Goal: Task Accomplishment & Management: Use online tool/utility

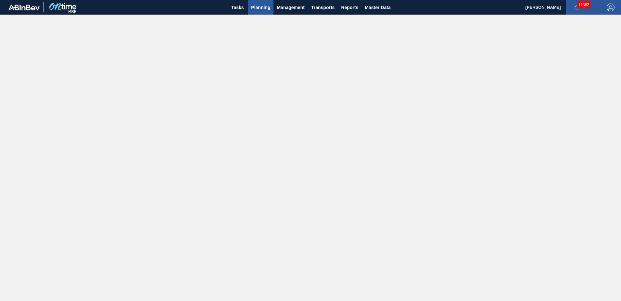
click at [258, 6] on span "Planning" at bounding box center [260, 8] width 19 height 8
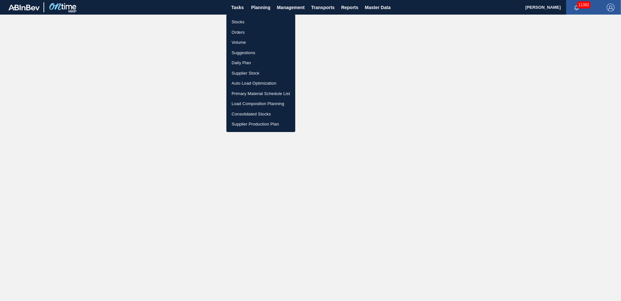
drag, startPoint x: 259, startPoint y: 47, endPoint x: 259, endPoint y: 53, distance: 5.9
click at [259, 48] on li "Suggestions" at bounding box center [260, 53] width 69 height 10
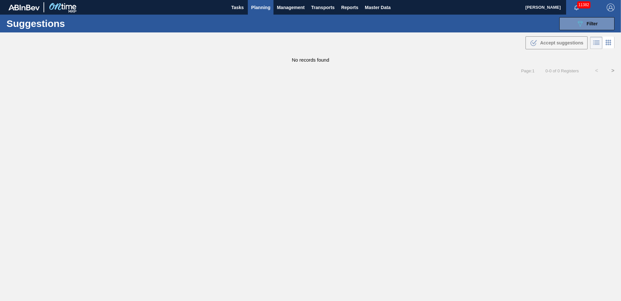
click at [259, 53] on div "No records found" at bounding box center [310, 57] width 621 height 12
click at [571, 23] on button "089F7B8B-B2A5-4AFE-B5C0-19BA573D28AC Filter" at bounding box center [586, 23] width 55 height 13
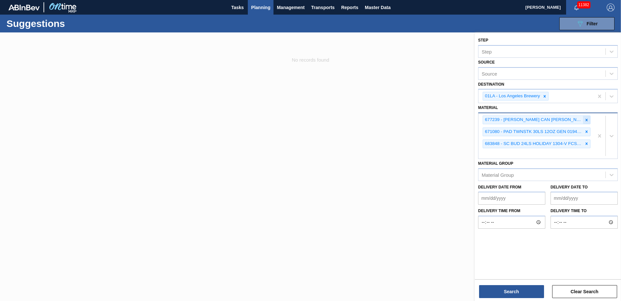
click at [589, 120] on icon at bounding box center [586, 120] width 5 height 5
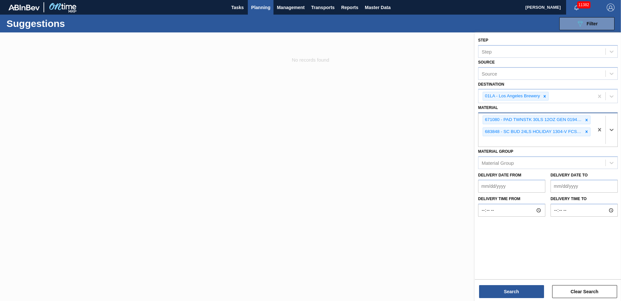
click at [589, 120] on icon at bounding box center [586, 120] width 5 height 5
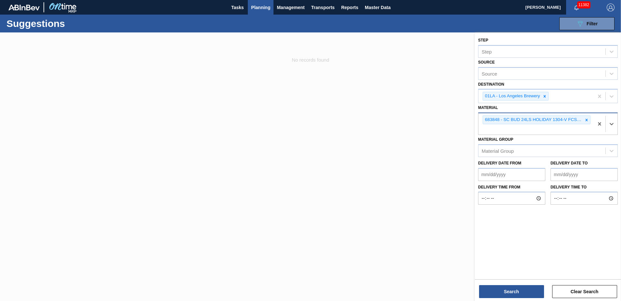
click at [589, 120] on icon at bounding box center [586, 120] width 5 height 5
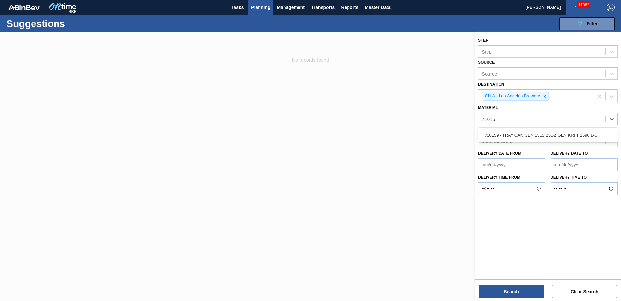
type input "710159"
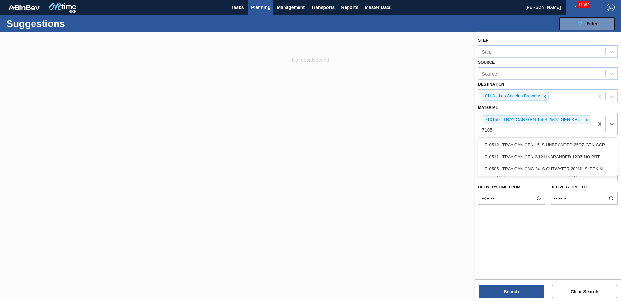
type input "710511"
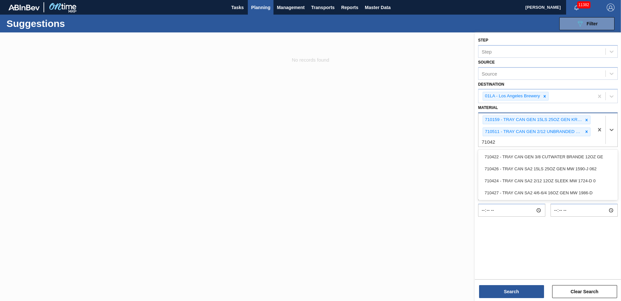
type input "710422"
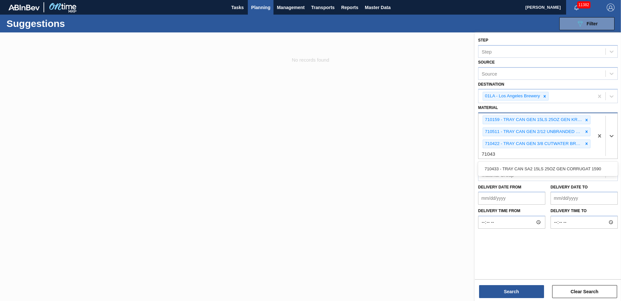
type input "710433"
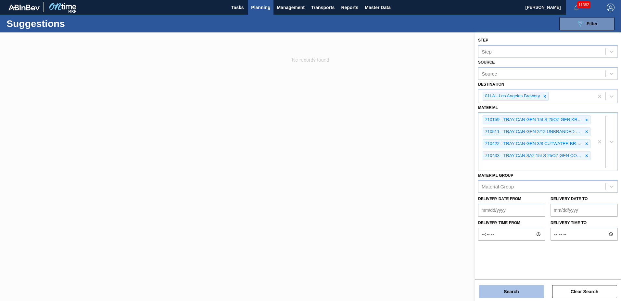
click at [512, 291] on button "Search" at bounding box center [511, 292] width 65 height 13
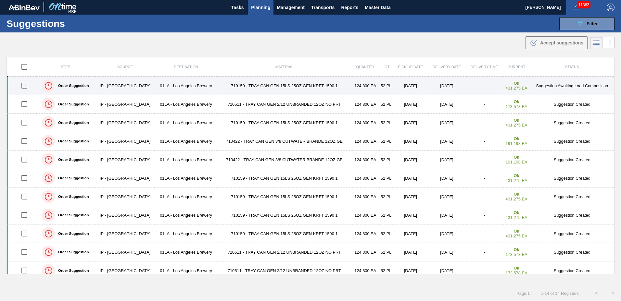
click at [25, 86] on input "checkbox" at bounding box center [25, 86] width 14 height 14
checkbox input "true"
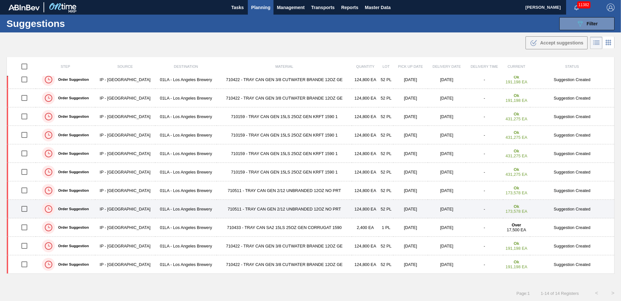
scroll to position [0, 0]
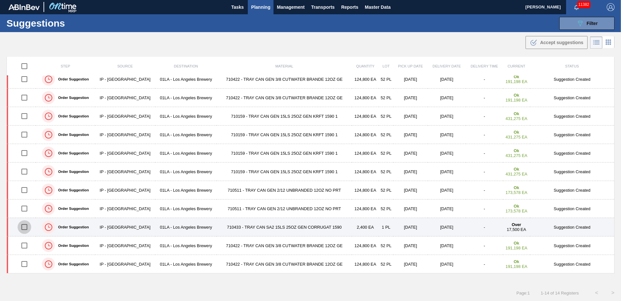
click at [25, 226] on input "checkbox" at bounding box center [25, 228] width 14 height 14
checkbox input "true"
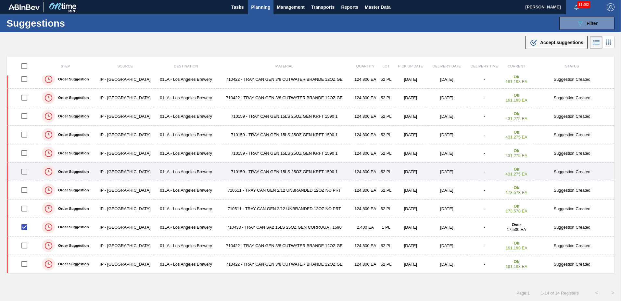
click at [24, 171] on input "checkbox" at bounding box center [25, 172] width 14 height 14
checkbox input "true"
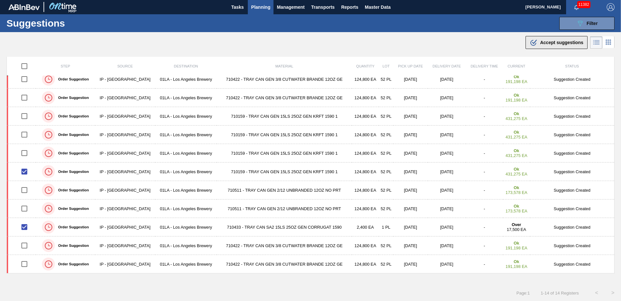
click at [552, 43] on span "Accept suggestions" at bounding box center [561, 42] width 43 height 5
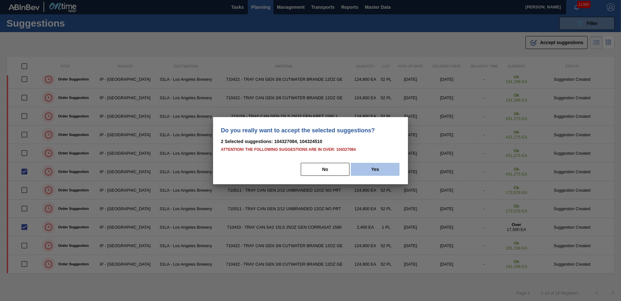
click at [366, 169] on button "Yes" at bounding box center [375, 169] width 49 height 13
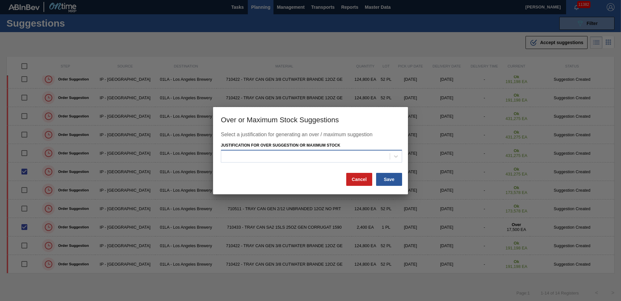
click at [312, 156] on div at bounding box center [305, 156] width 169 height 9
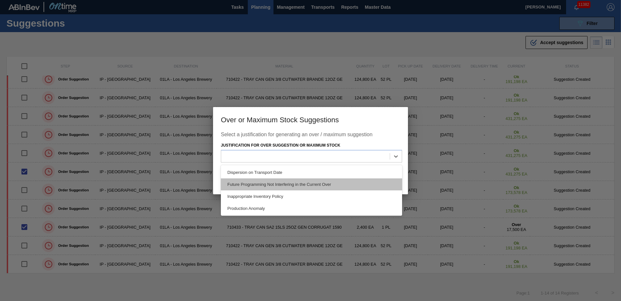
click at [278, 188] on div "Future Programming Not Interfering in the Current Over" at bounding box center [311, 185] width 181 height 12
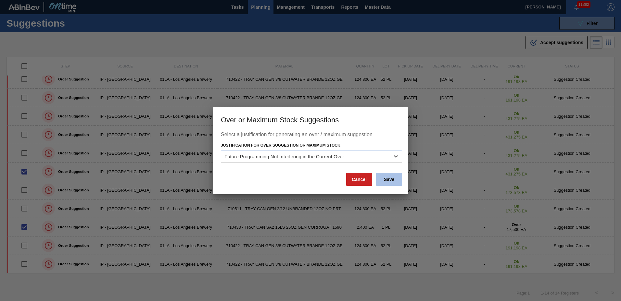
click at [383, 176] on button "Save" at bounding box center [389, 179] width 26 height 13
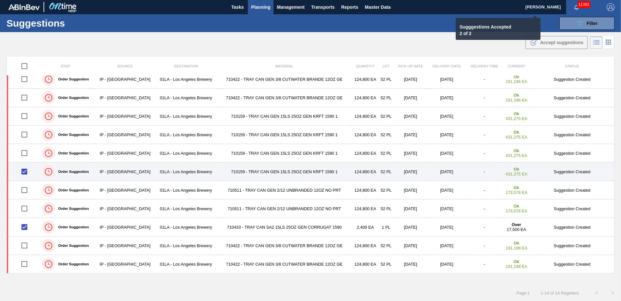
checkbox input "false"
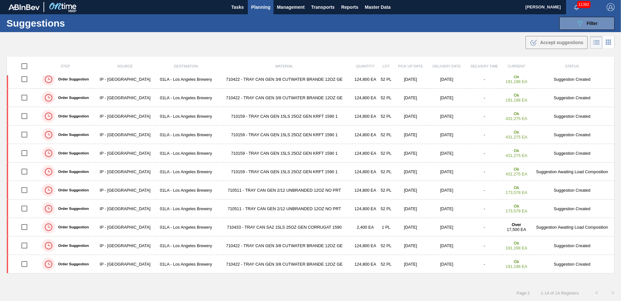
scroll to position [0, 0]
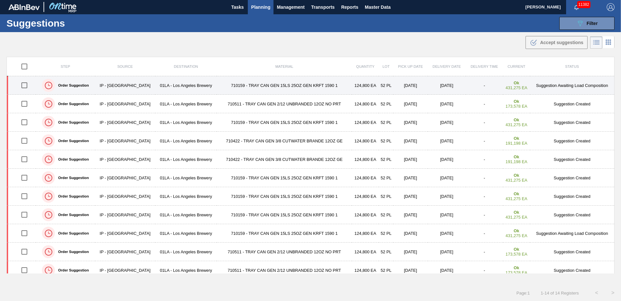
click at [25, 84] on input "checkbox" at bounding box center [25, 86] width 14 height 14
checkbox input "true"
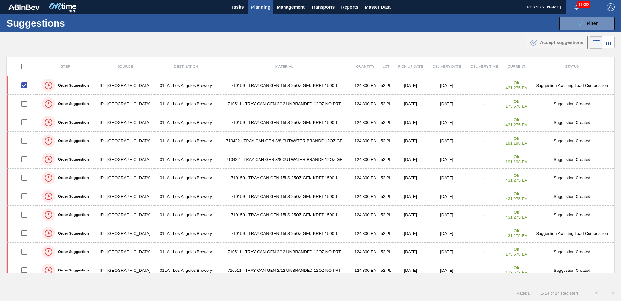
click at [268, 5] on span "Planning" at bounding box center [260, 7] width 19 height 8
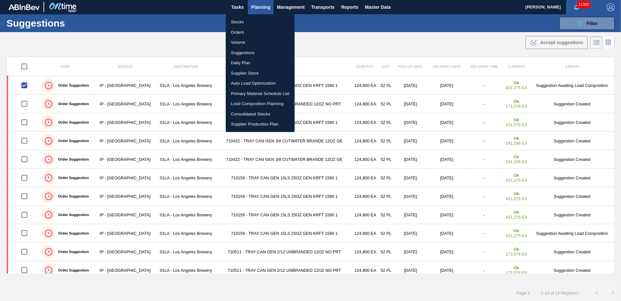
click at [260, 101] on li "Load Composition Planning" at bounding box center [260, 104] width 69 height 10
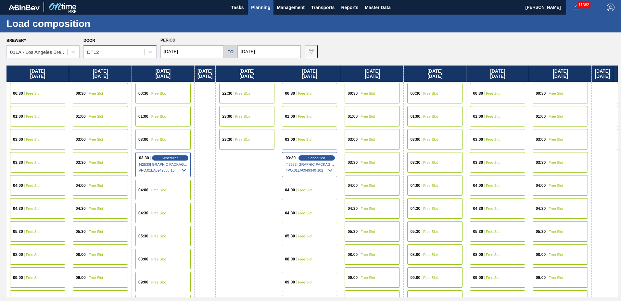
click at [106, 53] on div "DT12" at bounding box center [114, 51] width 60 height 9
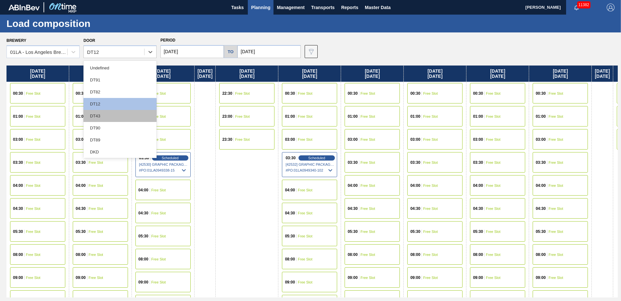
click at [102, 114] on div "DT43" at bounding box center [119, 116] width 73 height 12
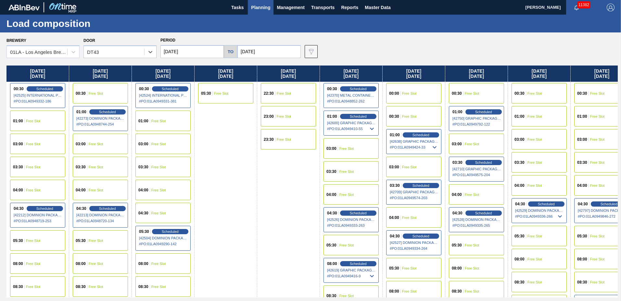
click at [184, 52] on input "[DATE]" at bounding box center [191, 51] width 63 height 13
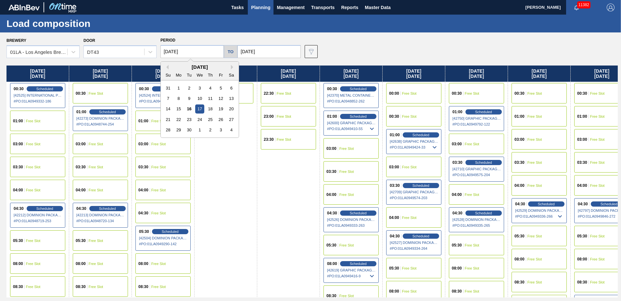
click at [176, 118] on div "22" at bounding box center [178, 119] width 9 height 9
type input "[DATE]"
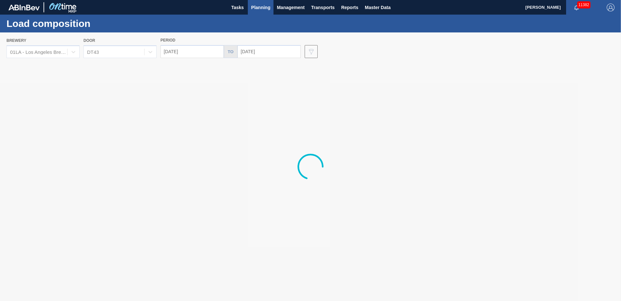
click at [256, 50] on input "[DATE]" at bounding box center [268, 51] width 63 height 13
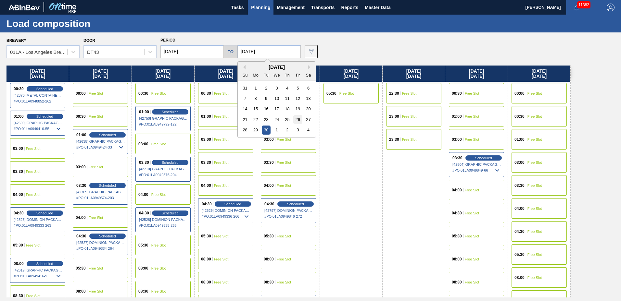
click at [293, 121] on div "26" at bounding box center [297, 119] width 9 height 9
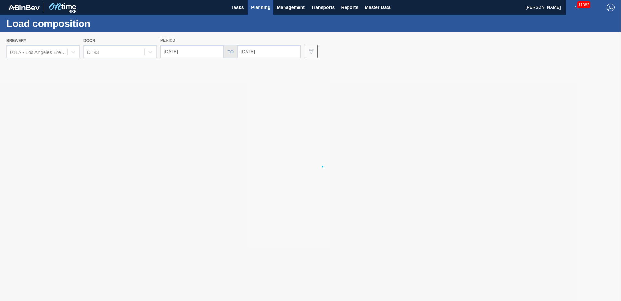
type input "[DATE]"
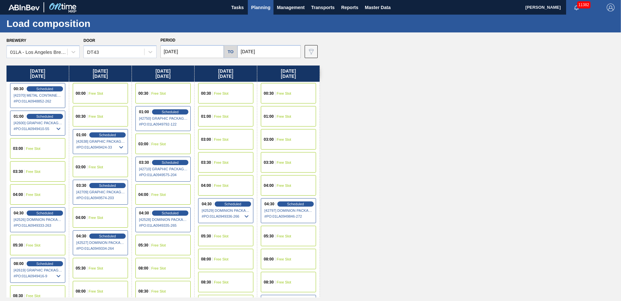
click at [166, 96] on div "00:30 Free Slot" at bounding box center [162, 93] width 55 height 20
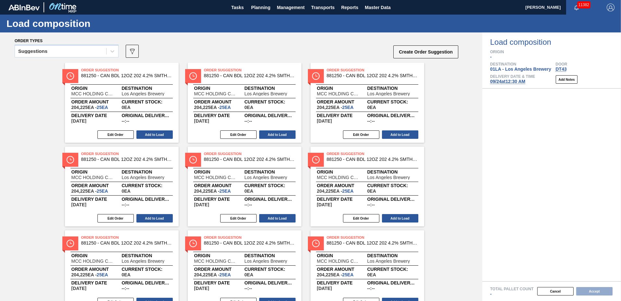
drag, startPoint x: 86, startPoint y: 53, endPoint x: 87, endPoint y: 58, distance: 4.8
click at [85, 52] on div "Suggestions" at bounding box center [60, 51] width 91 height 9
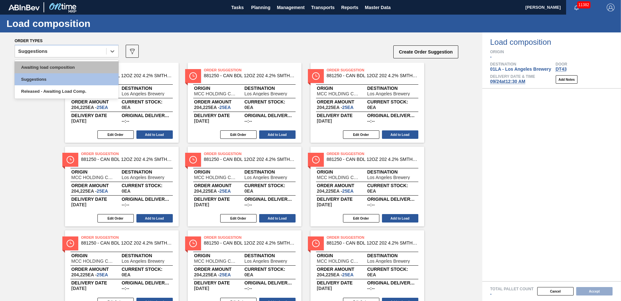
click at [86, 66] on div "Awaiting load composition" at bounding box center [67, 67] width 104 height 12
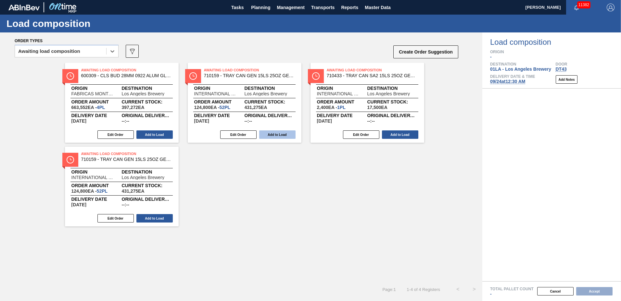
click at [278, 134] on button "Add to Load" at bounding box center [277, 135] width 36 height 8
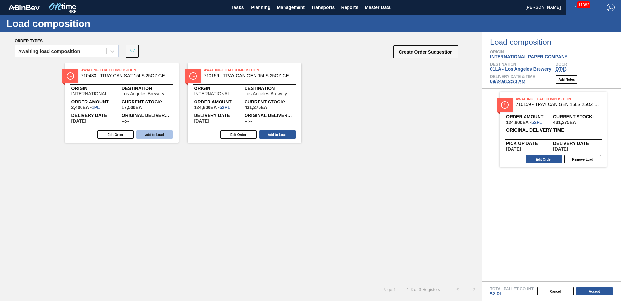
click at [163, 134] on button "Add to Load" at bounding box center [154, 135] width 36 height 8
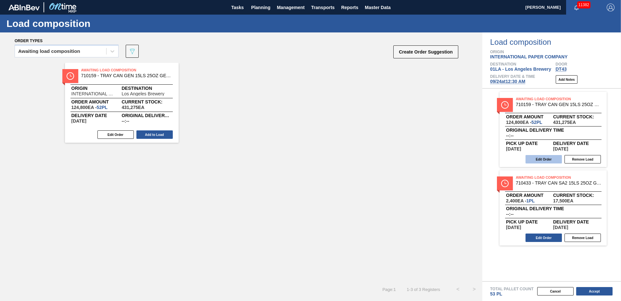
click at [536, 159] on button "Edit Order" at bounding box center [544, 159] width 36 height 8
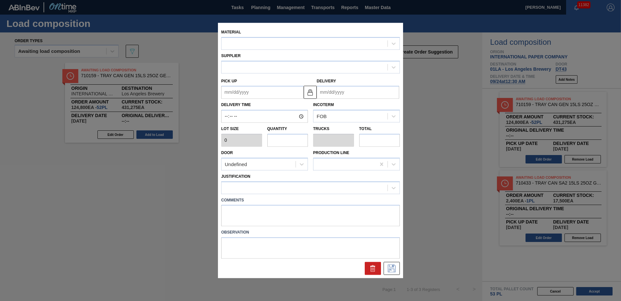
type input "2,400"
type input "52"
type input "1"
type input "124,800"
type up "[DATE]"
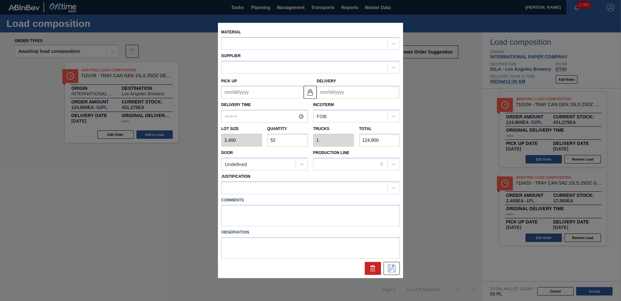
type input "[DATE]"
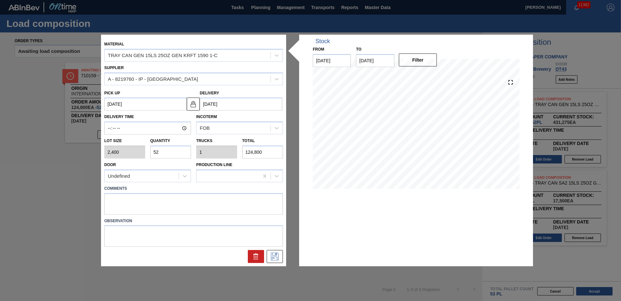
drag, startPoint x: 177, startPoint y: 155, endPoint x: 80, endPoint y: 137, distance: 98.6
click at [80, 137] on div "Material TRAY CAN GEN 15LS 25OZ GEN KRFT 1590 1-C Supplier A - 8219760 - IP - […" at bounding box center [310, 150] width 621 height 301
type input "6"
type input "0.115"
type input "14,400"
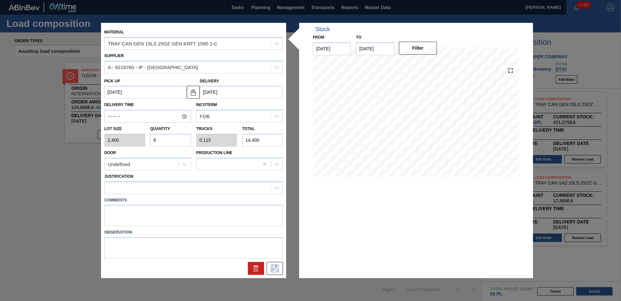
type input "0"
type input "4"
type input "0.077"
type input "9,600"
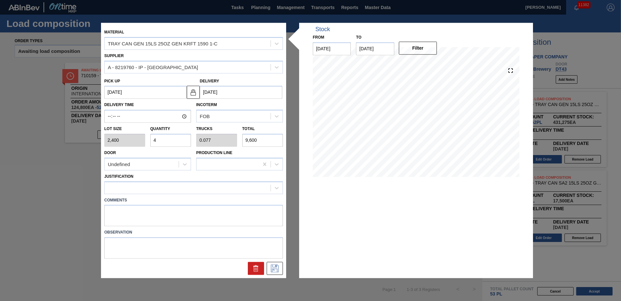
type input "46"
type input "0.885"
type input "110,400"
type input "46"
click at [131, 188] on div at bounding box center [188, 187] width 166 height 9
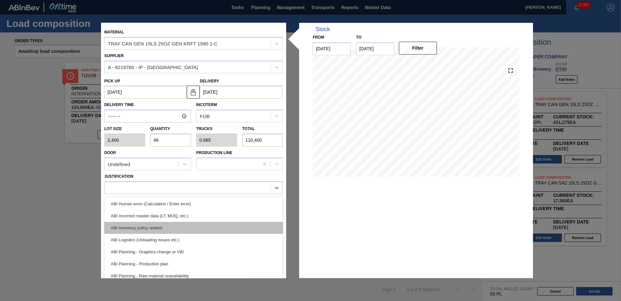
click at [150, 228] on div "ABI Inventory policy related" at bounding box center [193, 228] width 179 height 12
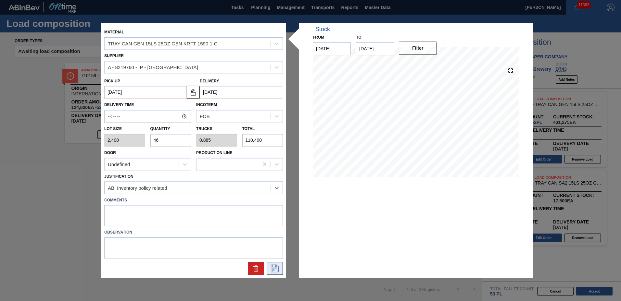
click at [270, 270] on icon at bounding box center [275, 269] width 10 height 8
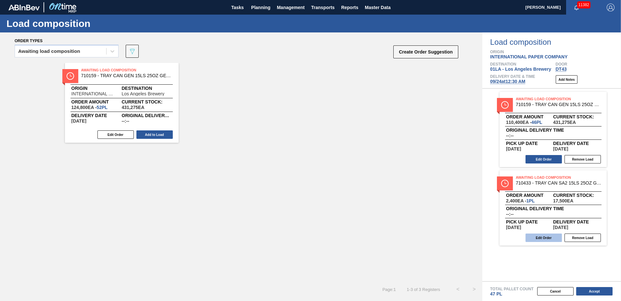
click at [549, 240] on button "Edit Order" at bounding box center [544, 238] width 36 height 8
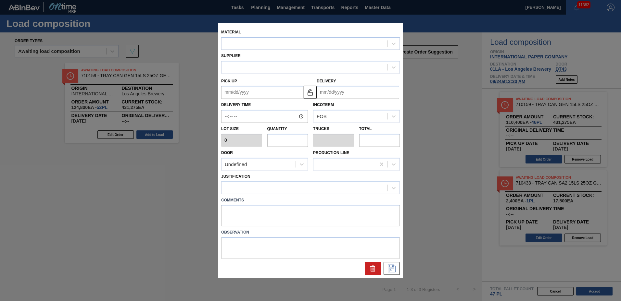
type input "2,400"
type input "1"
type input "0.023"
type input "2,400"
type up "[DATE]"
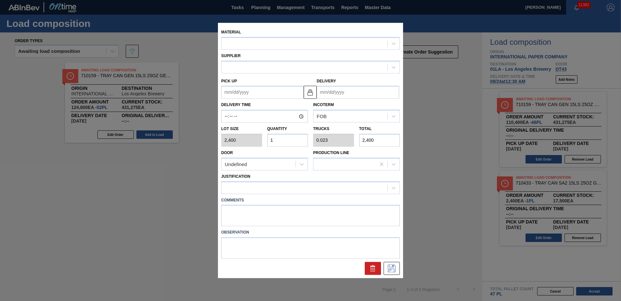
type input "[DATE]"
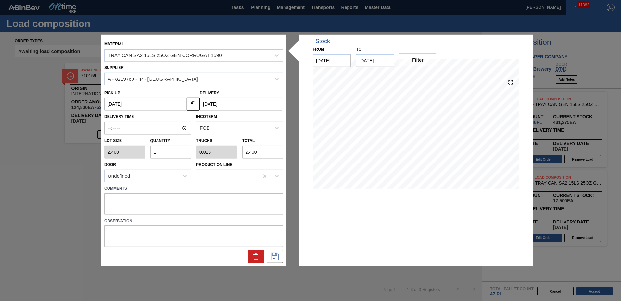
drag, startPoint x: 182, startPoint y: 153, endPoint x: 0, endPoint y: 122, distance: 184.3
click at [1, 126] on div "Material TRAY CAN SA2 15LS 25OZ GEN CORRUGAT 1590 Supplier A - 8219760 - IP - […" at bounding box center [310, 150] width 621 height 301
type input "6"
type input "0.136"
type input "14,400"
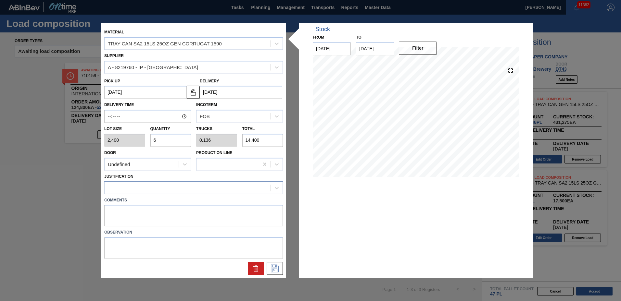
type input "6"
click at [146, 188] on div at bounding box center [188, 187] width 166 height 9
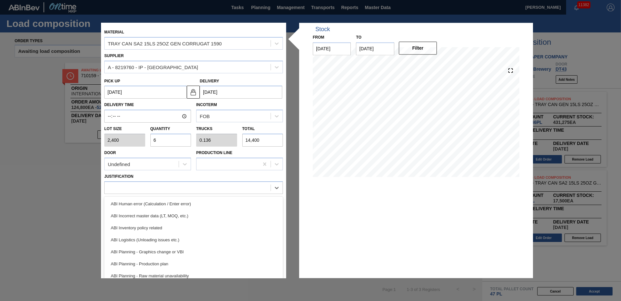
click at [151, 227] on div "ABI Inventory policy related" at bounding box center [193, 228] width 179 height 12
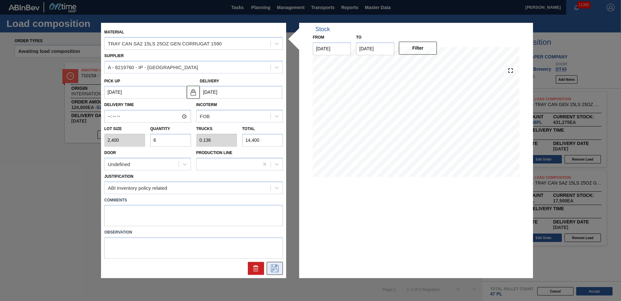
click at [276, 265] on icon at bounding box center [275, 269] width 10 height 8
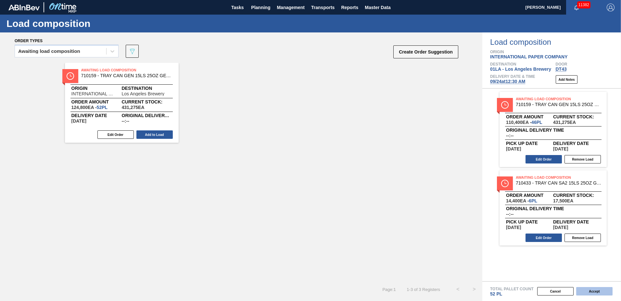
click at [587, 290] on button "Accept" at bounding box center [594, 292] width 36 height 8
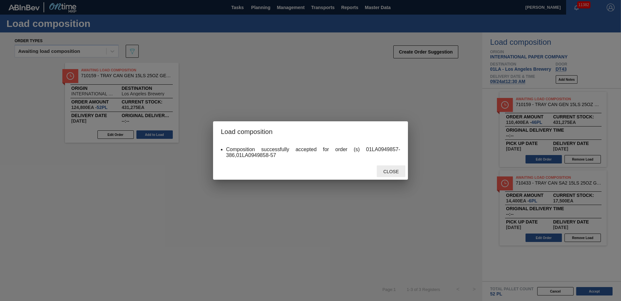
click at [389, 171] on span "Close" at bounding box center [391, 171] width 26 height 5
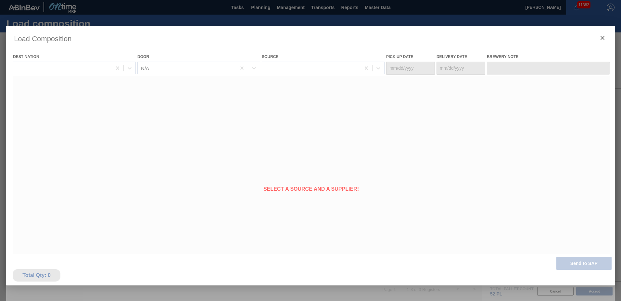
type Date "[DATE]"
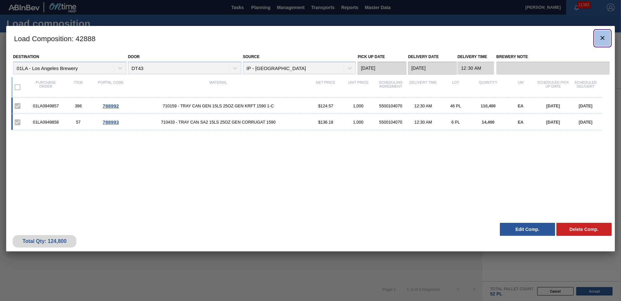
click at [604, 39] on icon "botão de ícone" at bounding box center [603, 38] width 4 height 4
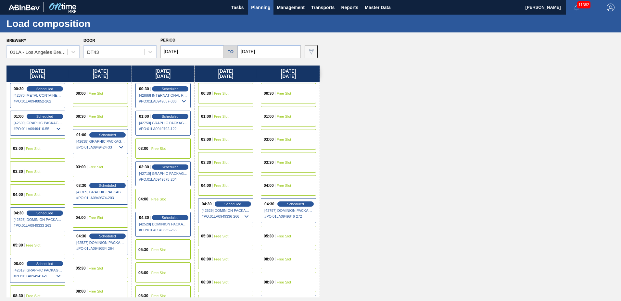
click at [281, 92] on span "Free Slot" at bounding box center [284, 94] width 15 height 4
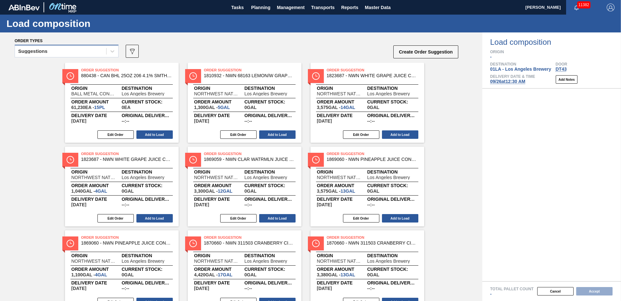
click at [63, 51] on div "Suggestions" at bounding box center [60, 51] width 91 height 9
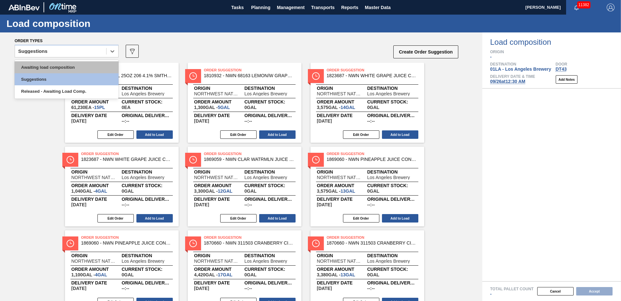
click at [58, 69] on div "Awaiting load composition" at bounding box center [67, 67] width 104 height 12
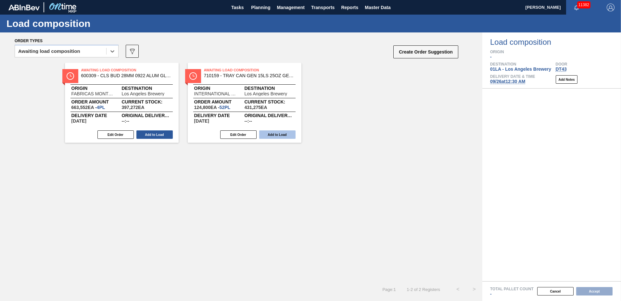
click at [289, 136] on button "Add to Load" at bounding box center [277, 135] width 36 height 8
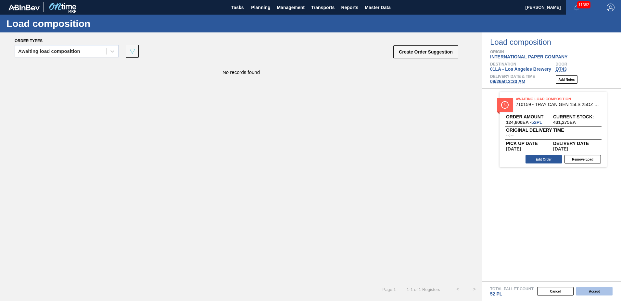
click at [584, 289] on button "Accept" at bounding box center [594, 292] width 36 height 8
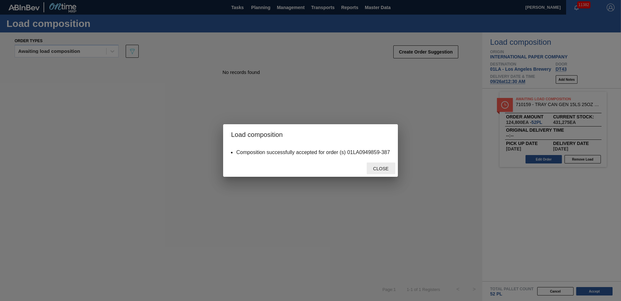
click at [390, 169] on span "Close" at bounding box center [381, 168] width 26 height 5
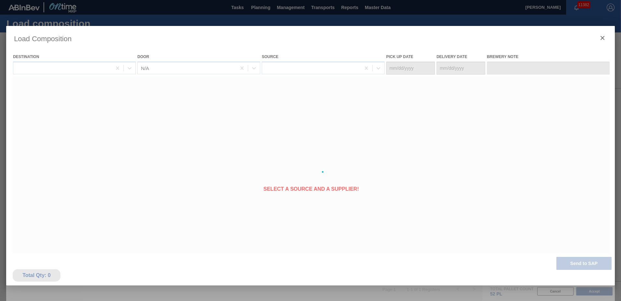
type Date "[DATE]"
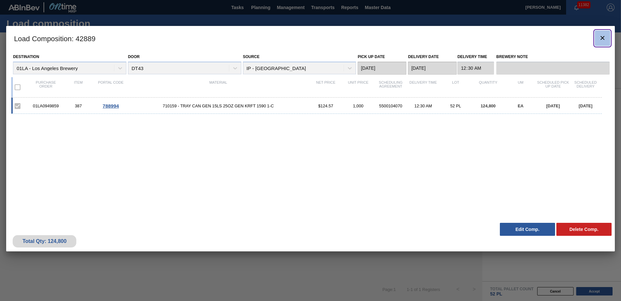
click at [600, 39] on icon "botão de ícone" at bounding box center [603, 38] width 8 height 8
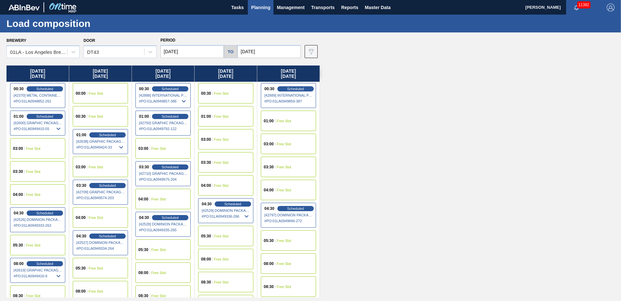
click at [261, 5] on span "Planning" at bounding box center [260, 8] width 19 height 8
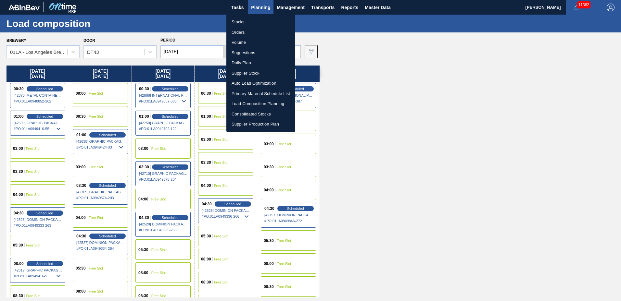
click at [248, 53] on li "Suggestions" at bounding box center [260, 53] width 69 height 10
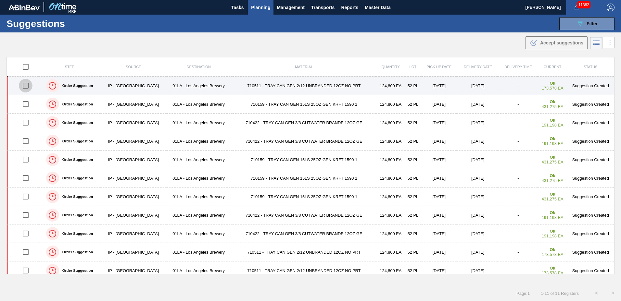
click at [26, 85] on input "checkbox" at bounding box center [26, 86] width 14 height 14
checkbox input "true"
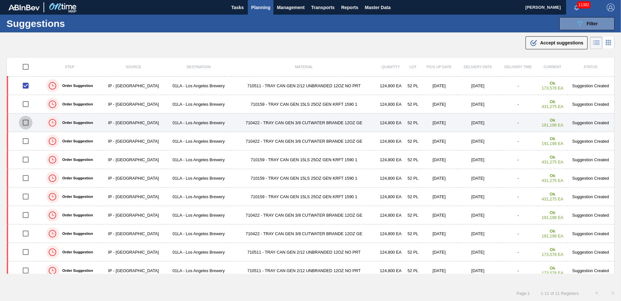
click at [25, 124] on input "checkbox" at bounding box center [26, 123] width 14 height 14
checkbox input "true"
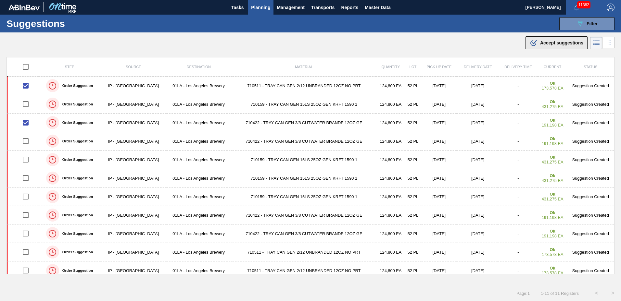
click at [540, 43] on span "Accept suggestions" at bounding box center [561, 42] width 43 height 5
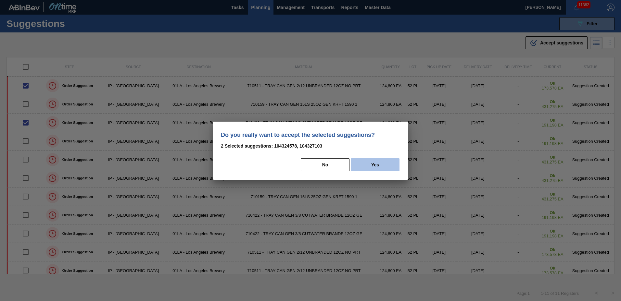
click at [369, 164] on button "Yes" at bounding box center [375, 165] width 49 height 13
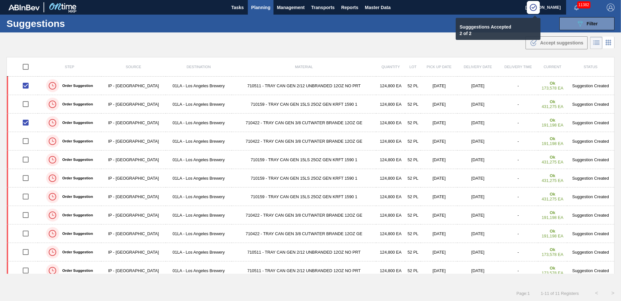
click at [262, 6] on span "Planning" at bounding box center [260, 8] width 19 height 8
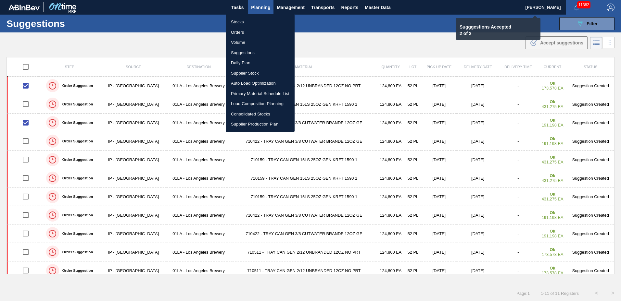
click at [253, 101] on li "Load Composition Planning" at bounding box center [260, 104] width 69 height 10
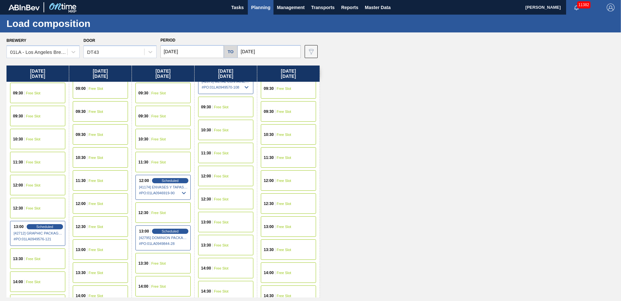
scroll to position [498, 0]
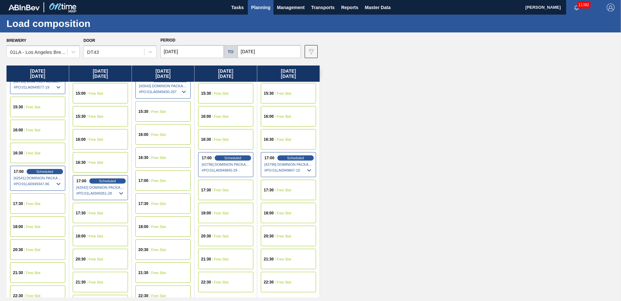
click at [155, 157] on span "Free Slot" at bounding box center [158, 158] width 15 height 4
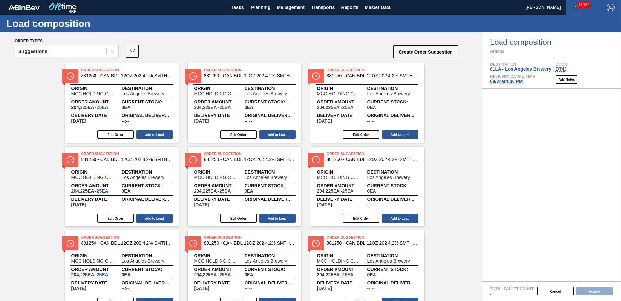
click at [60, 54] on div "Suggestions" at bounding box center [60, 51] width 91 height 9
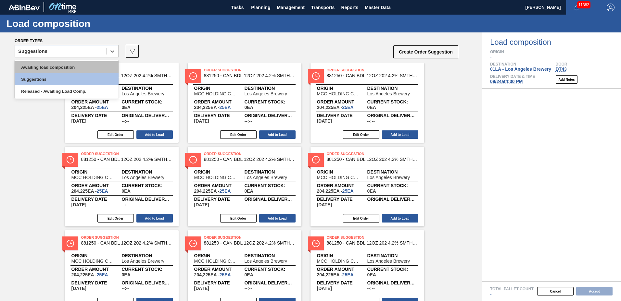
click at [61, 66] on div "Awaiting load composition" at bounding box center [67, 67] width 104 height 12
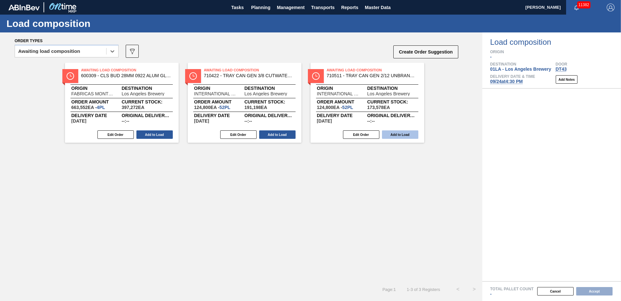
click at [400, 132] on button "Add to Load" at bounding box center [400, 135] width 36 height 8
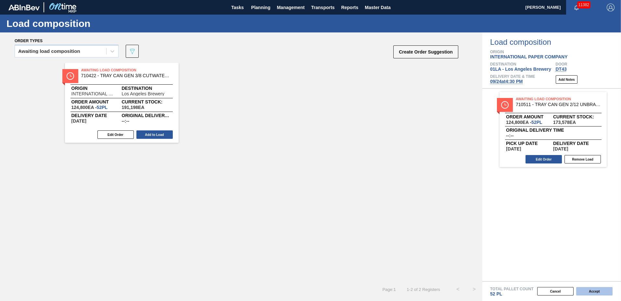
click at [598, 293] on button "Accept" at bounding box center [594, 292] width 36 height 8
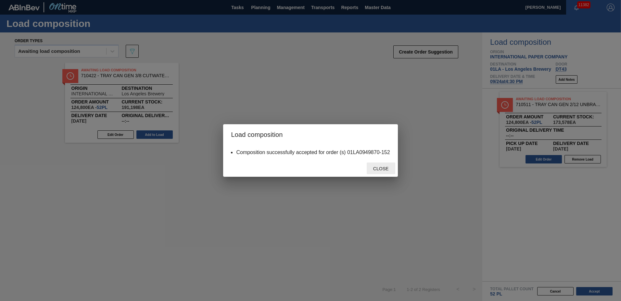
click at [384, 169] on span "Close" at bounding box center [381, 168] width 26 height 5
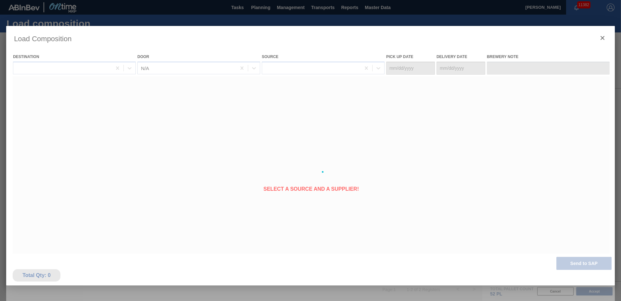
type Date "[DATE]"
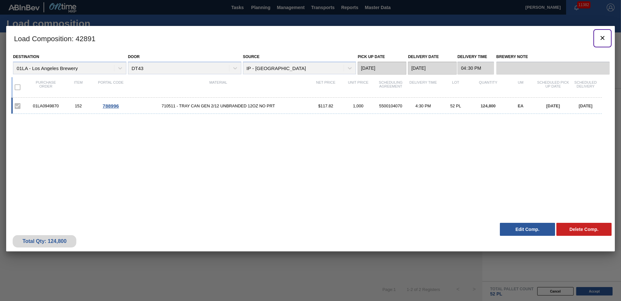
click at [603, 37] on icon "botão de ícone" at bounding box center [603, 38] width 4 height 4
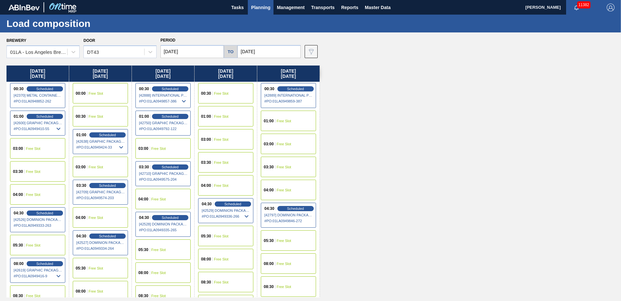
click at [225, 94] on span "Free Slot" at bounding box center [221, 94] width 15 height 4
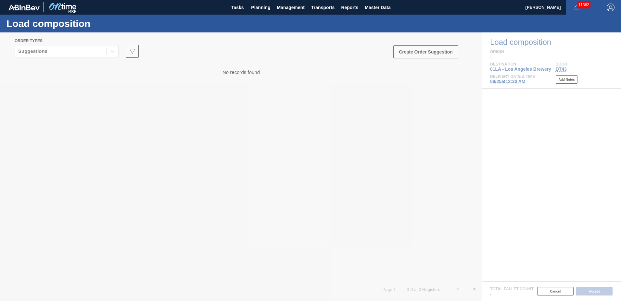
click at [59, 52] on div at bounding box center [310, 166] width 621 height 269
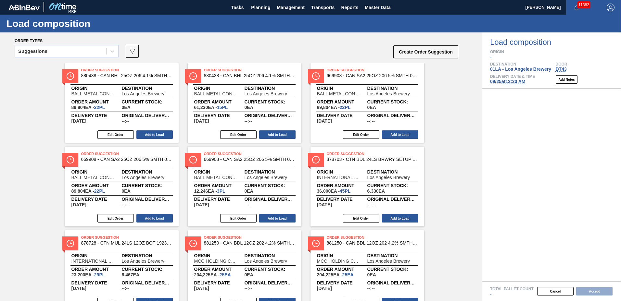
click at [59, 52] on div "Suggestions" at bounding box center [60, 51] width 91 height 9
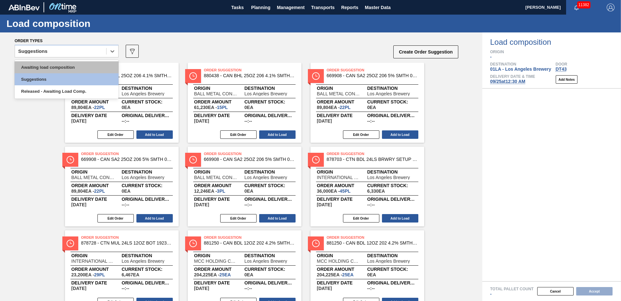
click at [66, 72] on div "Awaiting load composition" at bounding box center [67, 67] width 104 height 12
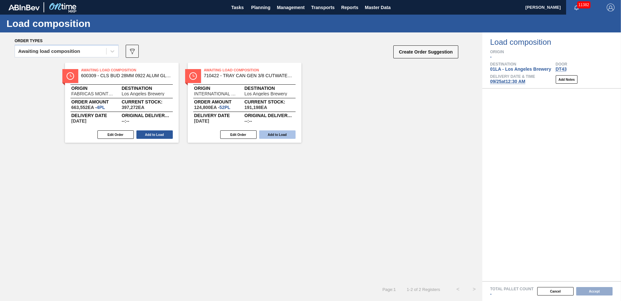
click at [270, 133] on button "Add to Load" at bounding box center [277, 135] width 36 height 8
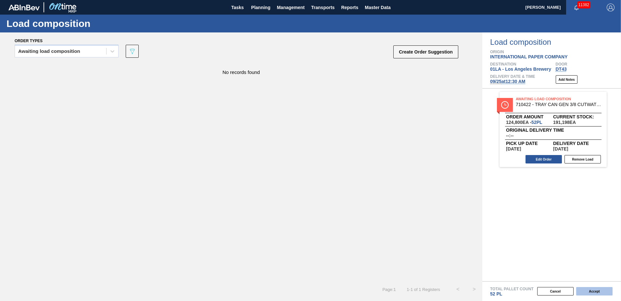
click at [586, 294] on button "Accept" at bounding box center [594, 292] width 36 height 8
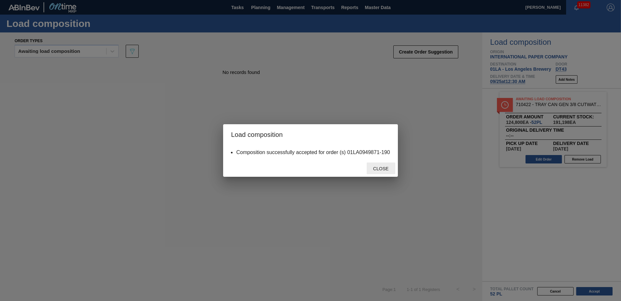
click at [388, 171] on span "Close" at bounding box center [381, 168] width 26 height 5
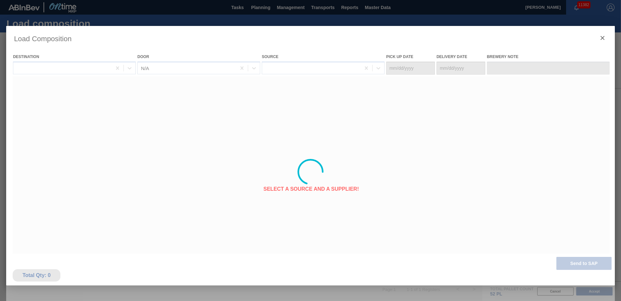
type Date "[DATE]"
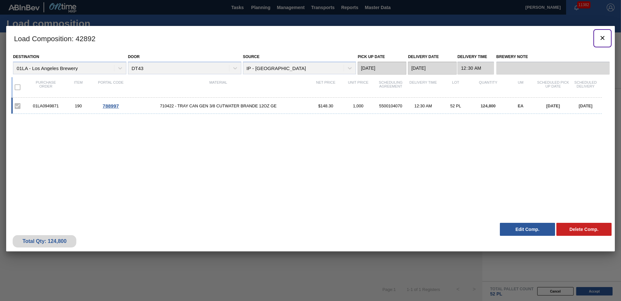
click at [600, 37] on icon "botão de ícone" at bounding box center [603, 38] width 8 height 8
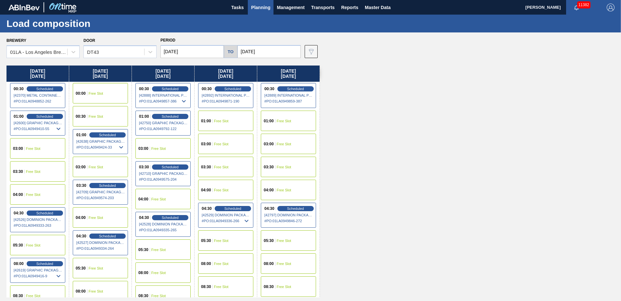
click at [262, 7] on span "Planning" at bounding box center [260, 8] width 19 height 8
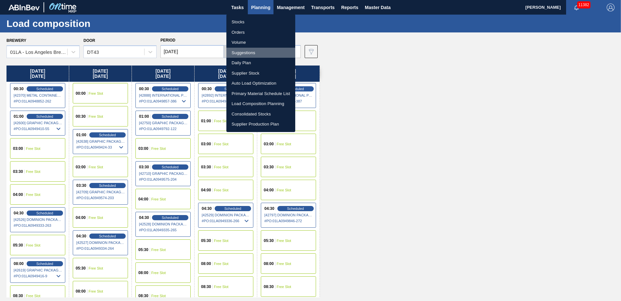
click at [251, 52] on li "Suggestions" at bounding box center [260, 53] width 69 height 10
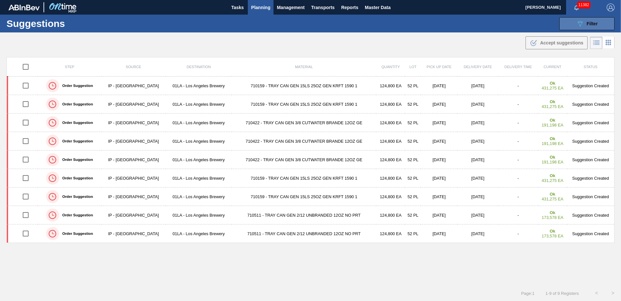
click at [588, 26] on span "Filter" at bounding box center [592, 23] width 11 height 5
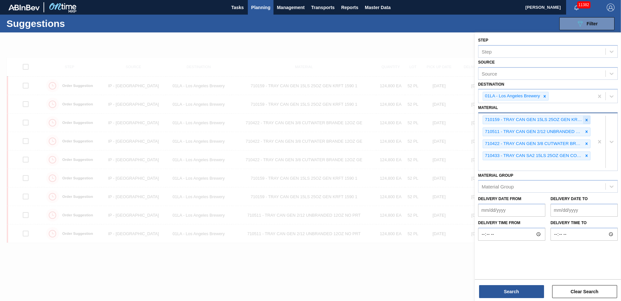
click at [588, 121] on icon at bounding box center [586, 120] width 5 height 5
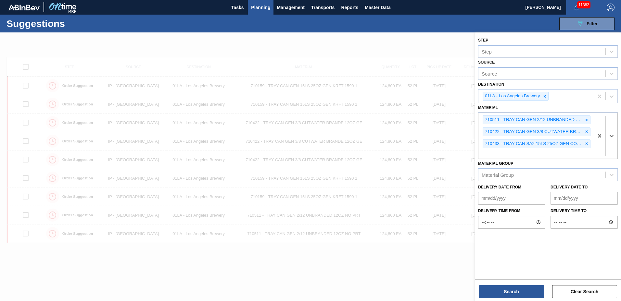
click at [588, 121] on icon at bounding box center [586, 120] width 5 height 5
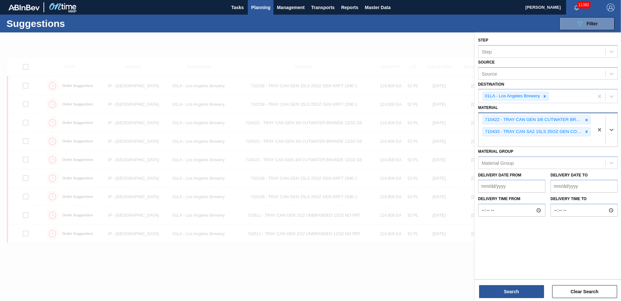
click at [588, 121] on icon at bounding box center [586, 120] width 5 height 5
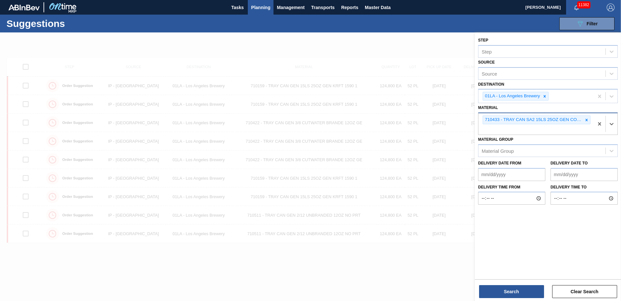
click at [588, 121] on icon at bounding box center [586, 120] width 5 height 5
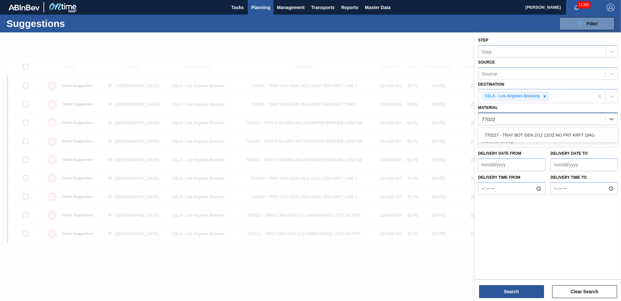
type input "770227"
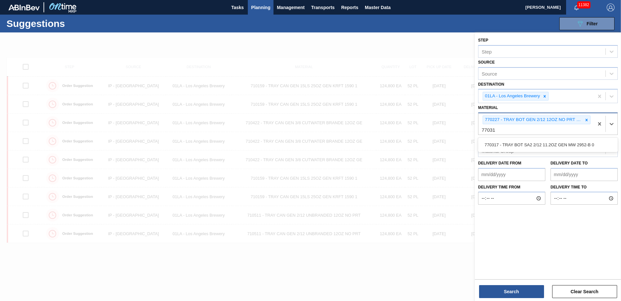
type input "770317"
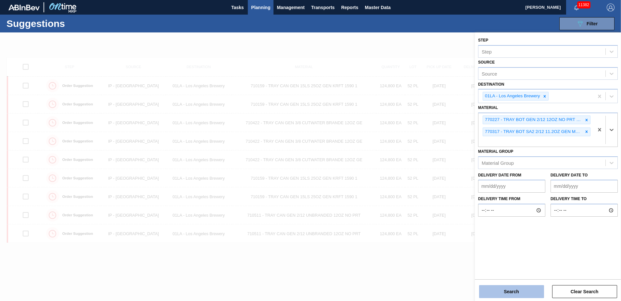
click at [503, 296] on button "Search" at bounding box center [511, 292] width 65 height 13
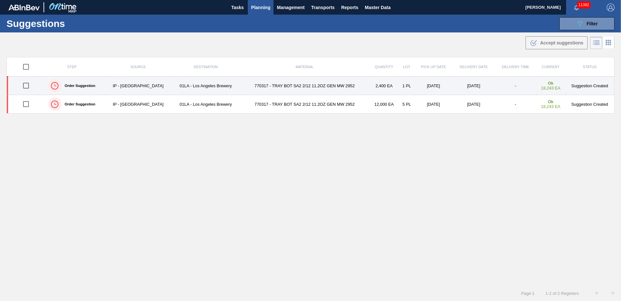
click at [26, 83] on input "checkbox" at bounding box center [26, 86] width 14 height 14
checkbox input "true"
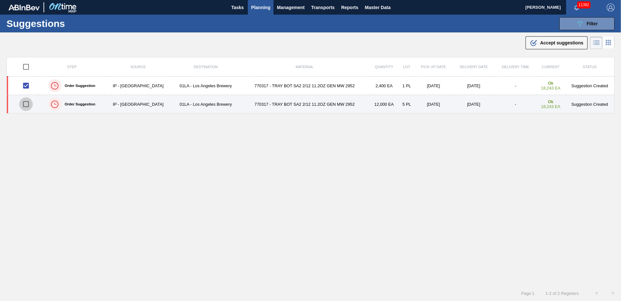
click at [25, 103] on input "checkbox" at bounding box center [26, 104] width 14 height 14
checkbox input "true"
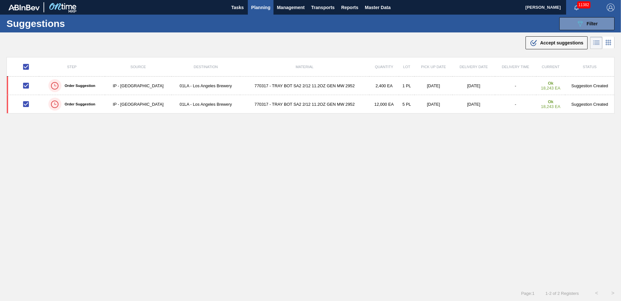
drag, startPoint x: 551, startPoint y: 38, endPoint x: 551, endPoint y: 44, distance: 5.8
click at [551, 44] on button ".b{fill:var(--color-action-default)} Accept suggestions" at bounding box center [557, 42] width 62 height 13
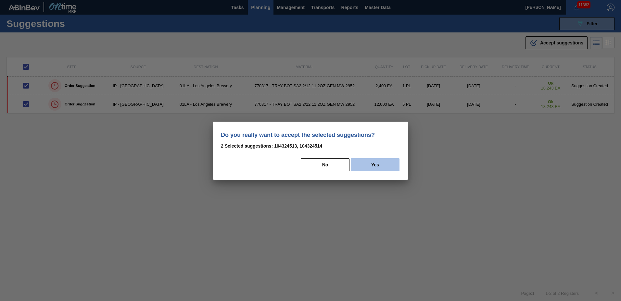
click at [366, 171] on button "Yes" at bounding box center [375, 165] width 49 height 13
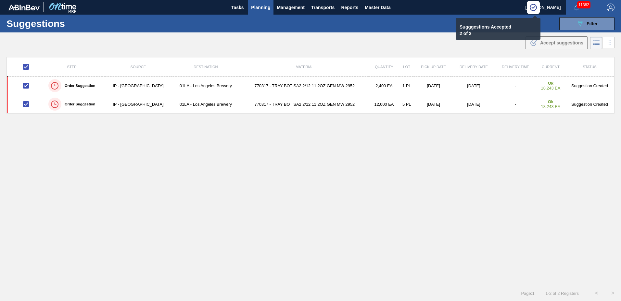
click at [261, 7] on span "Planning" at bounding box center [260, 8] width 19 height 8
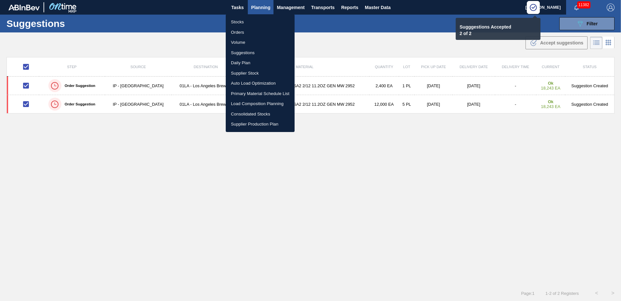
click at [259, 102] on li "Load Composition Planning" at bounding box center [260, 104] width 69 height 10
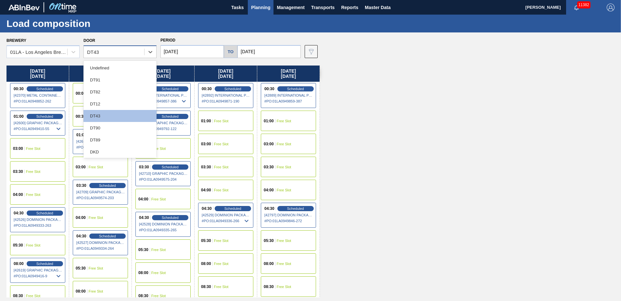
drag, startPoint x: 108, startPoint y: 55, endPoint x: 106, endPoint y: 58, distance: 3.5
click at [107, 55] on div "DT43" at bounding box center [114, 51] width 60 height 9
click at [115, 142] on div "DT89" at bounding box center [119, 140] width 73 height 12
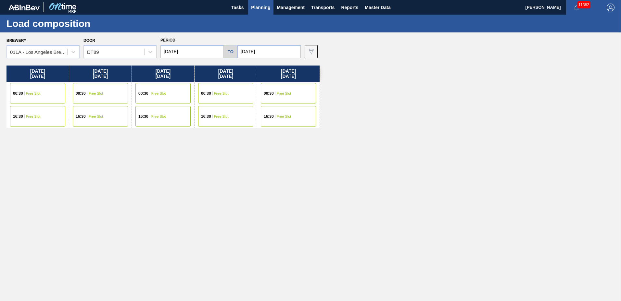
click at [293, 114] on div "16:30 Free Slot" at bounding box center [288, 116] width 55 height 20
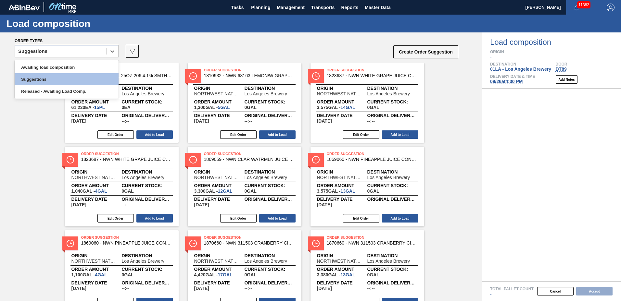
click at [66, 55] on div "Suggestions" at bounding box center [60, 51] width 91 height 9
click at [56, 66] on div "Awaiting load composition" at bounding box center [67, 67] width 104 height 12
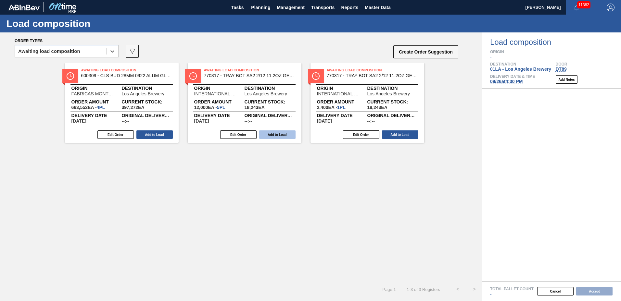
click at [269, 135] on button "Add to Load" at bounding box center [277, 135] width 36 height 8
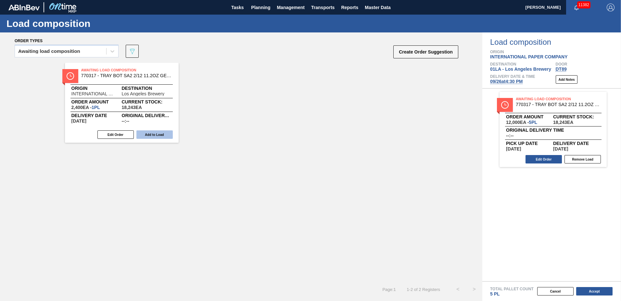
click at [166, 132] on button "Add to Load" at bounding box center [154, 135] width 36 height 8
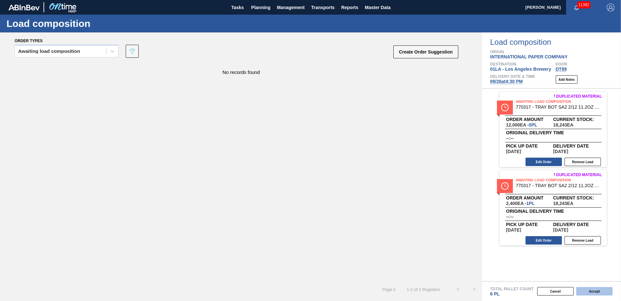
drag, startPoint x: 590, startPoint y: 285, endPoint x: 583, endPoint y: 292, distance: 10.1
click at [589, 285] on div "Total Pallet Count 6 PL" at bounding box center [551, 289] width 139 height 15
click at [583, 291] on button "Accept" at bounding box center [594, 292] width 36 height 8
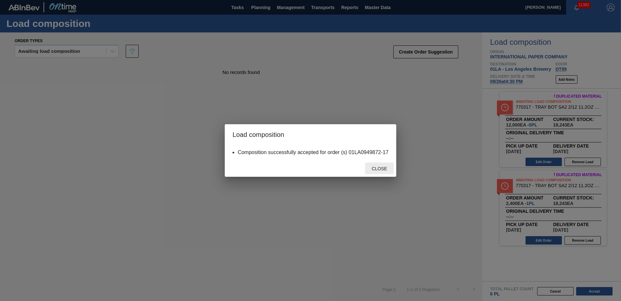
click at [372, 168] on span "Close" at bounding box center [379, 168] width 26 height 5
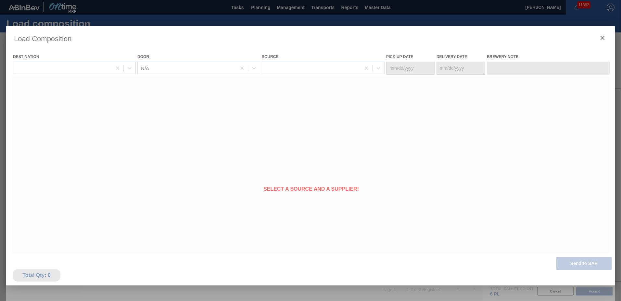
type Date "[DATE]"
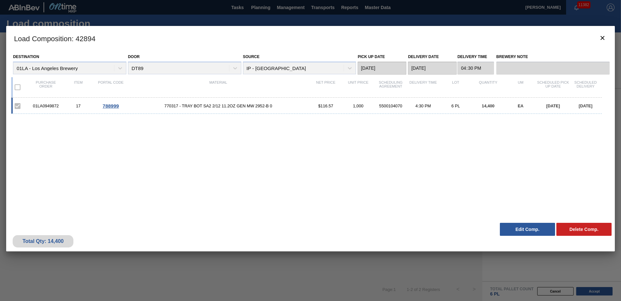
click at [535, 226] on button "Edit Comp." at bounding box center [527, 229] width 55 height 13
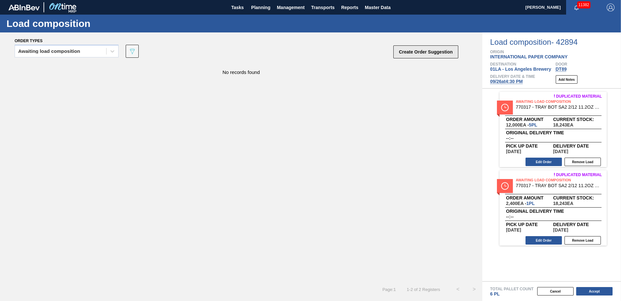
click at [403, 52] on button "Create Order Suggestion" at bounding box center [425, 51] width 65 height 13
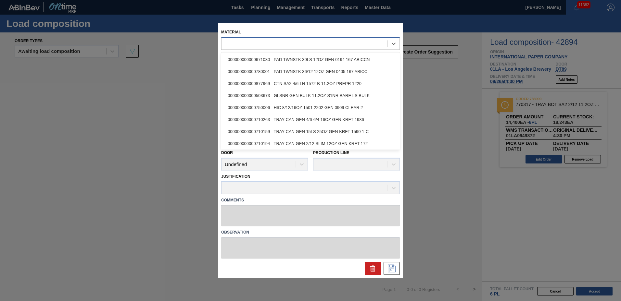
click at [329, 39] on div at bounding box center [305, 43] width 166 height 9
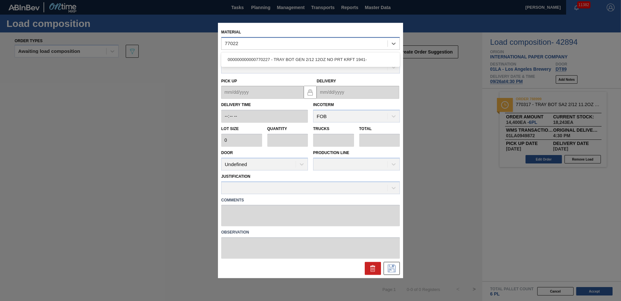
type input "770227"
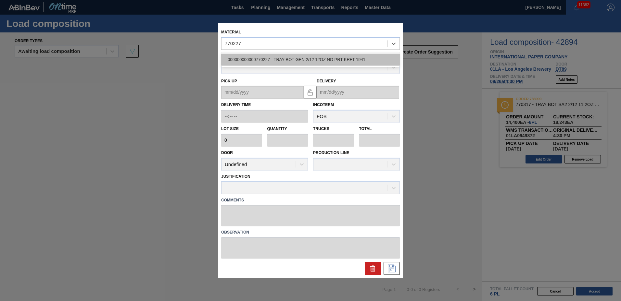
click at [329, 55] on div "000000000000770227 - TRAY BOT GEN 2/12 12OZ NO PRT KRFT 1941-" at bounding box center [310, 60] width 179 height 12
type input "2,400"
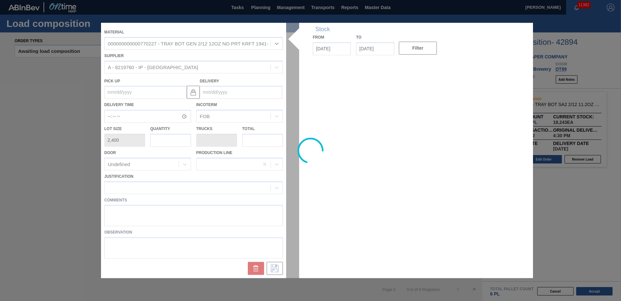
click at [240, 91] on div at bounding box center [310, 151] width 419 height 256
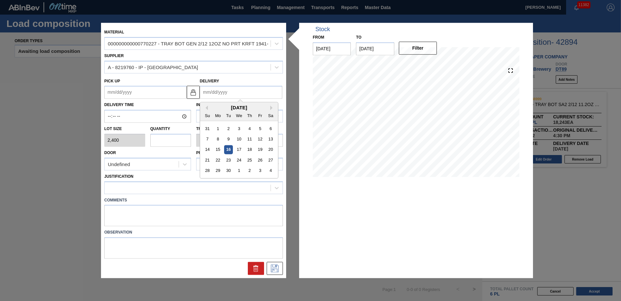
click at [224, 89] on input "Delivery" at bounding box center [241, 92] width 83 height 13
click at [257, 159] on div "26" at bounding box center [260, 160] width 9 height 9
type up "[DATE]"
type input "[DATE]"
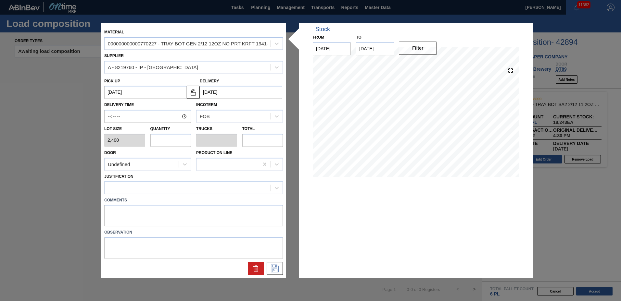
click at [178, 140] on input "text" at bounding box center [170, 140] width 41 height 13
type input "4"
type input "0.08"
type input "9,600"
type input "46"
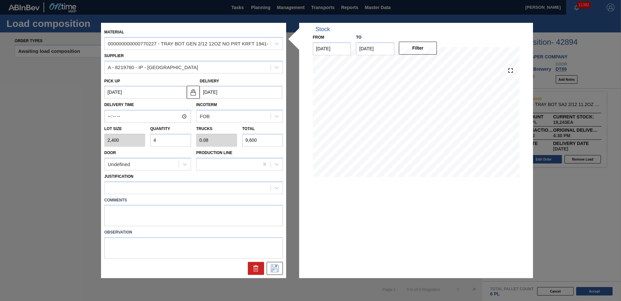
type input "0.917"
type input "110,400"
type input "46"
click at [163, 189] on div at bounding box center [188, 187] width 166 height 9
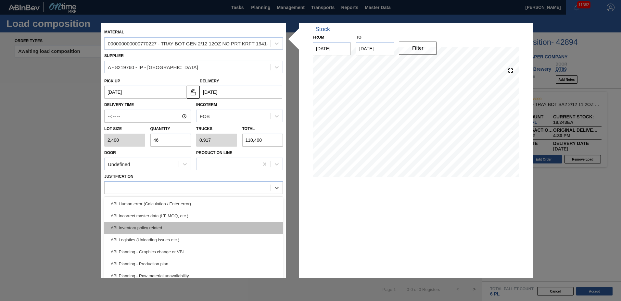
click at [150, 224] on div "ABI Inventory policy related" at bounding box center [193, 228] width 179 height 12
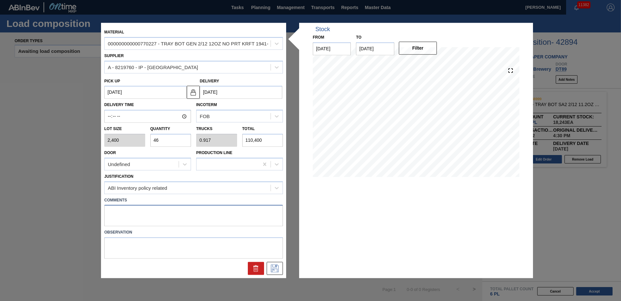
click at [125, 215] on textarea at bounding box center [193, 215] width 179 height 21
type textarea "n"
type textarea "NOSE"
click at [272, 268] on icon at bounding box center [275, 269] width 10 height 8
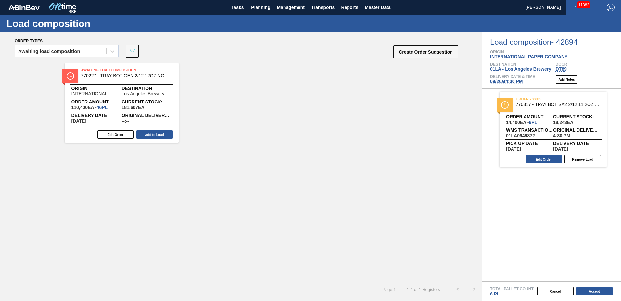
click at [149, 129] on div "Awaiting Load Composition 770227 - TRAY BOT GEN 2/12 12OZ NO PRT KRFT 1941- Ori…" at bounding box center [122, 103] width 114 height 80
click at [150, 137] on button "Add to Load" at bounding box center [154, 135] width 36 height 8
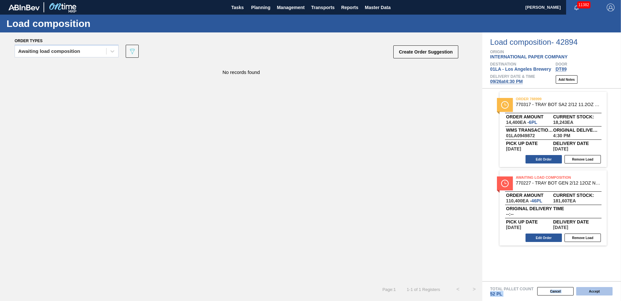
drag, startPoint x: 595, startPoint y: 285, endPoint x: 595, endPoint y: 291, distance: 6.2
click at [595, 291] on div "Total Pallet Count 52 PL Cancel Accept" at bounding box center [551, 292] width 139 height 20
click at [594, 290] on button "Accept" at bounding box center [594, 292] width 36 height 8
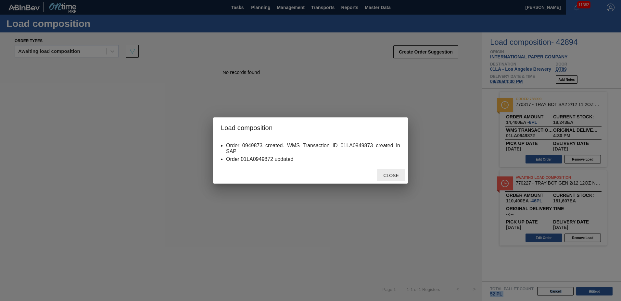
click at [392, 173] on span "Close" at bounding box center [391, 175] width 26 height 5
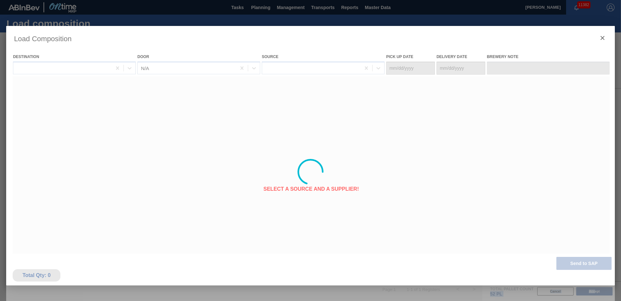
type Date "[DATE]"
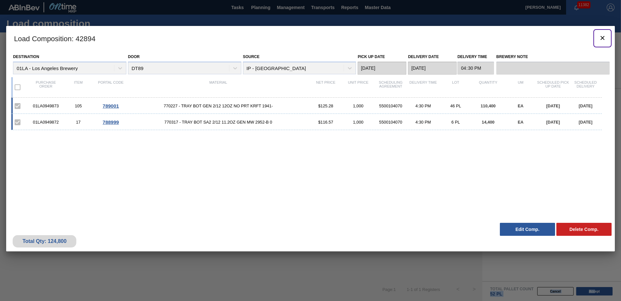
click at [603, 39] on icon "botão de ícone" at bounding box center [603, 38] width 8 height 8
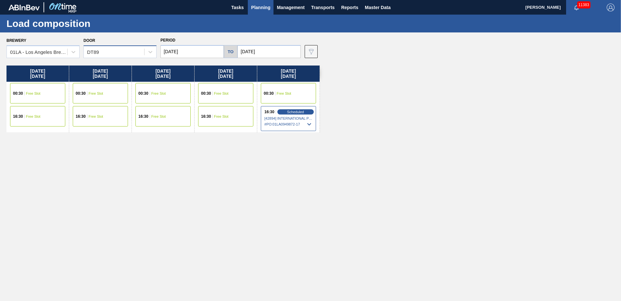
click at [101, 52] on div "DT89" at bounding box center [114, 51] width 60 height 9
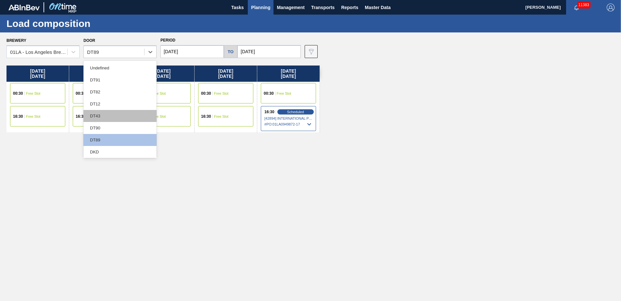
click at [111, 117] on div "DT43" at bounding box center [119, 116] width 73 height 12
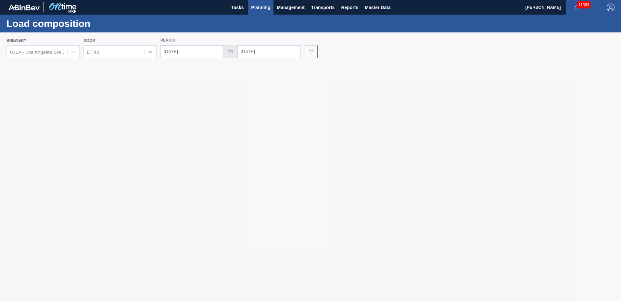
click at [170, 51] on input "[DATE]" at bounding box center [191, 51] width 63 height 13
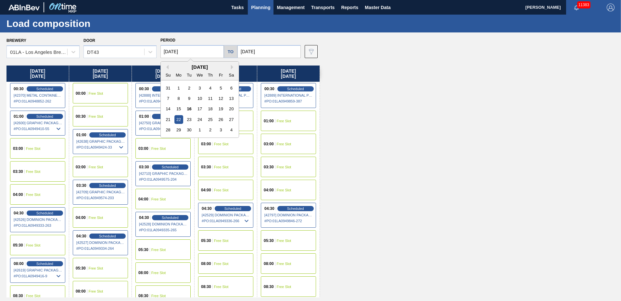
click at [170, 51] on input "[DATE]" at bounding box center [191, 51] width 63 height 13
click at [191, 106] on div "16" at bounding box center [189, 109] width 9 height 9
type input "[DATE]"
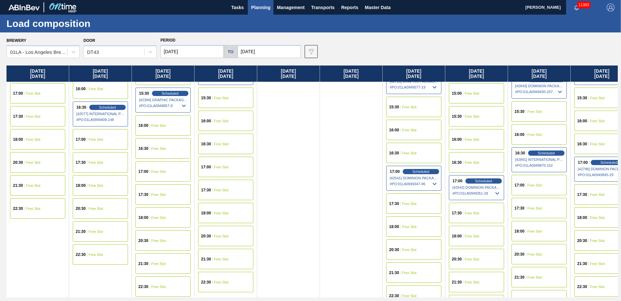
scroll to position [249, 0]
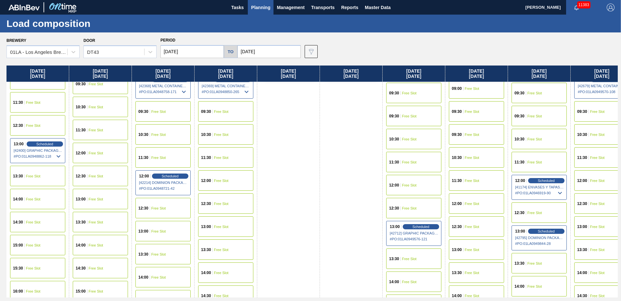
click at [262, 279] on div "[DATE] 05:30 Free Slot" at bounding box center [288, 190] width 63 height 749
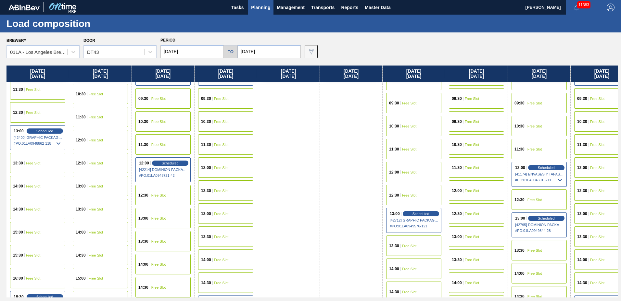
scroll to position [275, 0]
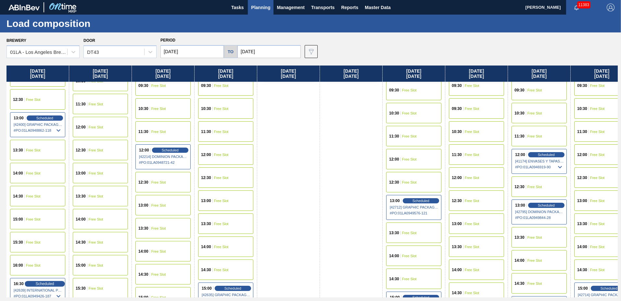
click at [54, 284] on div "Scheduled" at bounding box center [45, 284] width 40 height 6
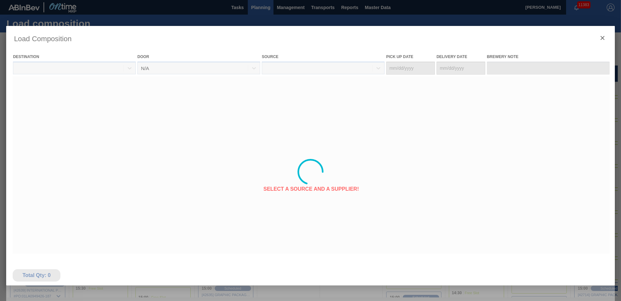
type Date "[DATE]"
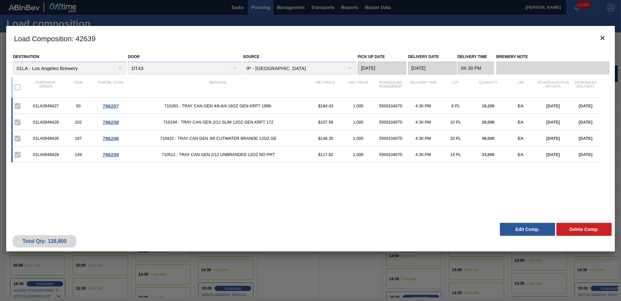
click at [527, 229] on button "Edit Comp." at bounding box center [527, 229] width 55 height 13
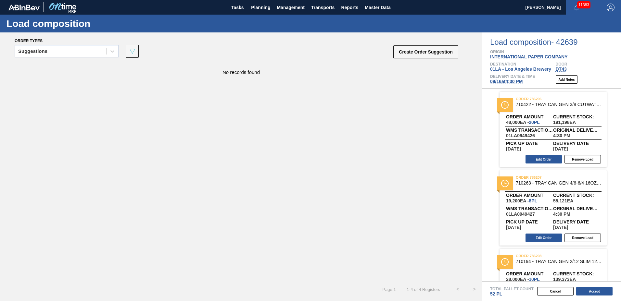
click at [500, 80] on span "[DATE] 4:30 PM" at bounding box center [506, 81] width 32 height 5
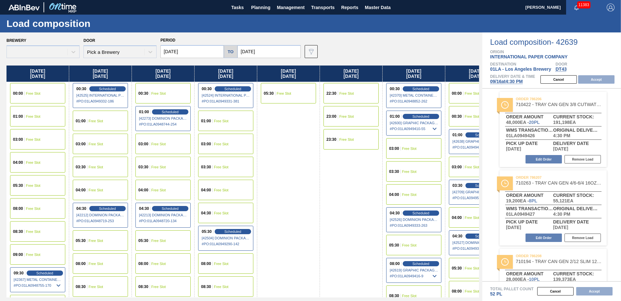
type input "[DATE]"
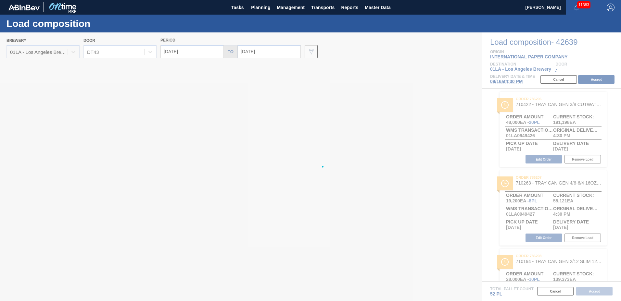
type input "[DATE]"
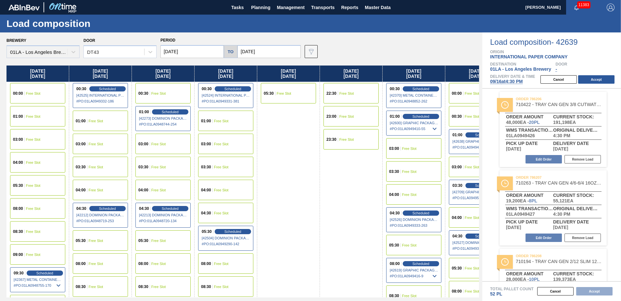
scroll to position [517, 0]
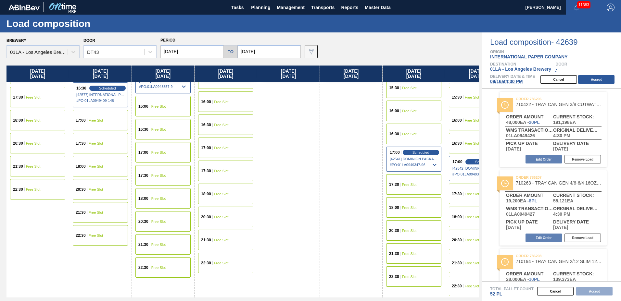
click at [29, 168] on span "Free Slot" at bounding box center [33, 167] width 15 height 4
click at [594, 77] on button "Accept" at bounding box center [596, 79] width 36 height 8
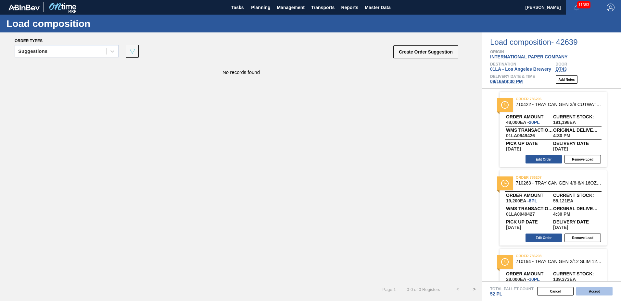
click at [599, 292] on button "Accept" at bounding box center [594, 292] width 36 height 8
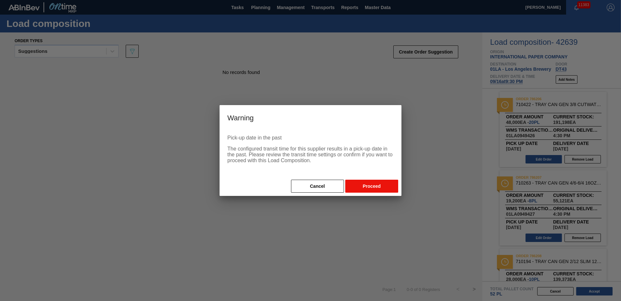
click at [379, 187] on button "Proceed" at bounding box center [371, 186] width 53 height 13
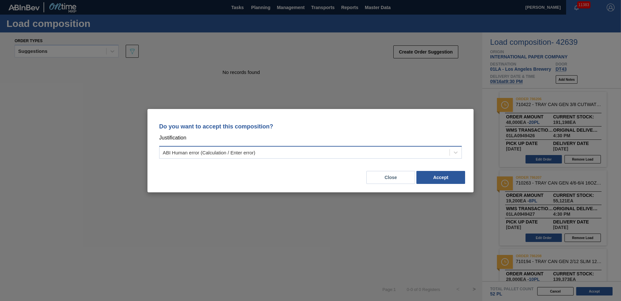
click at [279, 156] on div "ABI Human error (Calculation / Enter error)" at bounding box center [305, 152] width 290 height 9
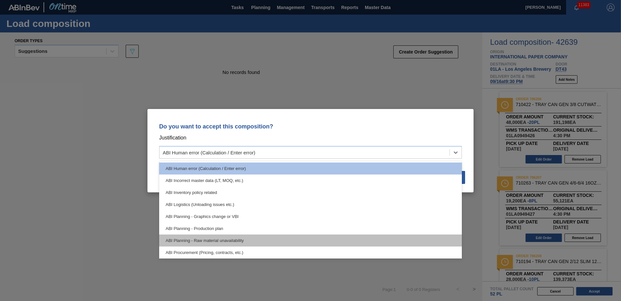
click at [218, 240] on div "ABI Planning - Raw material unavailability" at bounding box center [310, 241] width 303 height 12
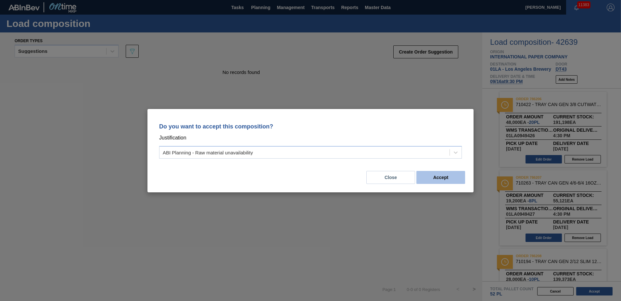
click at [439, 173] on button "Accept" at bounding box center [440, 177] width 49 height 13
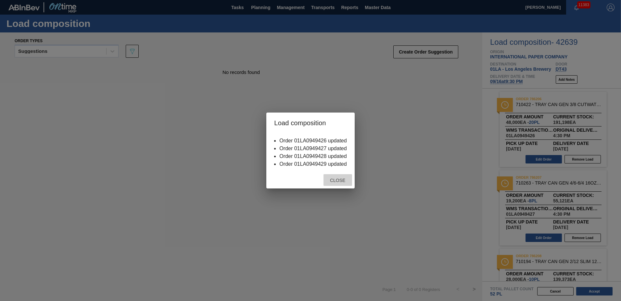
click at [348, 183] on span "Close" at bounding box center [338, 180] width 26 height 5
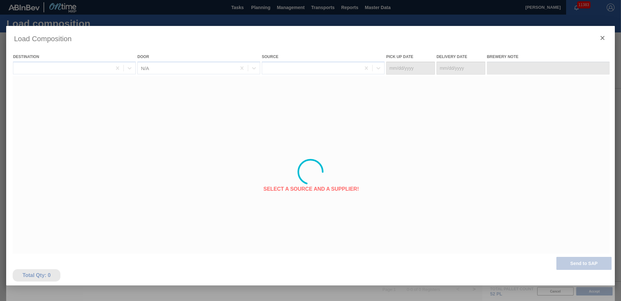
type Date "[DATE]"
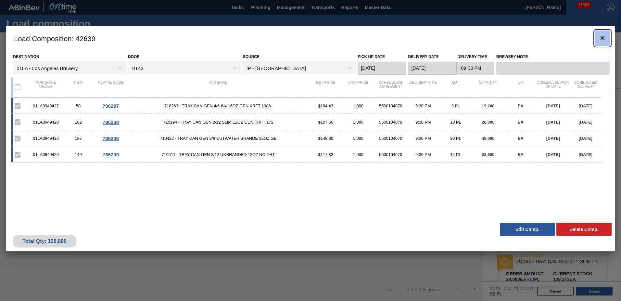
click at [603, 36] on icon "botão de ícone" at bounding box center [603, 38] width 8 height 8
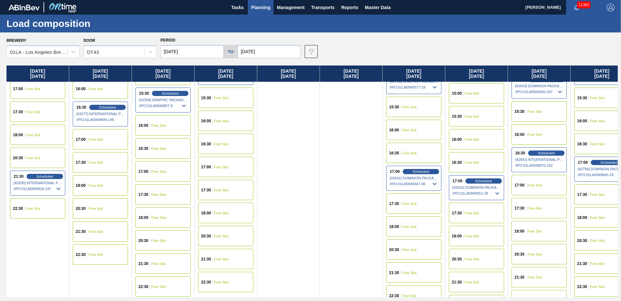
scroll to position [249, 0]
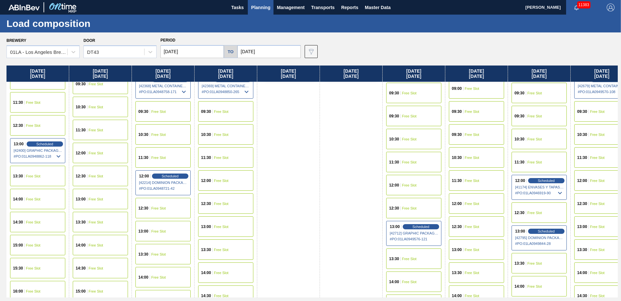
click at [419, 224] on div "13:00 Scheduled [42712] GRAPHIC PACKAGING INTERNATIONA - 0008221069 # PO : 01LA…" at bounding box center [413, 233] width 55 height 25
click at [418, 228] on span "Scheduled" at bounding box center [421, 227] width 19 height 4
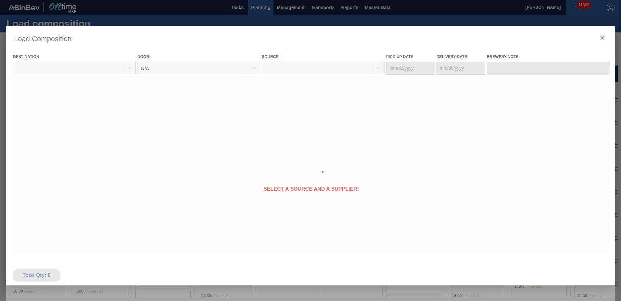
click at [416, 229] on div at bounding box center [310, 172] width 609 height 292
type Date "[DATE]"
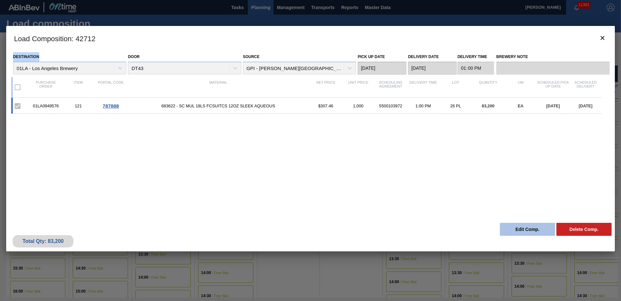
click at [530, 231] on button "Edit Comp." at bounding box center [527, 229] width 55 height 13
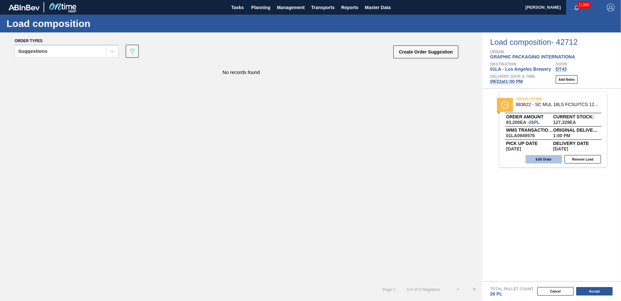
click at [547, 161] on button "Edit Order" at bounding box center [544, 159] width 36 height 8
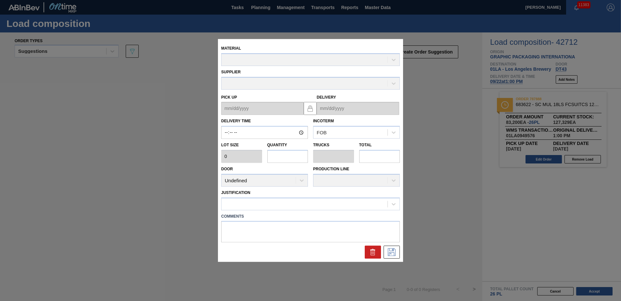
type input "13:00:00"
type input "3,200"
type input "26"
type input "1"
type input "83,200"
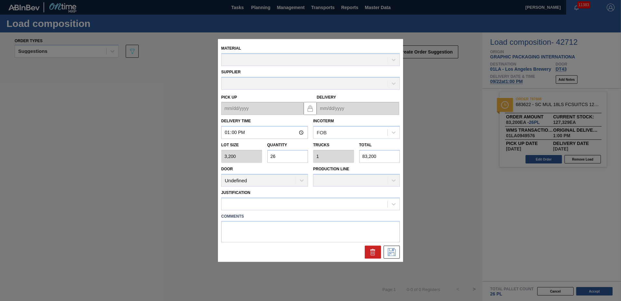
type up "[DATE]"
type input "[DATE]"
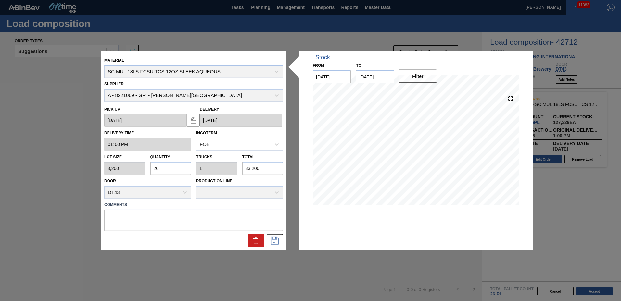
drag, startPoint x: 181, startPoint y: 172, endPoint x: 45, endPoint y: 159, distance: 137.0
click at [45, 159] on div "Material SC MUL 18LS FCSUITCS 12OZ SLEEK AQUEOUS Supplier A - 8221069 - GPI - […" at bounding box center [310, 150] width 621 height 301
type input "1"
type input "0.038"
type input "3,200"
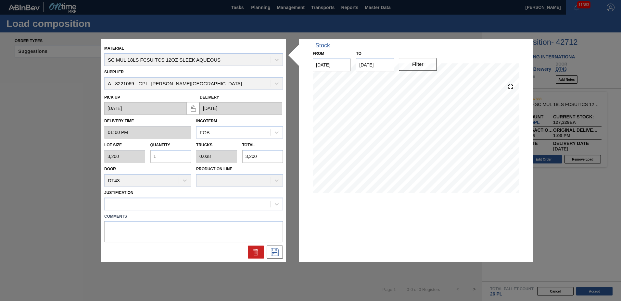
type input "14"
type input "0.538"
type input "44,800"
type input "14"
click at [169, 205] on div at bounding box center [188, 203] width 166 height 9
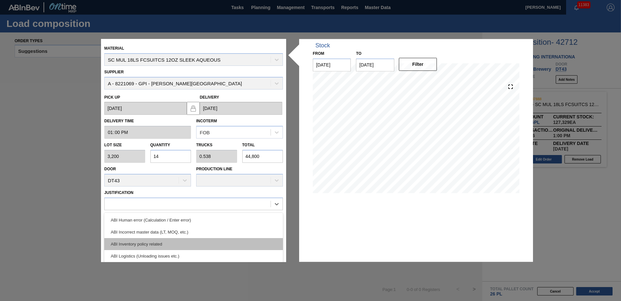
click at [159, 239] on div "ABI Inventory policy related" at bounding box center [193, 244] width 179 height 12
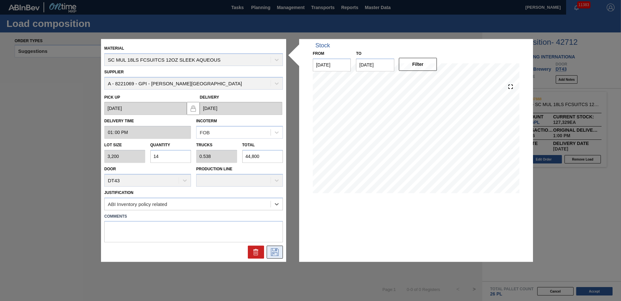
click at [274, 251] on icon at bounding box center [275, 253] width 10 height 8
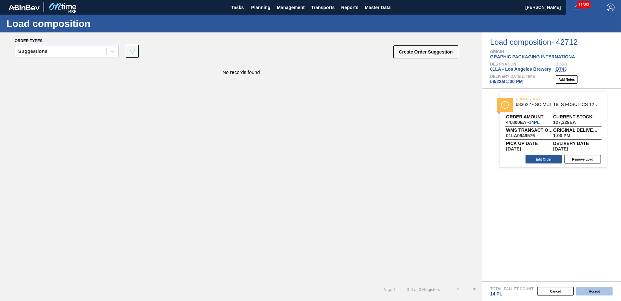
click at [600, 294] on button "Accept" at bounding box center [594, 292] width 36 height 8
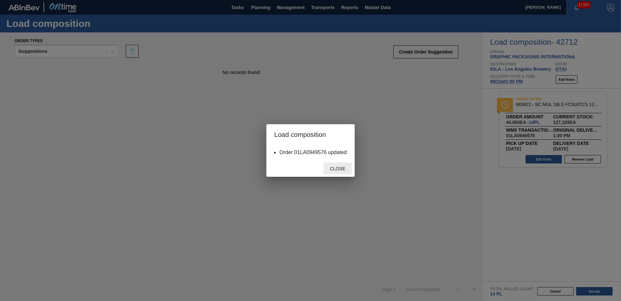
click at [344, 169] on span "Close" at bounding box center [338, 168] width 26 height 5
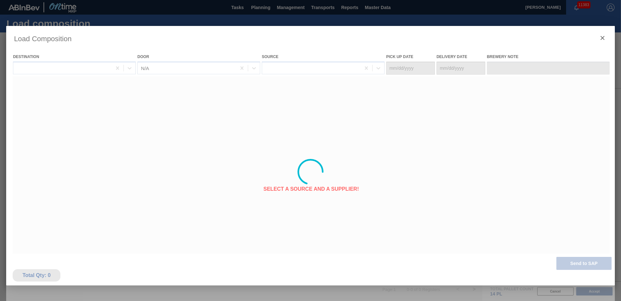
type Date "[DATE]"
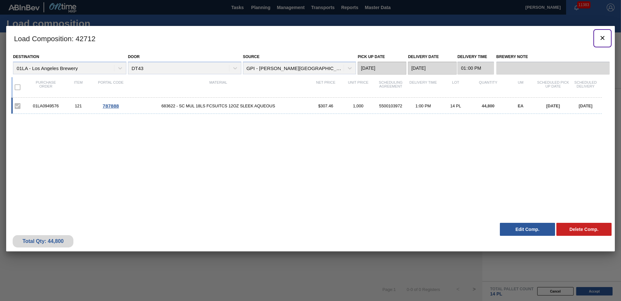
click at [604, 37] on icon "botão de ícone" at bounding box center [603, 38] width 8 height 8
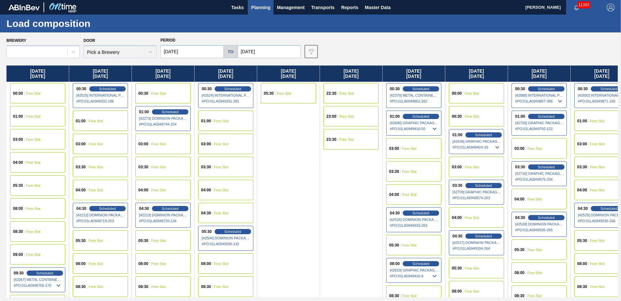
click at [264, 7] on span "Planning" at bounding box center [260, 8] width 19 height 8
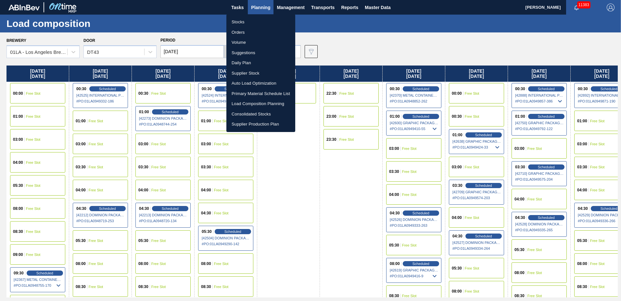
click at [240, 53] on li "Suggestions" at bounding box center [260, 53] width 69 height 10
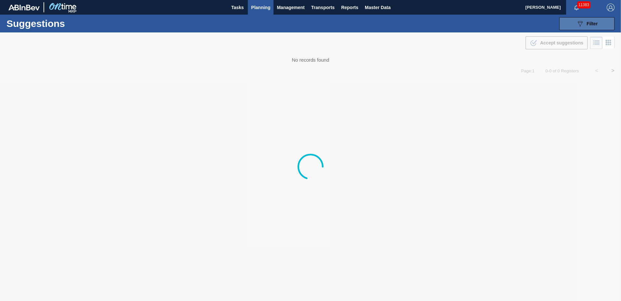
click at [585, 22] on div "089F7B8B-B2A5-4AFE-B5C0-19BA573D28AC Filter" at bounding box center [586, 24] width 21 height 8
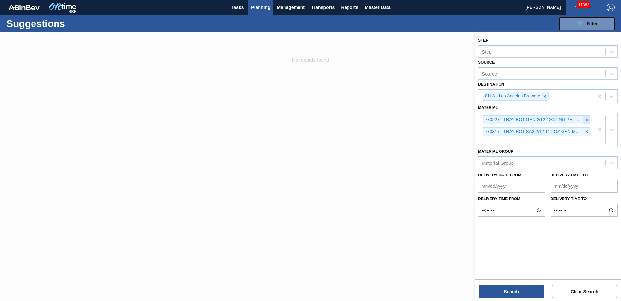
click at [586, 122] on icon at bounding box center [586, 120] width 5 height 5
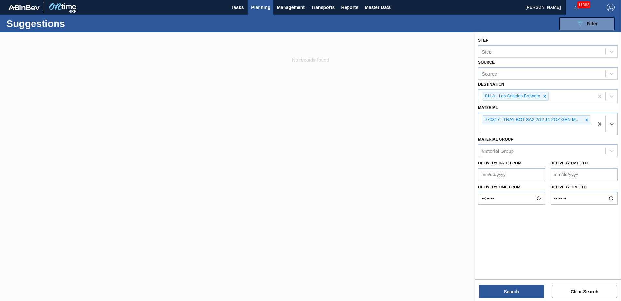
click at [586, 122] on icon at bounding box center [586, 120] width 5 height 5
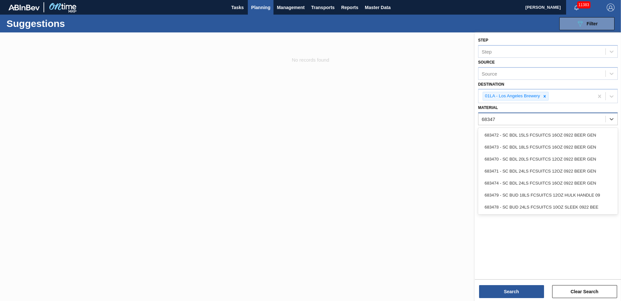
type input "683479"
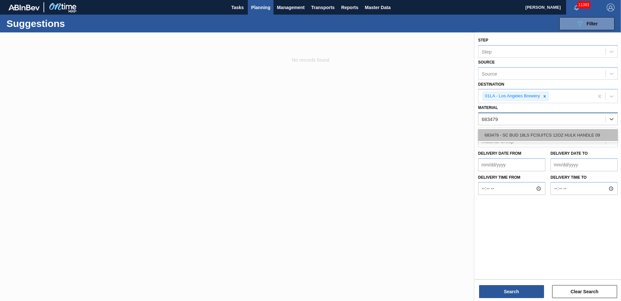
click at [546, 134] on div "683479 - SC BUD 18LS FCSUITCS 12OZ HULK HANDLE 09" at bounding box center [548, 135] width 140 height 12
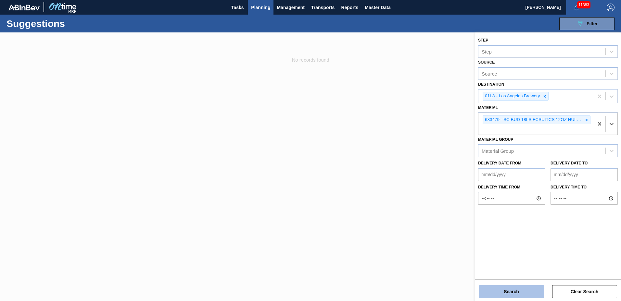
click at [506, 287] on button "Search" at bounding box center [511, 292] width 65 height 13
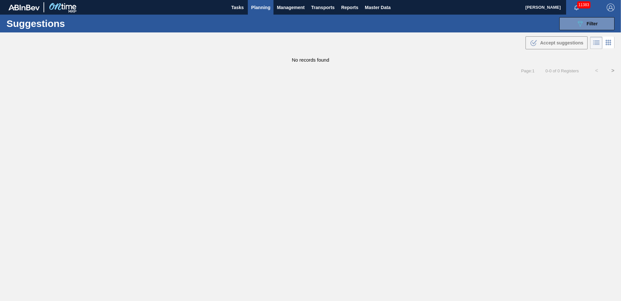
click at [265, 8] on span "Planning" at bounding box center [260, 8] width 19 height 8
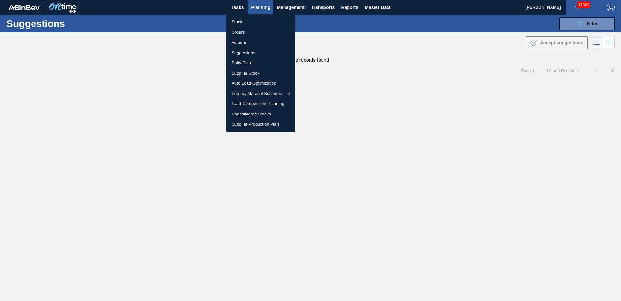
click at [250, 100] on li "Load Composition Planning" at bounding box center [260, 104] width 69 height 10
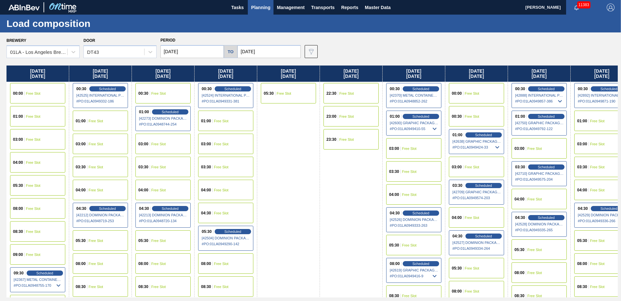
scroll to position [249, 0]
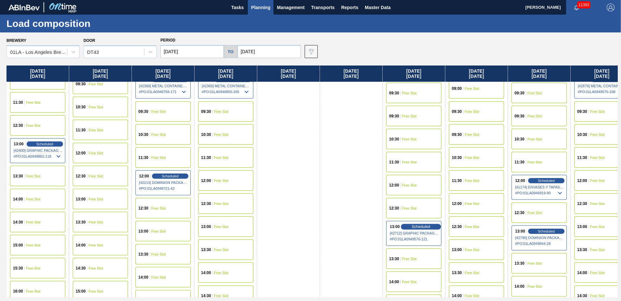
click at [411, 229] on div "Scheduled" at bounding box center [421, 227] width 40 height 6
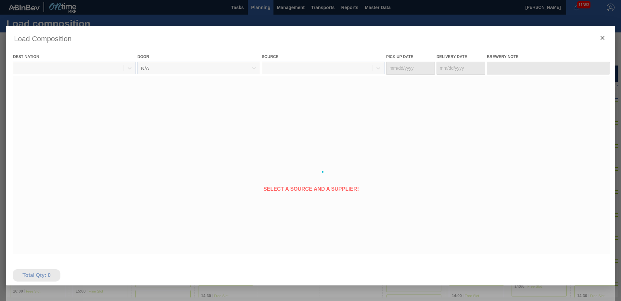
type Date "[DATE]"
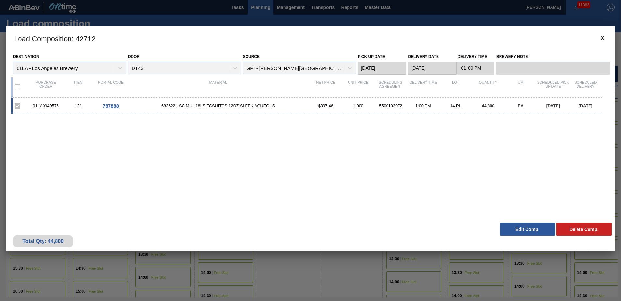
click at [528, 230] on button "Edit Comp." at bounding box center [527, 229] width 55 height 13
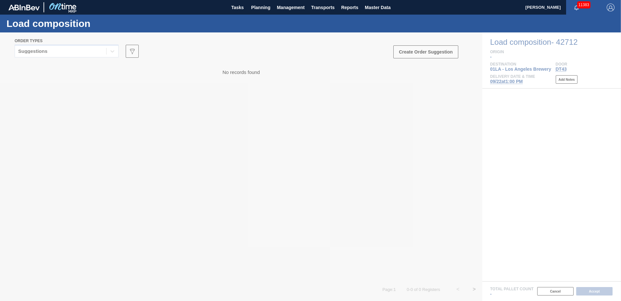
click at [450, 53] on div at bounding box center [310, 166] width 621 height 269
click at [431, 51] on div at bounding box center [310, 166] width 621 height 269
click at [432, 50] on div at bounding box center [310, 166] width 621 height 269
click at [432, 51] on div at bounding box center [310, 166] width 621 height 269
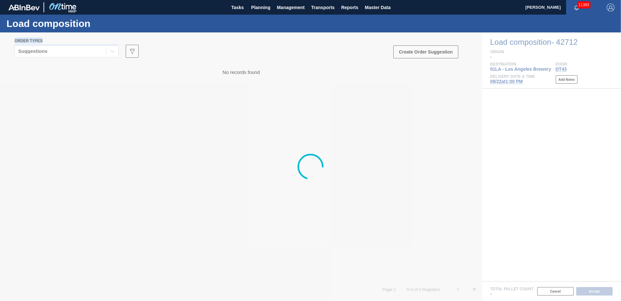
click at [432, 52] on div at bounding box center [310, 166] width 621 height 269
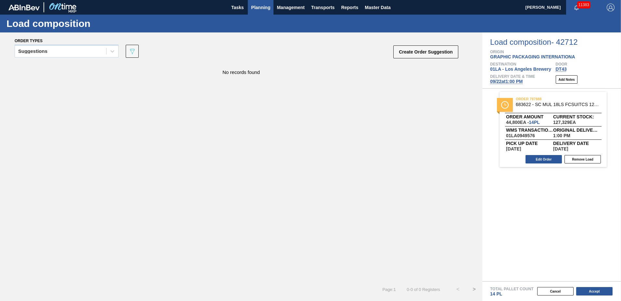
click at [261, 8] on span "Planning" at bounding box center [260, 8] width 19 height 8
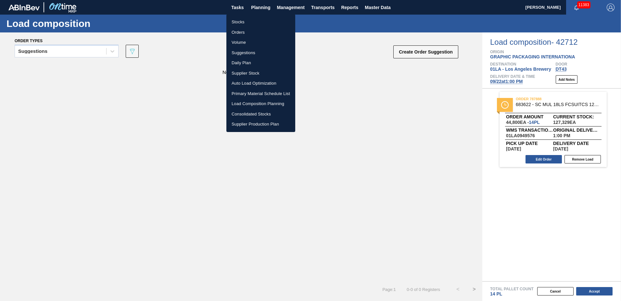
click at [240, 103] on li "Load Composition Planning" at bounding box center [260, 104] width 69 height 10
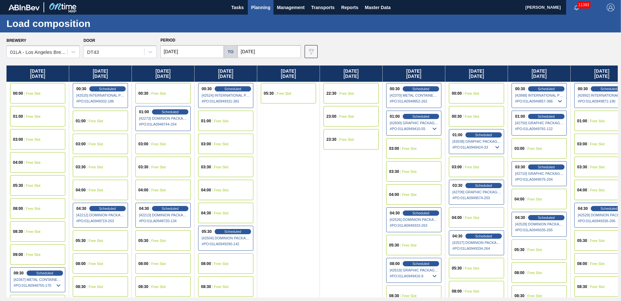
scroll to position [249, 0]
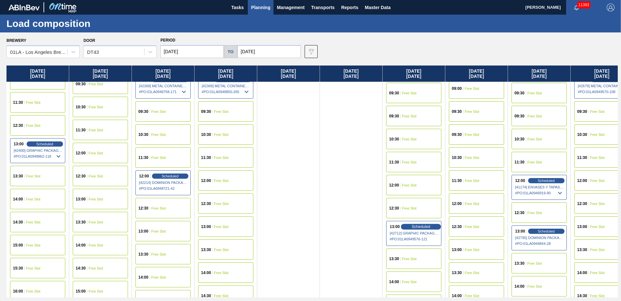
click at [413, 228] on span "Scheduled" at bounding box center [421, 227] width 19 height 4
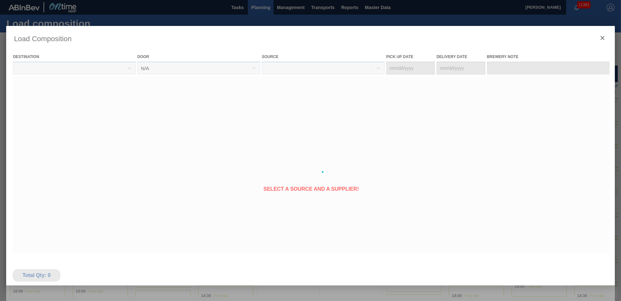
type Date "[DATE]"
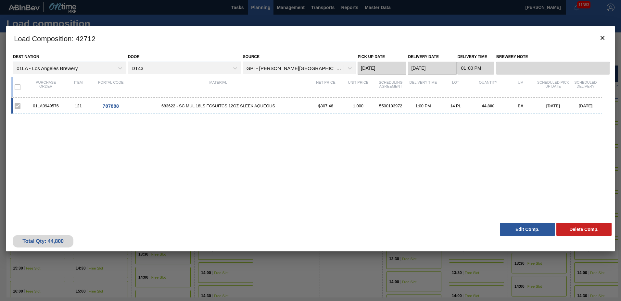
click at [532, 232] on button "Edit Comp." at bounding box center [527, 229] width 55 height 13
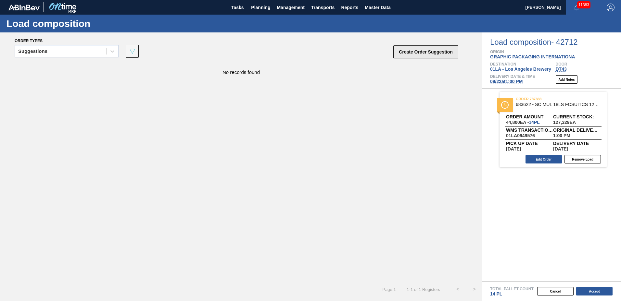
click at [429, 55] on button "Create Order Suggestion" at bounding box center [425, 51] width 65 height 13
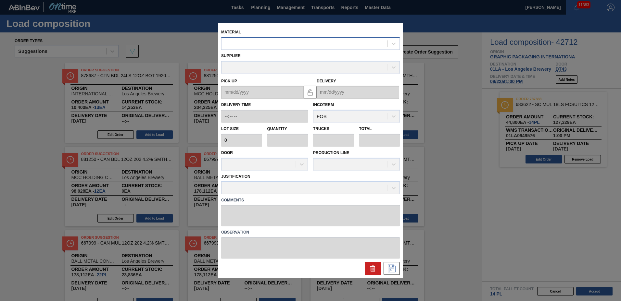
click at [301, 44] on div at bounding box center [305, 43] width 166 height 9
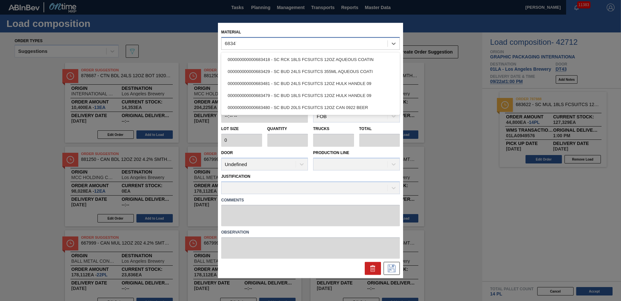
type input "683479"
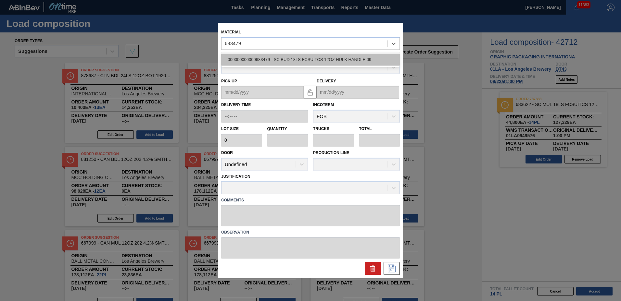
click at [298, 62] on div "000000000000683479 - SC BUD 18LS FCSUITCS 12OZ HULK HANDLE 09" at bounding box center [310, 60] width 179 height 12
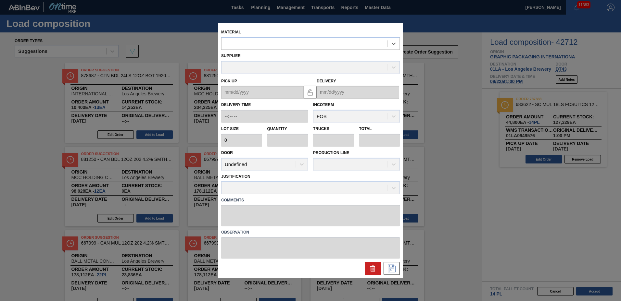
type input "4,800"
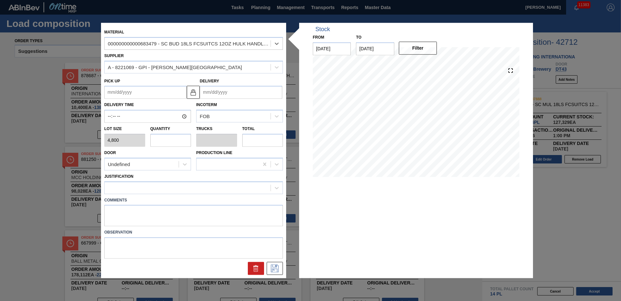
click at [216, 94] on input "Delivery" at bounding box center [241, 92] width 83 height 13
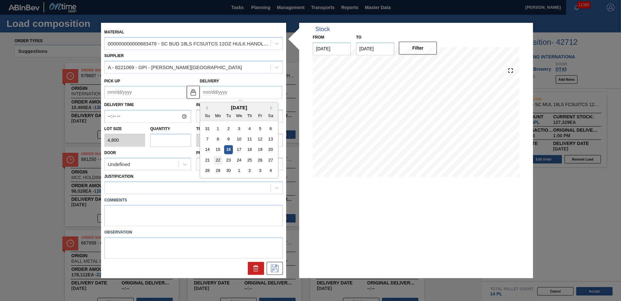
click at [215, 161] on div "22" at bounding box center [218, 160] width 9 height 9
type up "[DATE]"
type input "[DATE]"
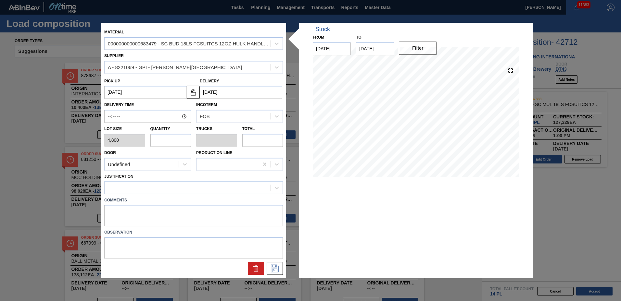
click at [172, 137] on input "text" at bounding box center [170, 140] width 41 height 13
type input "1"
type input "0.038"
type input "4,800"
type input "10"
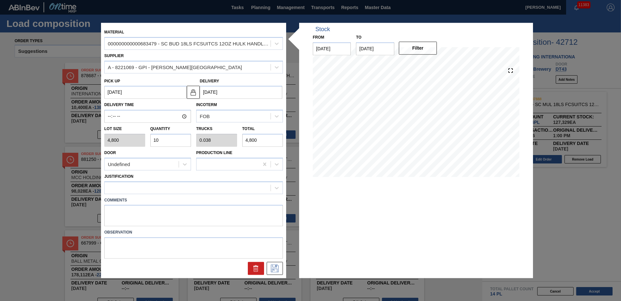
type input "0.385"
type input "48,000"
type input "10"
click at [164, 190] on div at bounding box center [188, 187] width 166 height 9
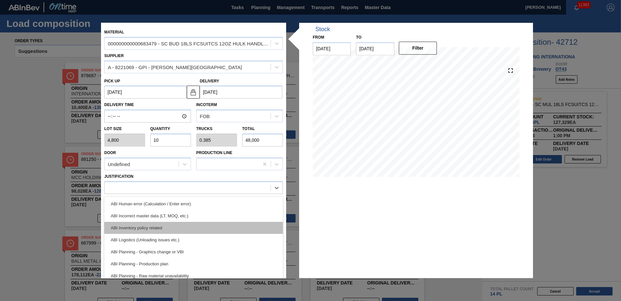
click at [162, 228] on div "ABI Inventory policy related" at bounding box center [193, 228] width 179 height 12
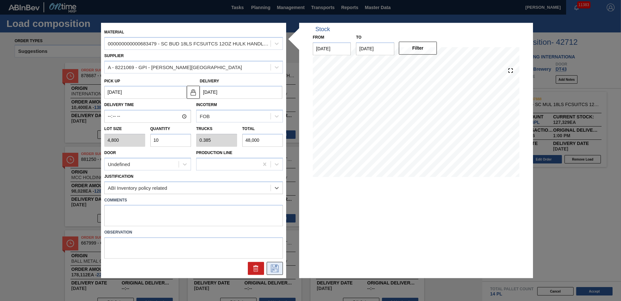
click at [276, 268] on icon at bounding box center [275, 269] width 8 height 8
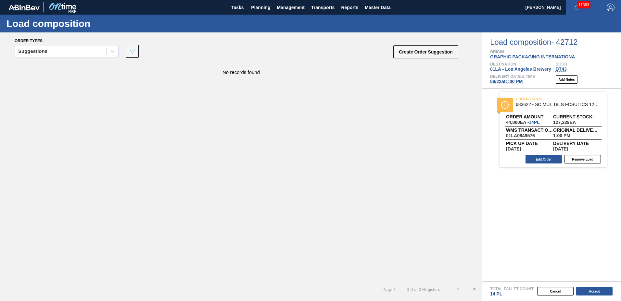
drag, startPoint x: 61, startPoint y: 50, endPoint x: 61, endPoint y: 59, distance: 9.4
click at [61, 51] on div "Suggestions" at bounding box center [60, 51] width 91 height 9
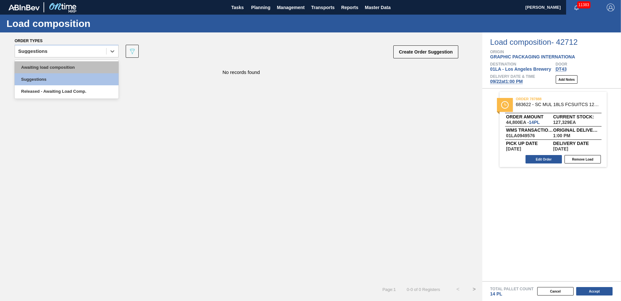
click at [61, 67] on div "Awaiting load composition" at bounding box center [67, 67] width 104 height 12
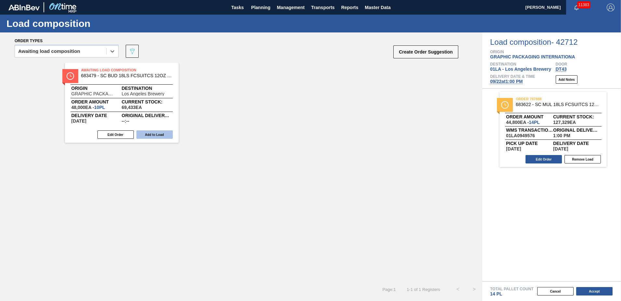
click at [161, 136] on button "Add to Load" at bounding box center [154, 135] width 36 height 8
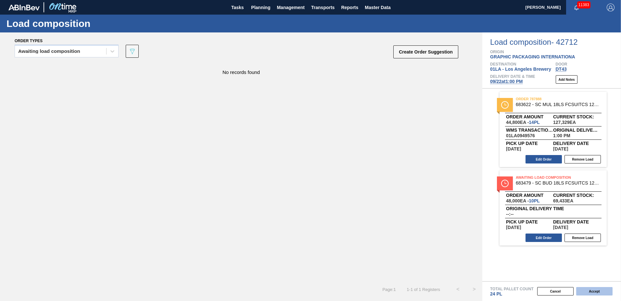
click at [600, 291] on button "Accept" at bounding box center [594, 292] width 36 height 8
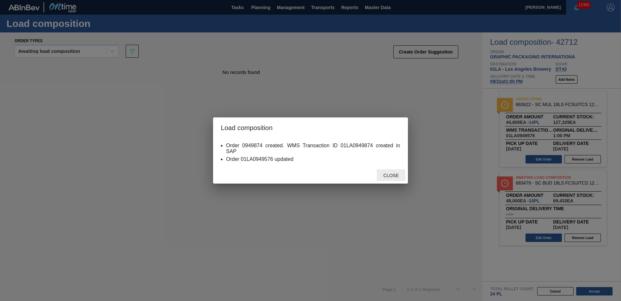
click at [389, 174] on span "Close" at bounding box center [391, 175] width 26 height 5
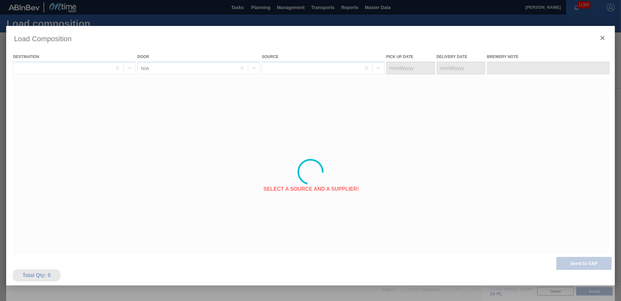
type Date "[DATE]"
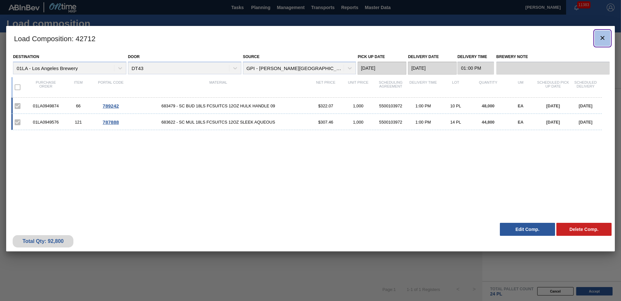
click at [605, 38] on icon "botão de ícone" at bounding box center [603, 38] width 8 height 8
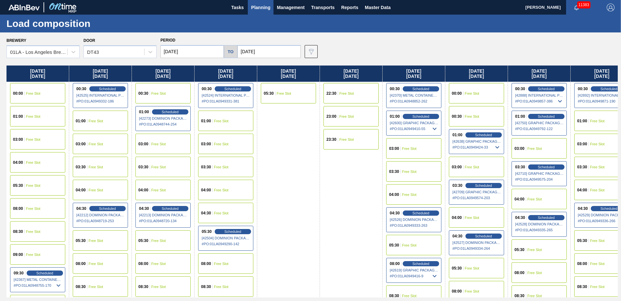
click at [261, 6] on span "Planning" at bounding box center [260, 8] width 19 height 8
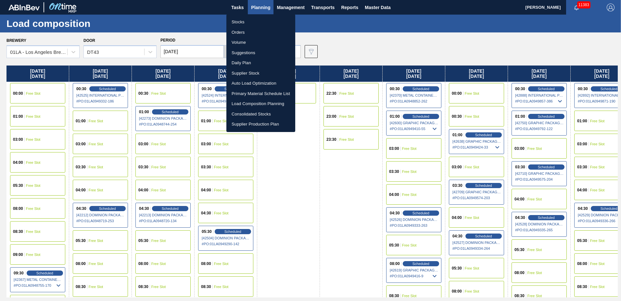
click at [259, 54] on li "Suggestions" at bounding box center [260, 53] width 69 height 10
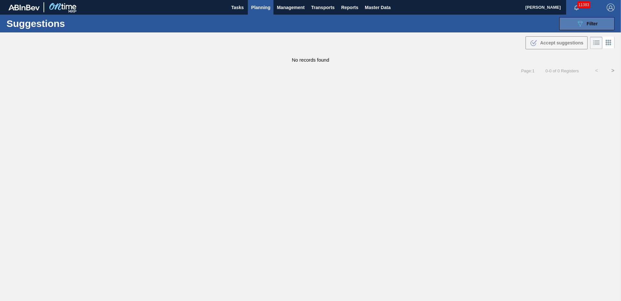
click at [581, 21] on icon at bounding box center [580, 24] width 5 height 6
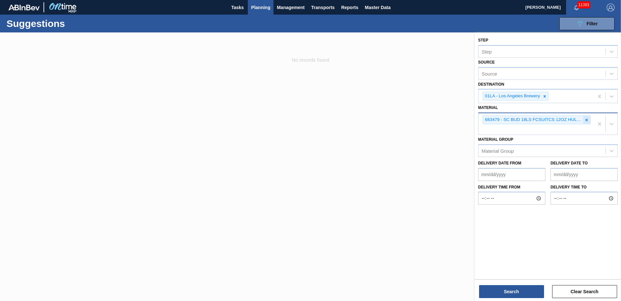
click at [588, 121] on icon at bounding box center [586, 120] width 5 height 5
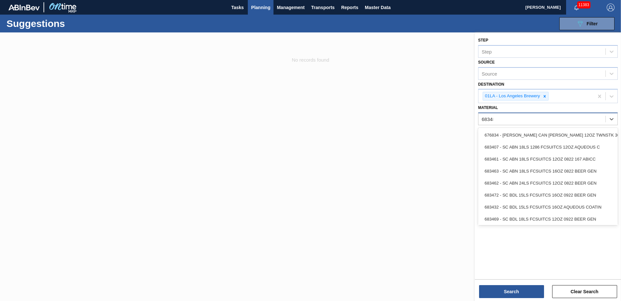
type input "683481"
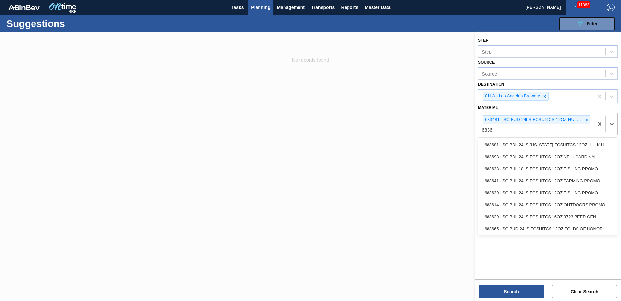
type input "683623"
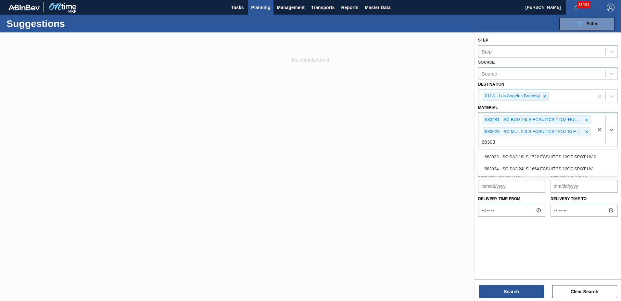
type input "683934"
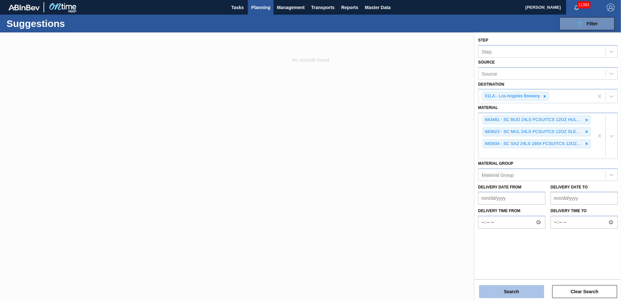
click at [505, 288] on button "Search" at bounding box center [511, 292] width 65 height 13
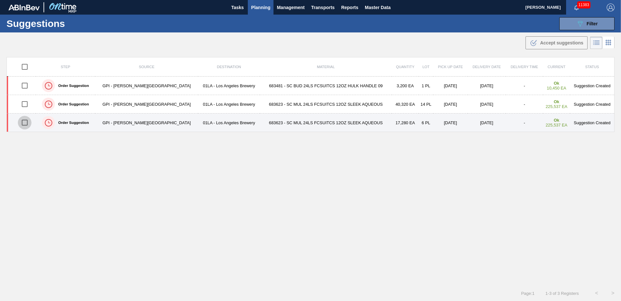
click at [24, 122] on input "checkbox" at bounding box center [25, 123] width 14 height 14
checkbox input "true"
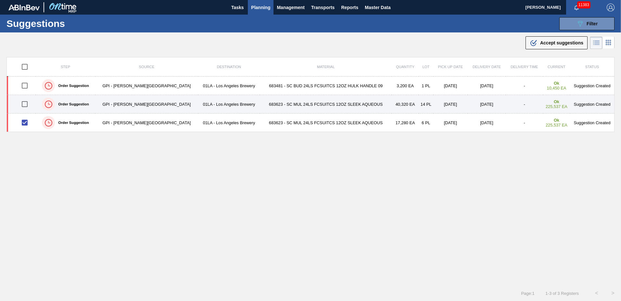
click at [27, 101] on input "checkbox" at bounding box center [25, 104] width 14 height 14
checkbox input "true"
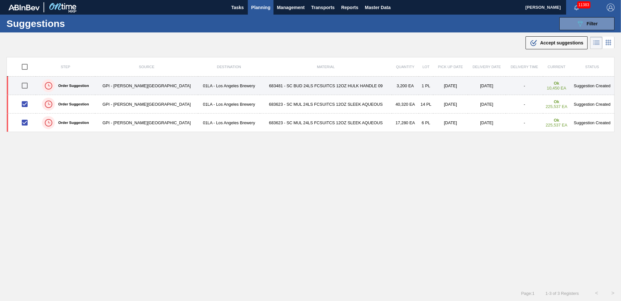
click at [26, 85] on input "checkbox" at bounding box center [25, 86] width 14 height 14
checkbox input "true"
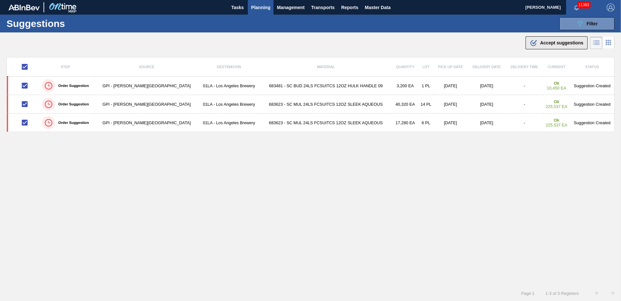
click at [546, 45] on span "Accept suggestions" at bounding box center [561, 42] width 43 height 5
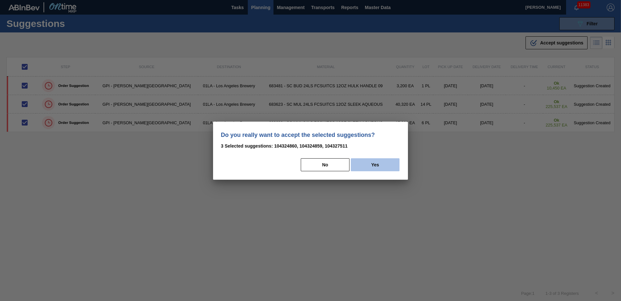
click at [390, 161] on button "Yes" at bounding box center [375, 165] width 49 height 13
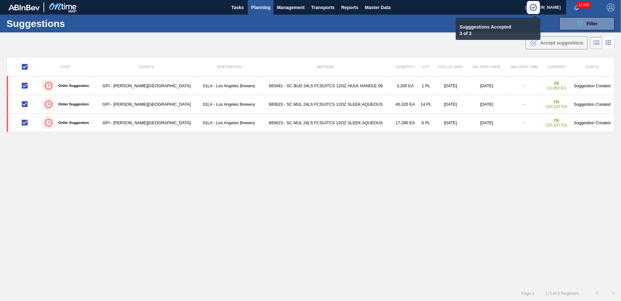
click at [265, 5] on span "Planning" at bounding box center [260, 8] width 19 height 8
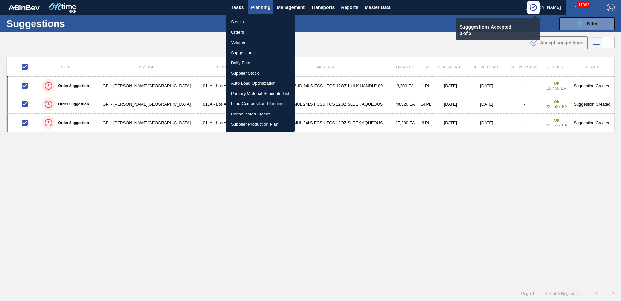
click at [246, 102] on li "Load Composition Planning" at bounding box center [260, 104] width 69 height 10
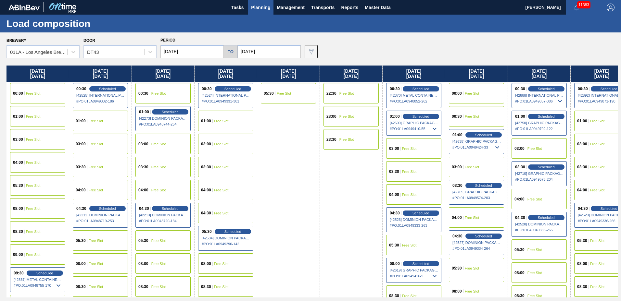
click at [272, 55] on input "[DATE]" at bounding box center [268, 51] width 63 height 13
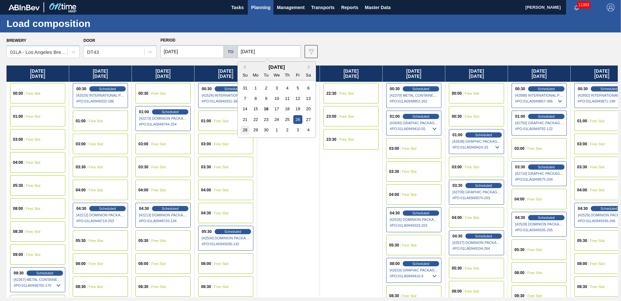
click at [245, 130] on div "28" at bounding box center [245, 130] width 9 height 9
type input "[DATE]"
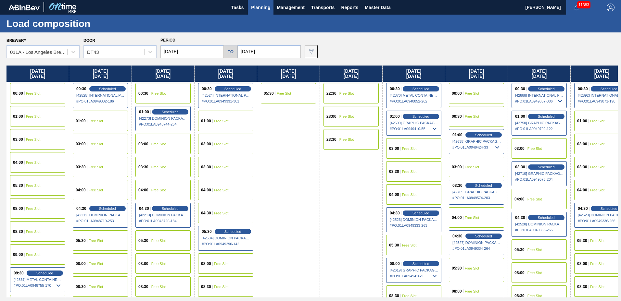
click at [195, 54] on input "[DATE]" at bounding box center [191, 51] width 63 height 13
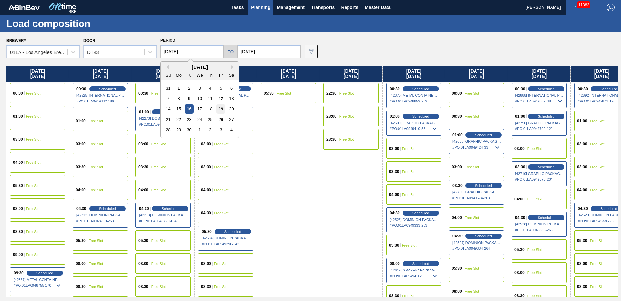
click at [222, 109] on div "19" at bounding box center [220, 109] width 9 height 9
type input "[DATE]"
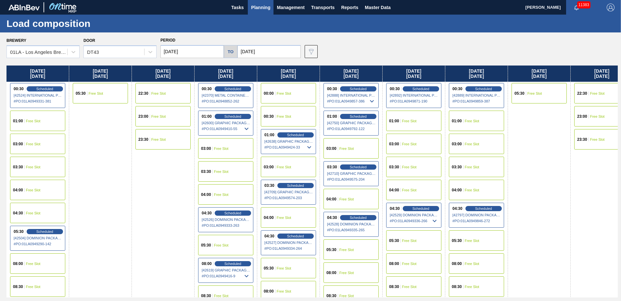
click at [593, 91] on div "22:30 Free Slot" at bounding box center [601, 93] width 55 height 20
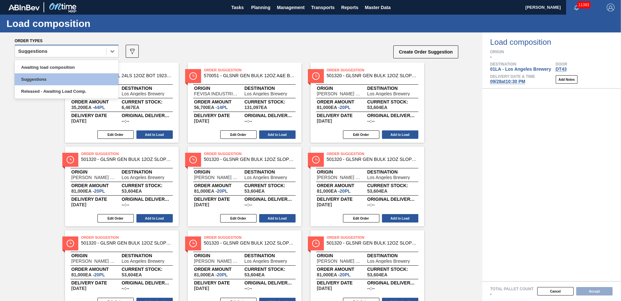
click at [80, 52] on div "Suggestions" at bounding box center [60, 51] width 91 height 9
click at [73, 69] on div "Awaiting load composition" at bounding box center [67, 67] width 104 height 12
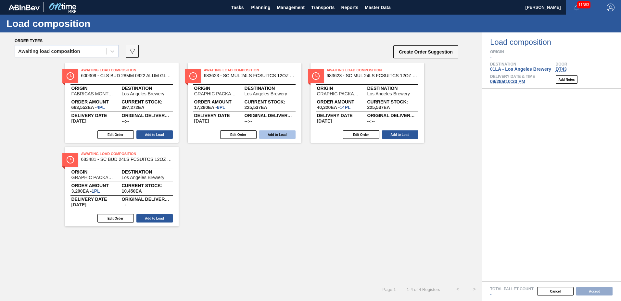
click at [276, 134] on button "Add to Load" at bounding box center [277, 135] width 36 height 8
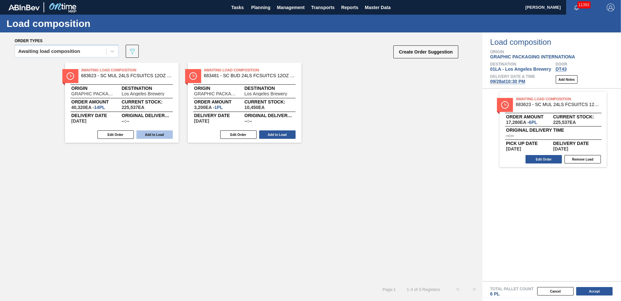
click at [160, 136] on button "Add to Load" at bounding box center [154, 135] width 36 height 8
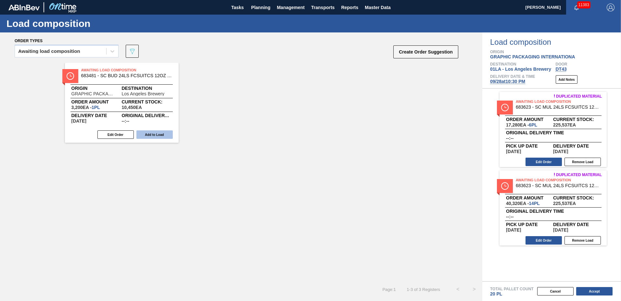
click at [160, 135] on button "Add to Load" at bounding box center [154, 135] width 36 height 8
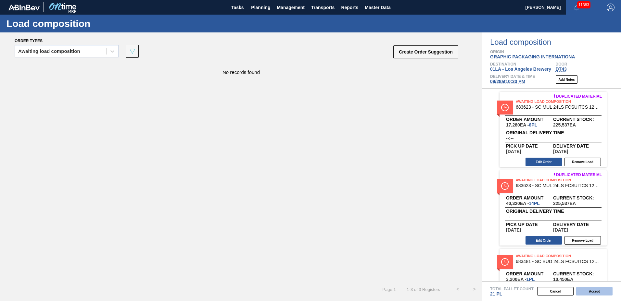
click at [582, 288] on button "Accept" at bounding box center [594, 292] width 36 height 8
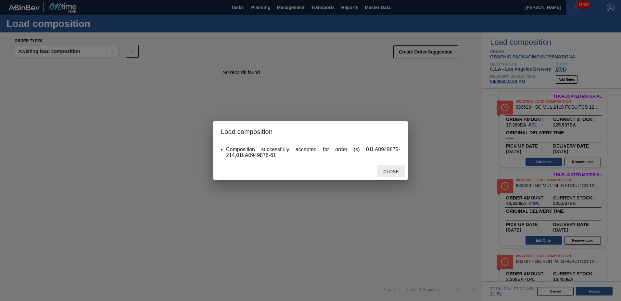
click at [396, 170] on span "Close" at bounding box center [391, 171] width 26 height 5
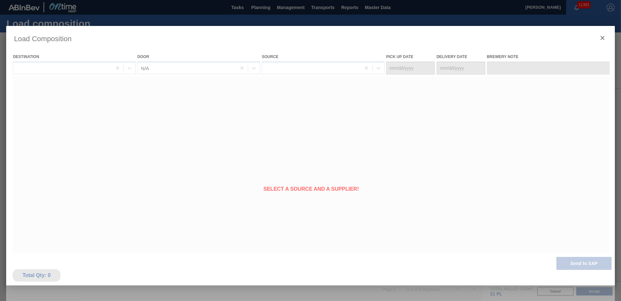
type Date "[DATE]"
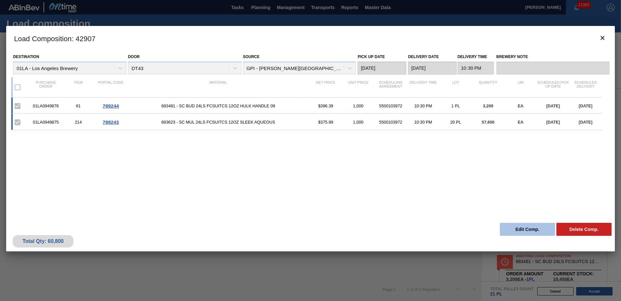
click at [526, 231] on button "Edit Comp." at bounding box center [527, 229] width 55 height 13
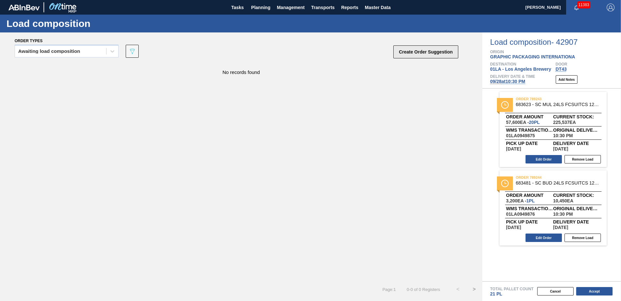
click at [423, 51] on button "Create Order Suggestion" at bounding box center [425, 51] width 65 height 13
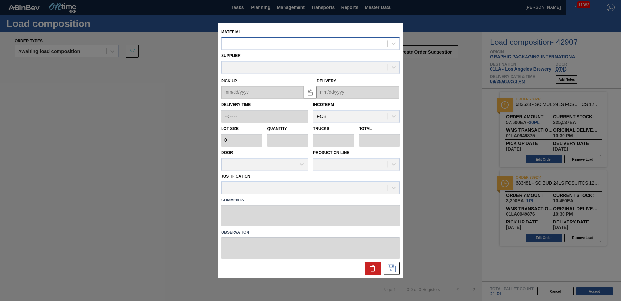
click at [300, 45] on div at bounding box center [305, 43] width 166 height 9
type input "683934"
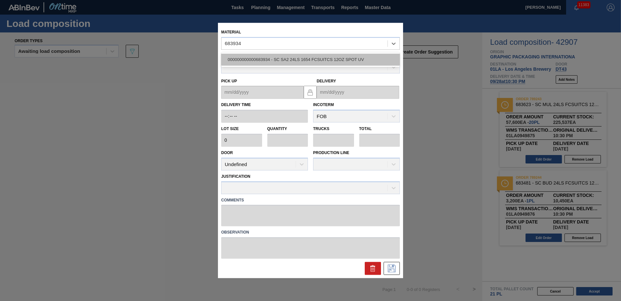
click at [291, 62] on div "000000000000683934 - SC SA2 24LS 1654 FCSUITCS 12OZ SPOT UV" at bounding box center [310, 60] width 179 height 12
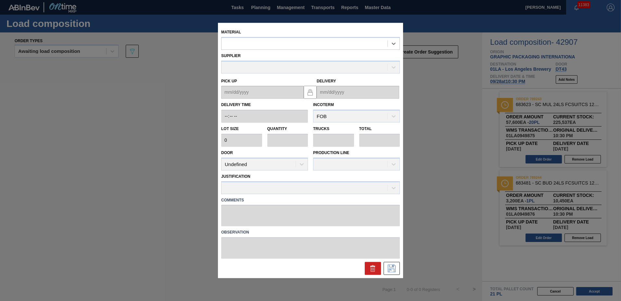
type input "2,880"
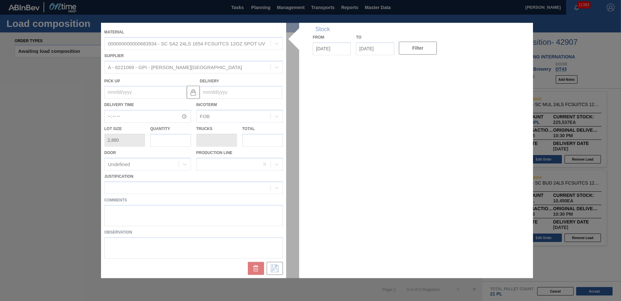
click at [234, 94] on div at bounding box center [310, 151] width 419 height 256
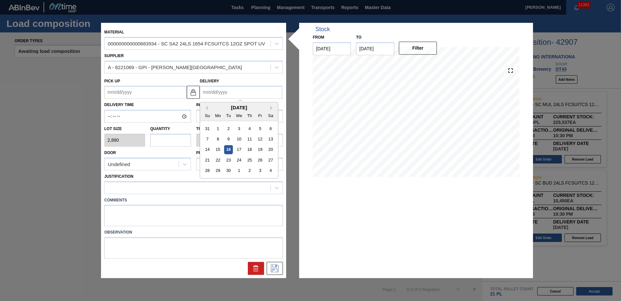
click at [234, 94] on input "Delivery" at bounding box center [241, 92] width 83 height 13
click at [208, 170] on div "28" at bounding box center [207, 171] width 9 height 9
type up "[DATE]"
type input "[DATE]"
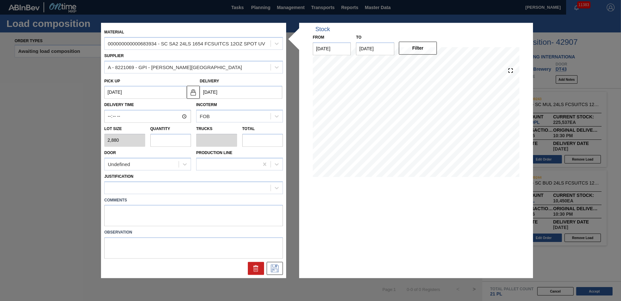
drag, startPoint x: 164, startPoint y: 134, endPoint x: 169, endPoint y: 138, distance: 6.1
click at [167, 136] on input "text" at bounding box center [170, 140] width 41 height 13
type input "2"
type input "0.077"
type input "5,760"
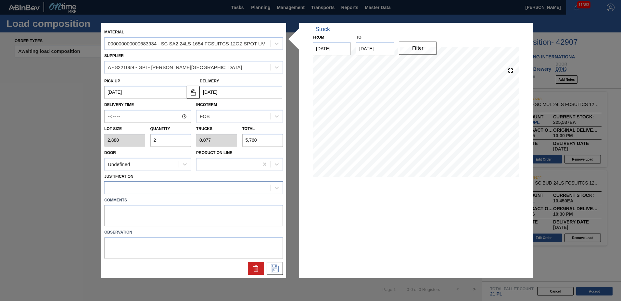
type input "2"
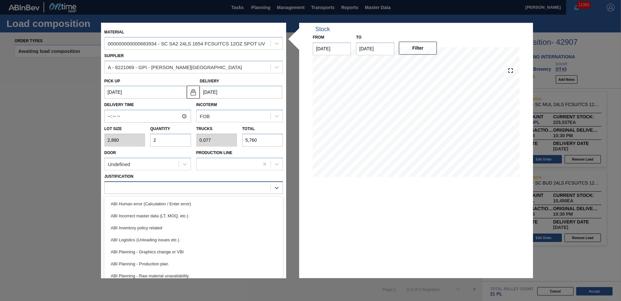
click at [132, 192] on div at bounding box center [188, 187] width 166 height 9
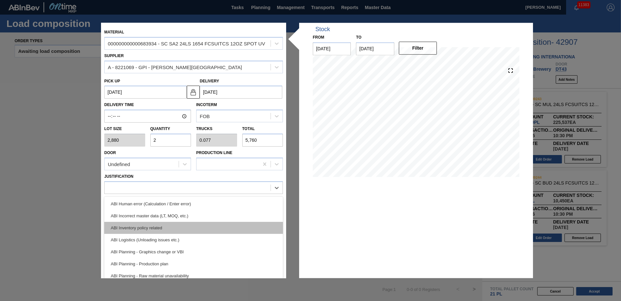
click at [130, 226] on div "ABI Inventory policy related" at bounding box center [193, 228] width 179 height 12
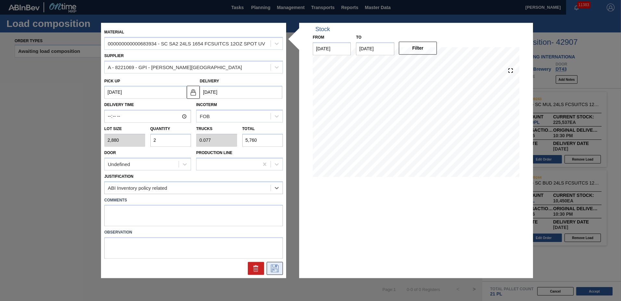
click at [276, 269] on icon at bounding box center [275, 269] width 10 height 8
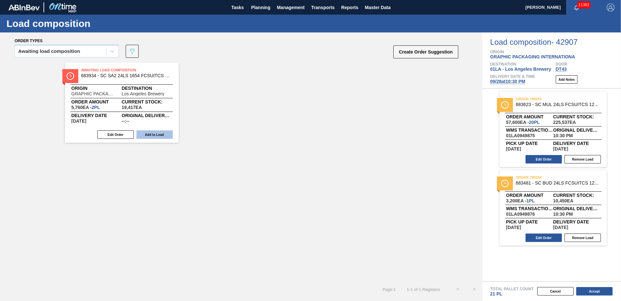
click at [168, 137] on button "Add to Load" at bounding box center [154, 135] width 36 height 8
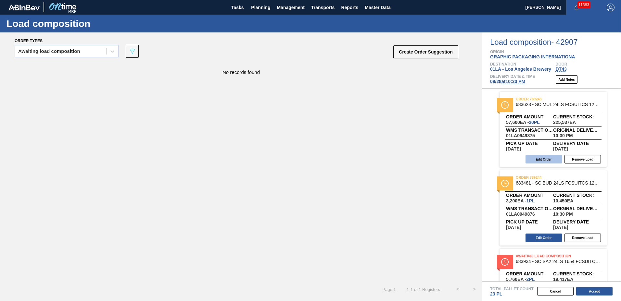
click at [549, 158] on button "Edit Order" at bounding box center [544, 159] width 36 height 8
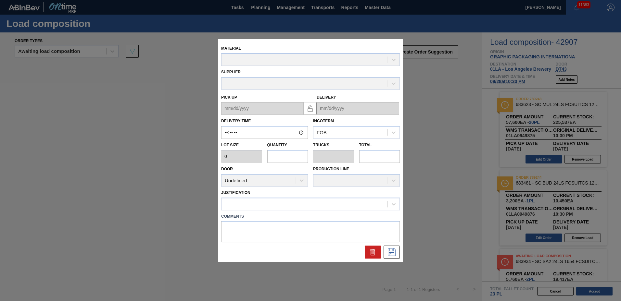
type input "22:30:00"
type input "2,880"
type input "20"
type input "0.769"
type input "57,600"
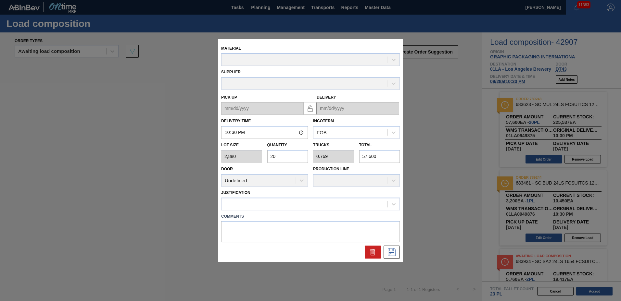
type up "[DATE]"
type input "[DATE]"
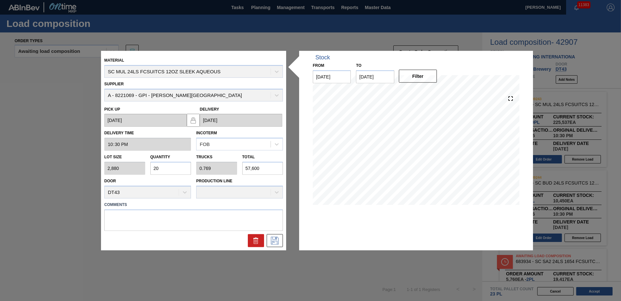
click at [167, 168] on input "20" at bounding box center [170, 168] width 41 height 13
type input "2"
type input "0.077"
type input "5,760"
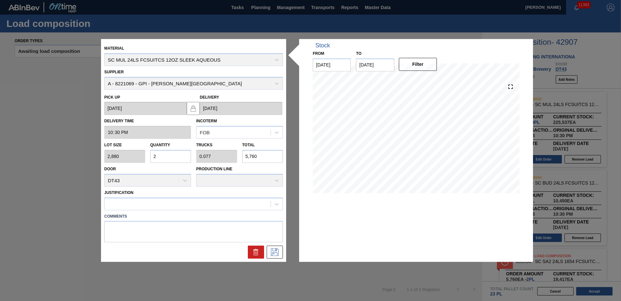
type input "22"
type input "0.846"
type input "63,360"
type input "22"
click at [273, 253] on icon at bounding box center [275, 253] width 8 height 8
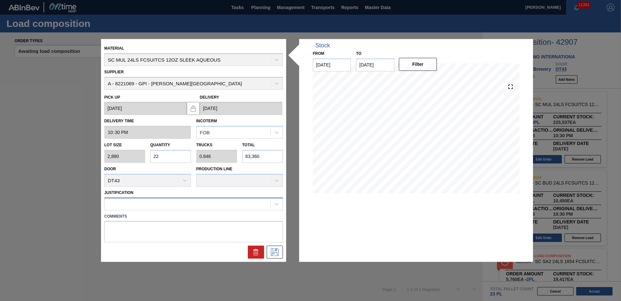
click at [143, 202] on div at bounding box center [188, 203] width 166 height 9
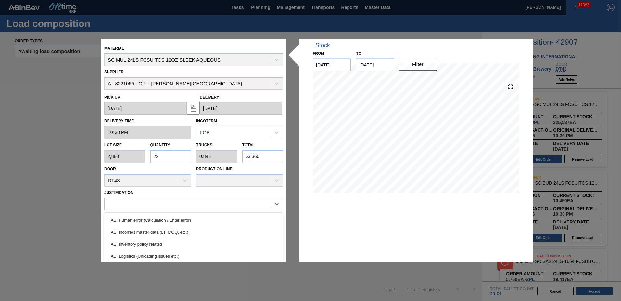
click at [143, 240] on div "ABI Inventory policy related" at bounding box center [193, 244] width 179 height 12
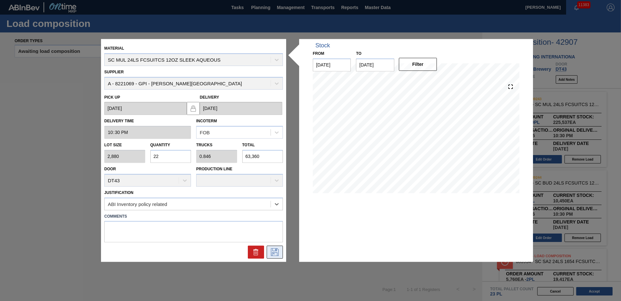
click at [273, 252] on icon at bounding box center [275, 253] width 10 height 8
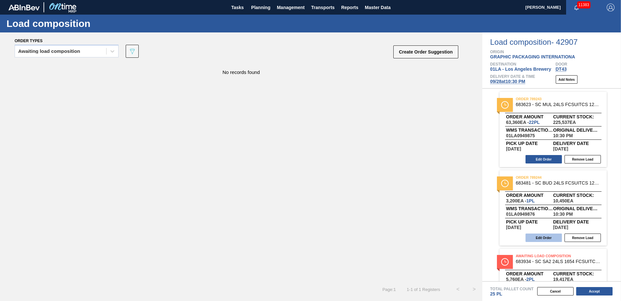
click at [541, 241] on button "Edit Order" at bounding box center [544, 238] width 36 height 8
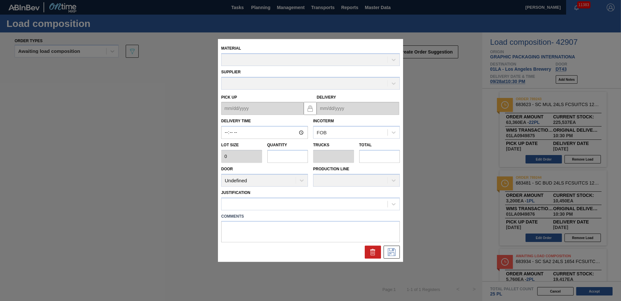
type input "22:30:00"
type input "3,200"
type input "1"
type input "0.038"
type input "3,200"
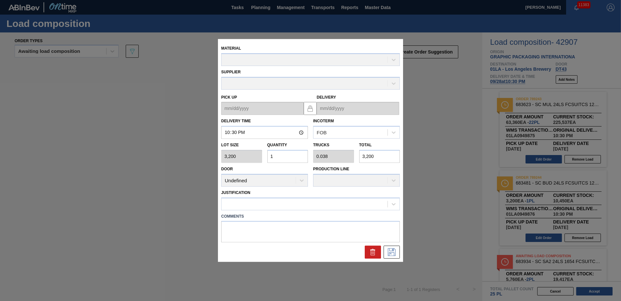
type up "[DATE]"
type input "[DATE]"
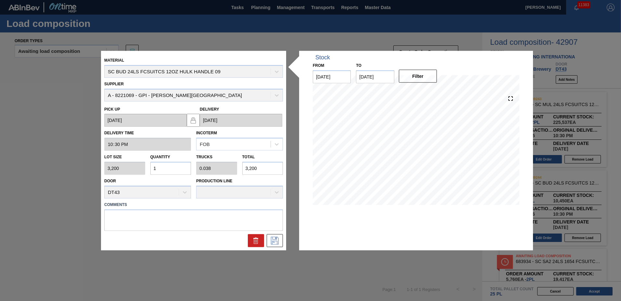
click at [158, 168] on input "1" at bounding box center [170, 168] width 41 height 13
type input "0"
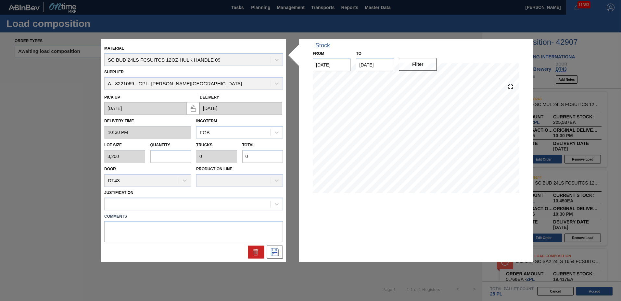
type input "2"
type input "0.077"
type input "6,400"
type input "2"
drag, startPoint x: 146, startPoint y: 204, endPoint x: 144, endPoint y: 211, distance: 7.1
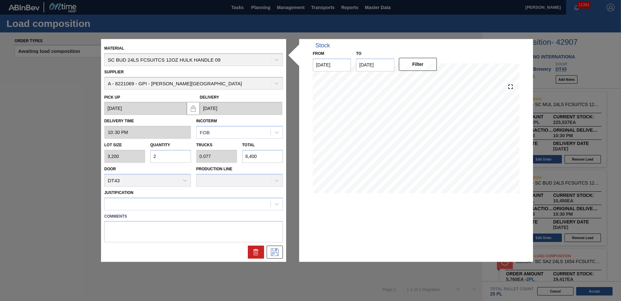
click at [145, 204] on div at bounding box center [188, 203] width 166 height 9
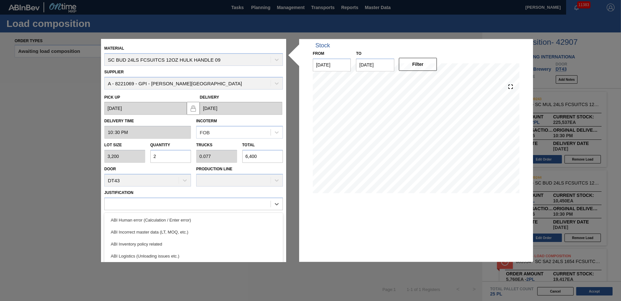
drag, startPoint x: 141, startPoint y: 243, endPoint x: 181, endPoint y: 249, distance: 40.1
click at [142, 243] on div "ABI Inventory policy related" at bounding box center [193, 244] width 179 height 12
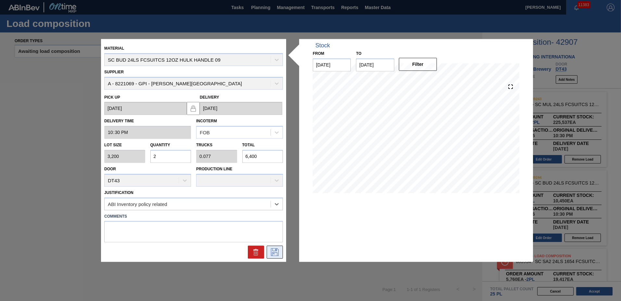
click at [278, 256] on icon at bounding box center [275, 253] width 10 height 8
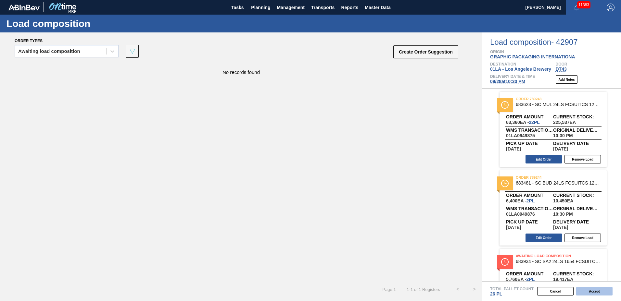
click at [591, 291] on button "Accept" at bounding box center [594, 292] width 36 height 8
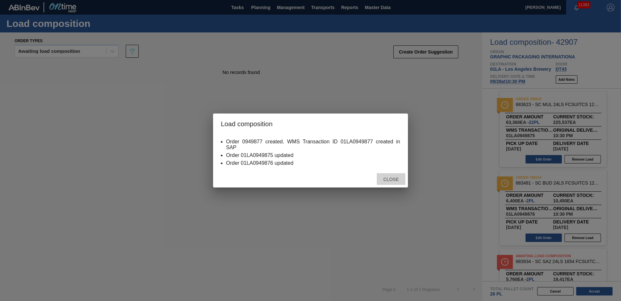
click at [393, 181] on span "Close" at bounding box center [391, 179] width 26 height 5
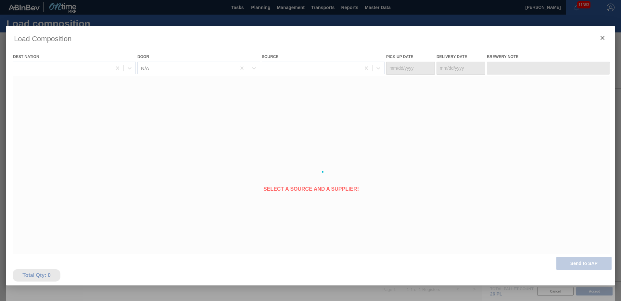
type Date "[DATE]"
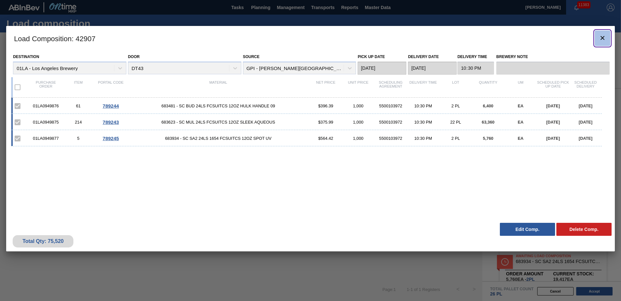
click at [606, 38] on icon "botão de ícone" at bounding box center [603, 38] width 8 height 8
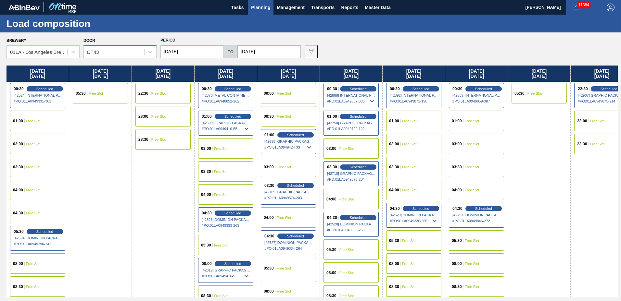
click at [101, 51] on div "DT43" at bounding box center [114, 51] width 60 height 9
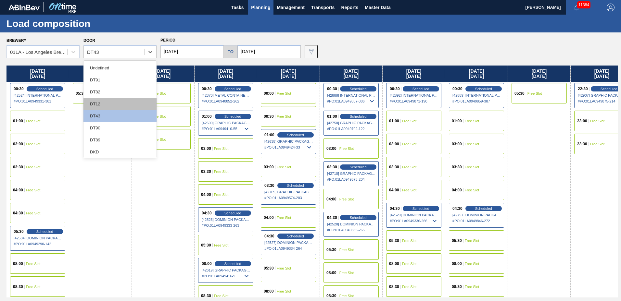
click at [101, 101] on div "DT12" at bounding box center [119, 104] width 73 height 12
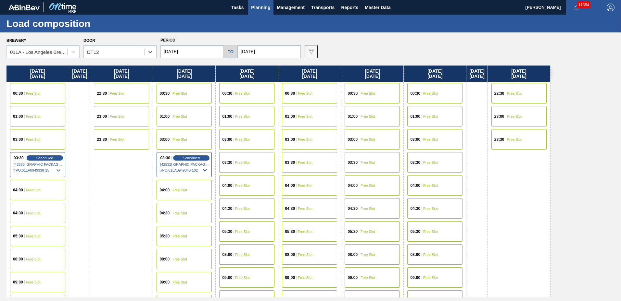
click at [258, 3] on button "Planning" at bounding box center [261, 7] width 26 height 15
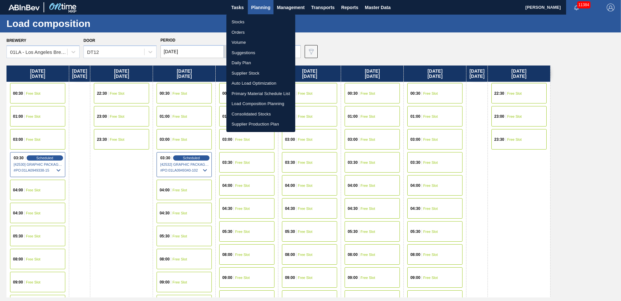
click at [262, 54] on li "Suggestions" at bounding box center [260, 53] width 69 height 10
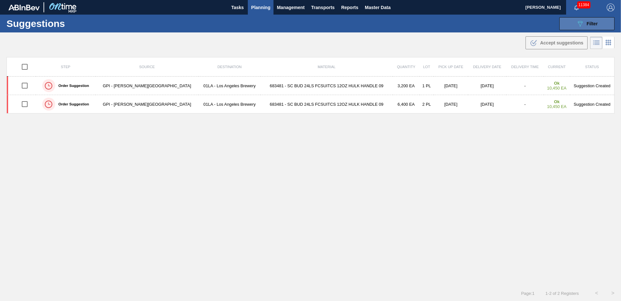
click at [582, 25] on icon "089F7B8B-B2A5-4AFE-B5C0-19BA573D28AC" at bounding box center [580, 24] width 8 height 8
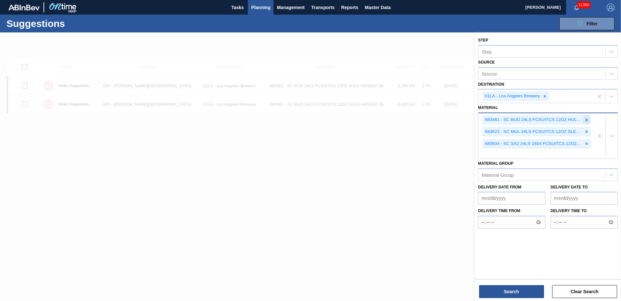
click at [586, 120] on icon at bounding box center [587, 120] width 2 height 2
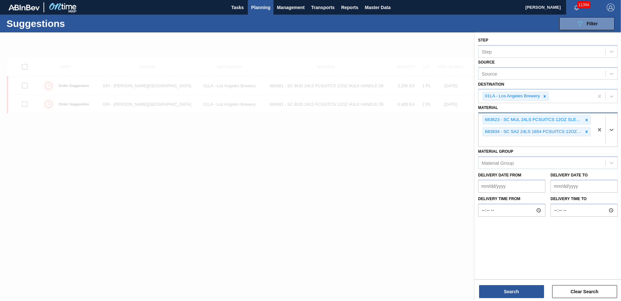
click at [586, 120] on icon at bounding box center [587, 120] width 2 height 2
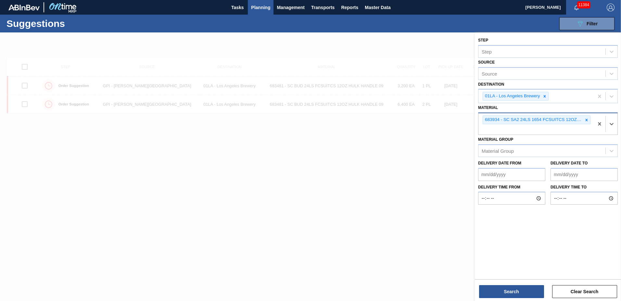
click at [586, 120] on icon at bounding box center [587, 120] width 2 height 2
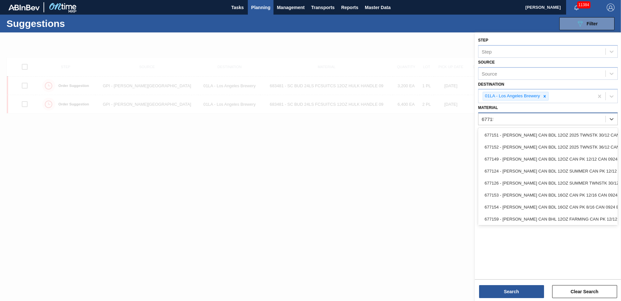
type input "677151"
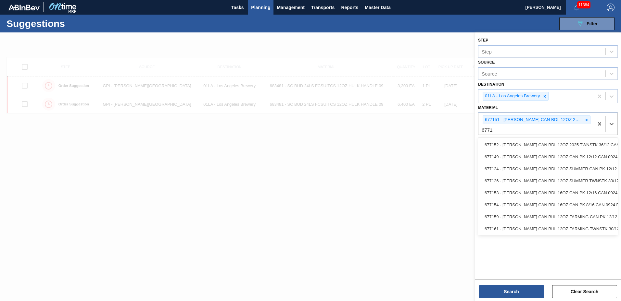
type input "677112"
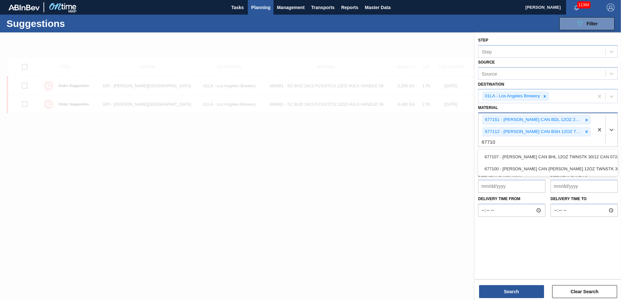
type input "677100"
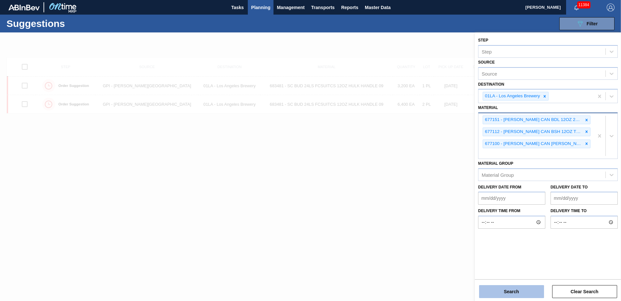
click at [511, 293] on button "Search" at bounding box center [511, 292] width 65 height 13
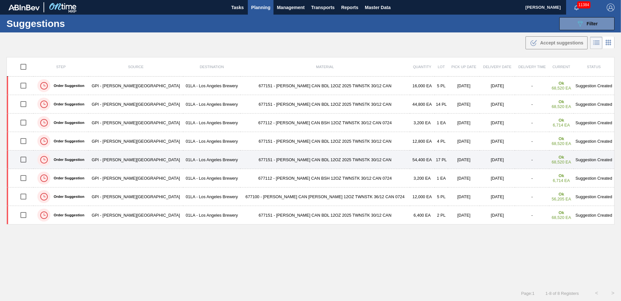
click at [25, 160] on input "checkbox" at bounding box center [24, 160] width 14 height 14
checkbox input "true"
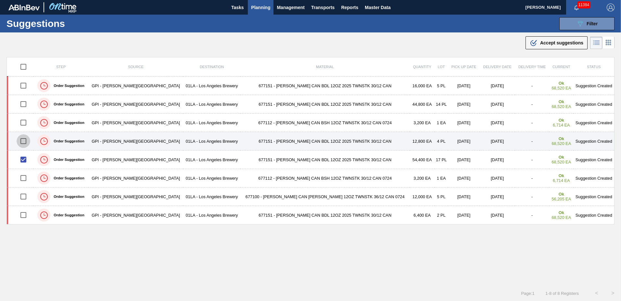
click at [26, 141] on input "checkbox" at bounding box center [24, 141] width 14 height 14
checkbox input "true"
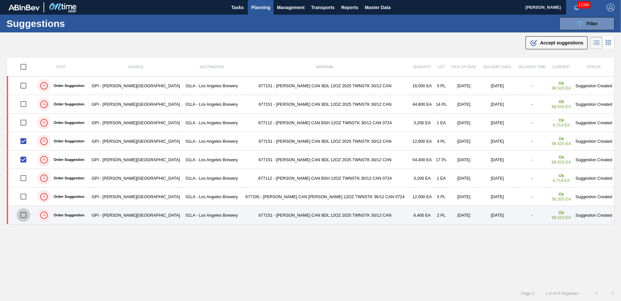
click at [26, 216] on input "checkbox" at bounding box center [24, 216] width 14 height 14
checkbox input "true"
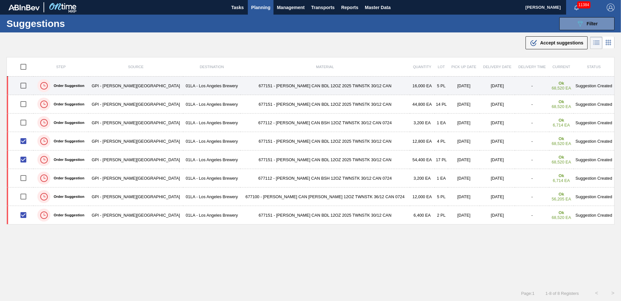
click at [26, 84] on input "checkbox" at bounding box center [24, 86] width 14 height 14
checkbox input "true"
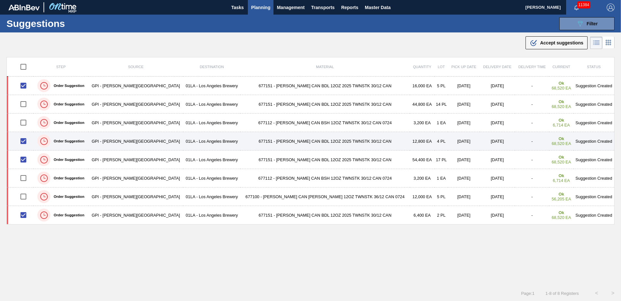
click at [25, 141] on input "checkbox" at bounding box center [24, 141] width 14 height 14
checkbox input "false"
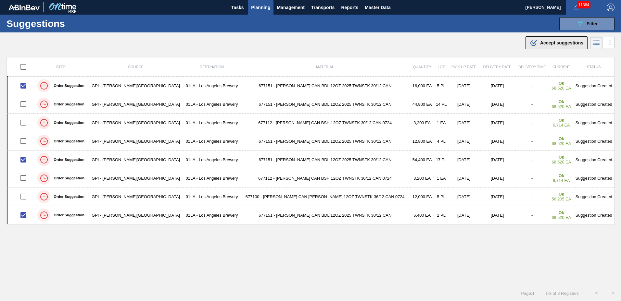
click at [558, 43] on span "Accept suggestions" at bounding box center [561, 42] width 43 height 5
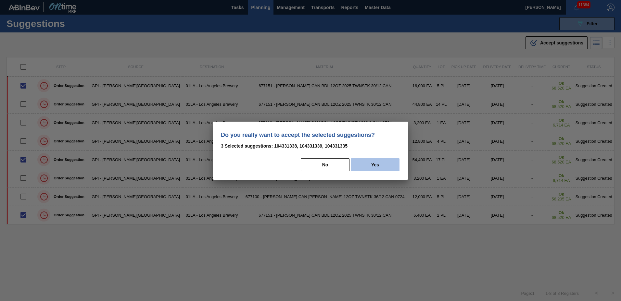
click at [391, 161] on button "Yes" at bounding box center [375, 165] width 49 height 13
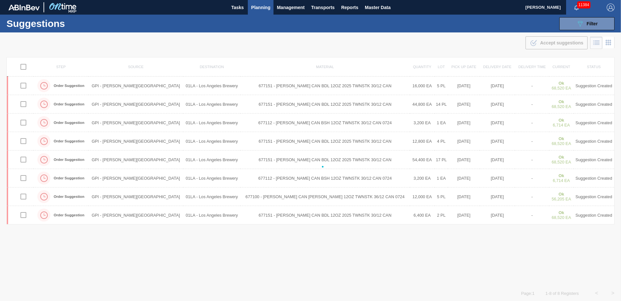
checkbox input "false"
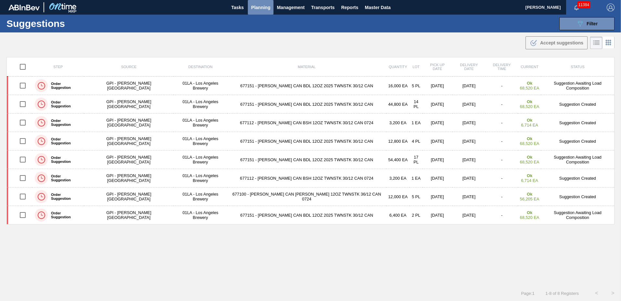
click at [259, 6] on span "Planning" at bounding box center [260, 8] width 19 height 8
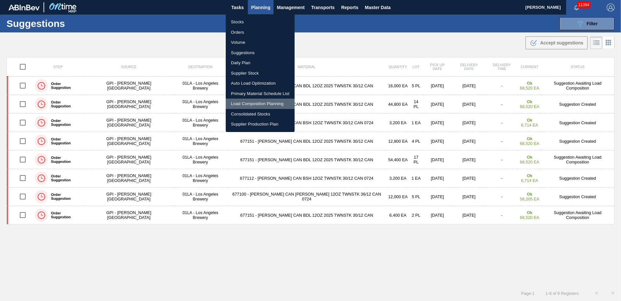
click at [247, 104] on li "Load Composition Planning" at bounding box center [260, 104] width 69 height 10
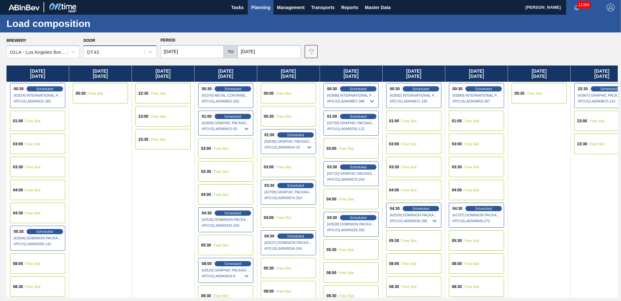
click at [129, 50] on div "DT43" at bounding box center [114, 51] width 60 height 9
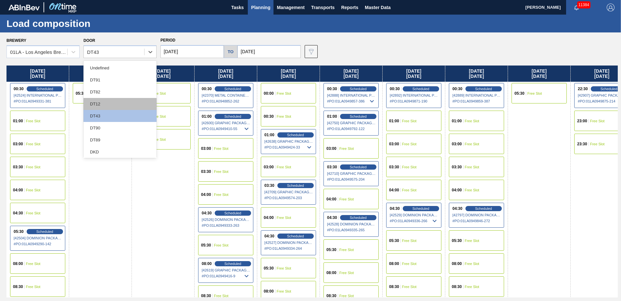
click at [118, 106] on div "DT12" at bounding box center [119, 104] width 73 height 12
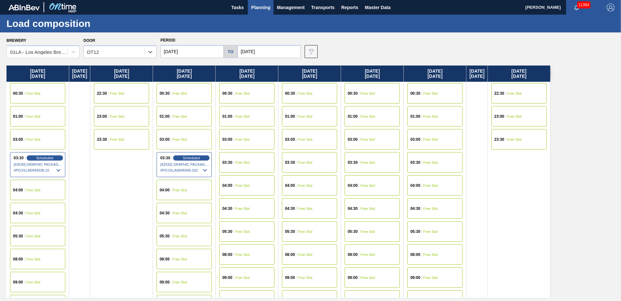
click at [439, 160] on div "03:30 Free Slot" at bounding box center [434, 162] width 55 height 20
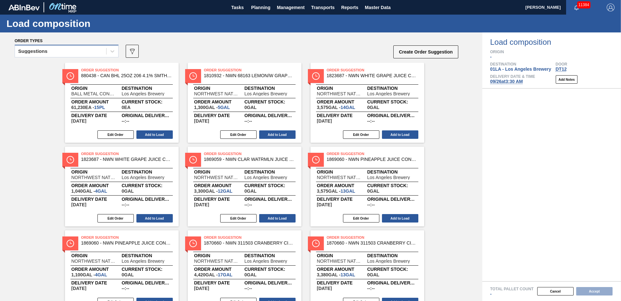
click at [84, 53] on div "Suggestions" at bounding box center [60, 51] width 91 height 9
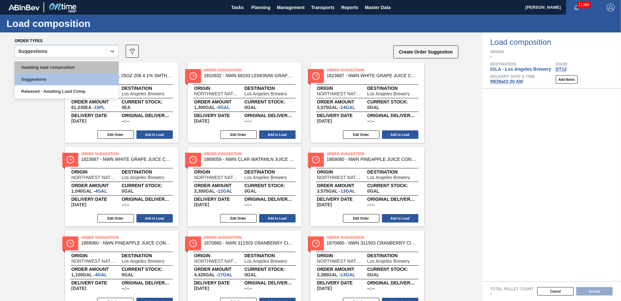
click at [82, 65] on div "Awaiting load composition" at bounding box center [67, 67] width 104 height 12
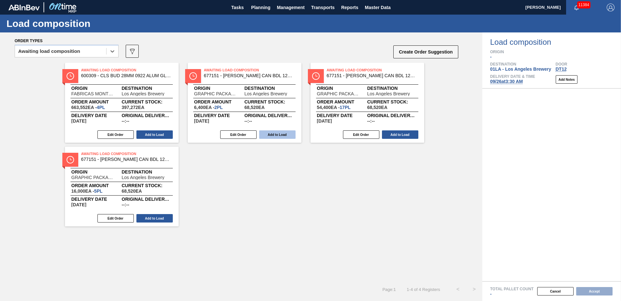
click at [284, 132] on button "Add to Load" at bounding box center [277, 135] width 36 height 8
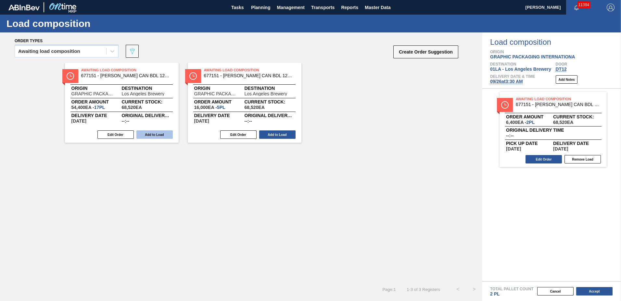
click at [168, 137] on button "Add to Load" at bounding box center [154, 135] width 36 height 8
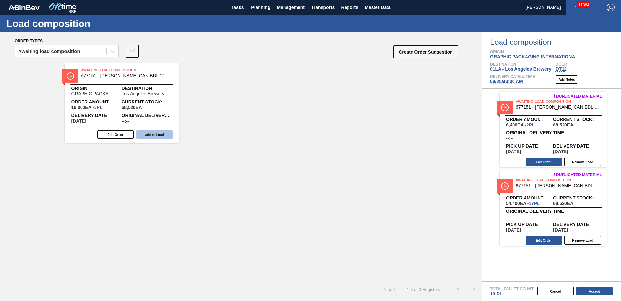
click at [156, 134] on button "Add to Load" at bounding box center [154, 135] width 36 height 8
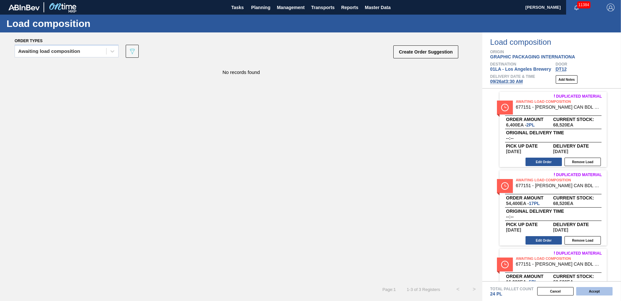
click at [591, 288] on button "Accept" at bounding box center [594, 292] width 36 height 8
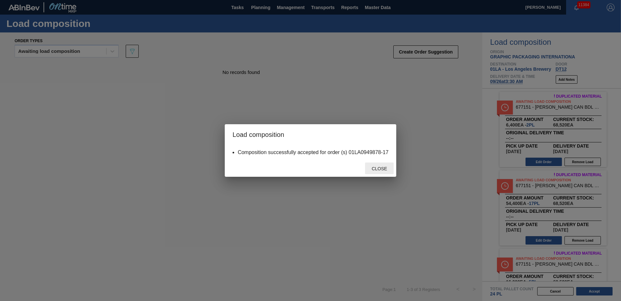
click at [378, 169] on span "Close" at bounding box center [379, 168] width 26 height 5
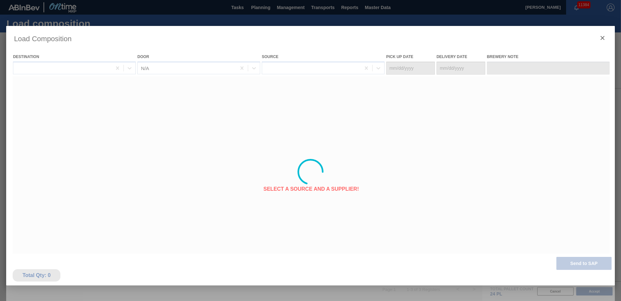
type Date "[DATE]"
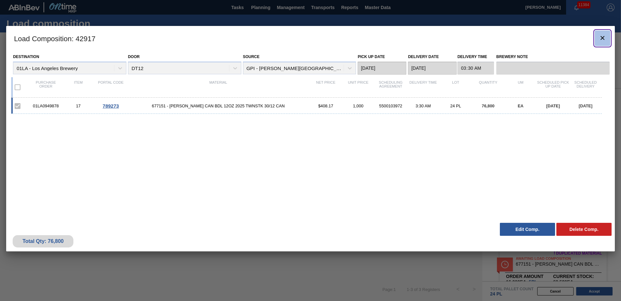
click at [607, 41] on button "botão de ícone" at bounding box center [603, 39] width 16 height 16
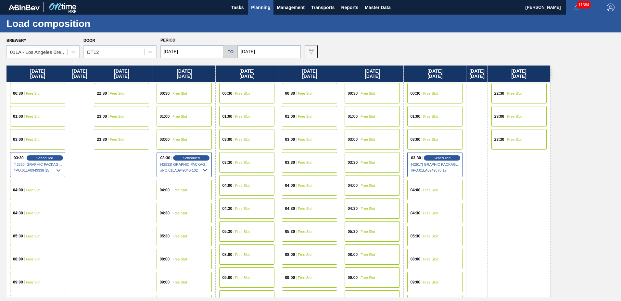
click at [257, 7] on span "Planning" at bounding box center [260, 8] width 19 height 8
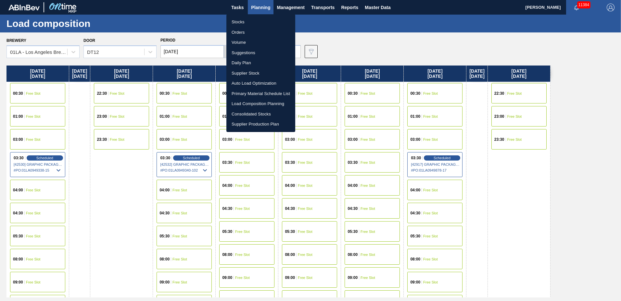
click at [260, 52] on li "Suggestions" at bounding box center [260, 53] width 69 height 10
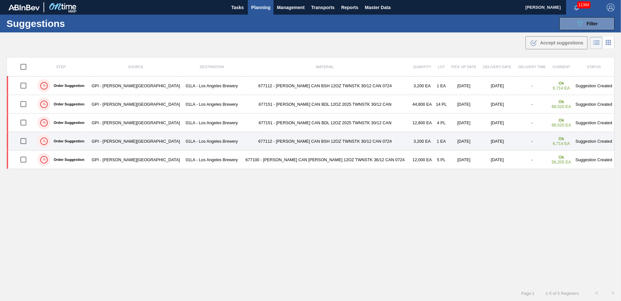
click at [26, 139] on input "checkbox" at bounding box center [24, 141] width 14 height 14
checkbox input "true"
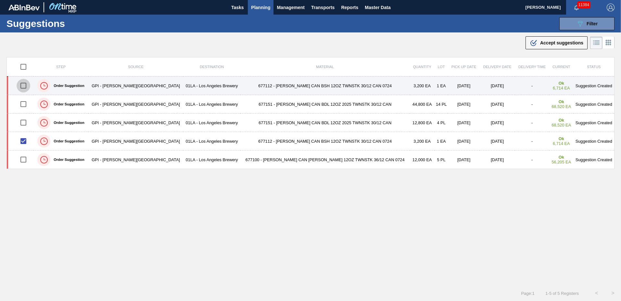
click at [27, 85] on input "checkbox" at bounding box center [24, 86] width 14 height 14
checkbox input "true"
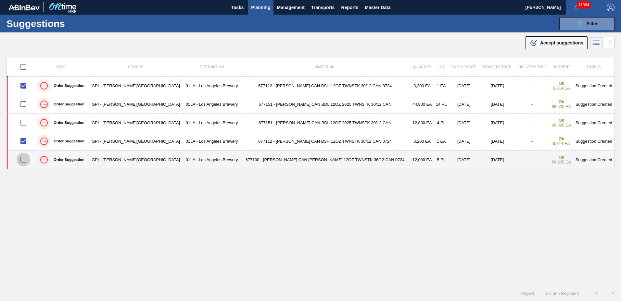
click at [27, 161] on input "checkbox" at bounding box center [24, 160] width 14 height 14
checkbox input "true"
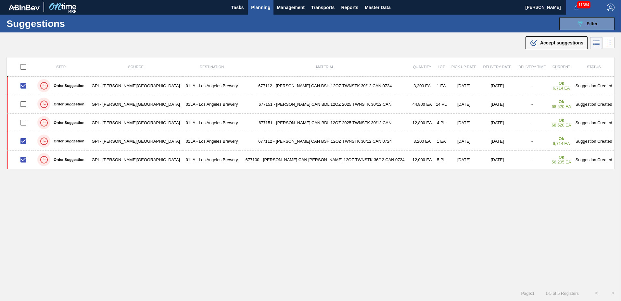
click at [548, 44] on span "Accept suggestions" at bounding box center [561, 42] width 43 height 5
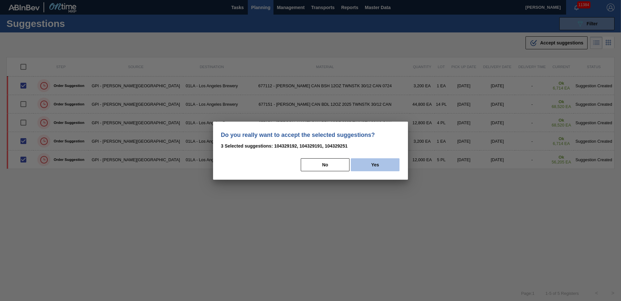
click at [370, 162] on button "Yes" at bounding box center [375, 165] width 49 height 13
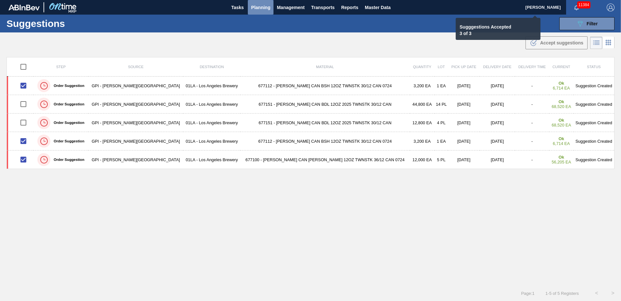
checkbox input "false"
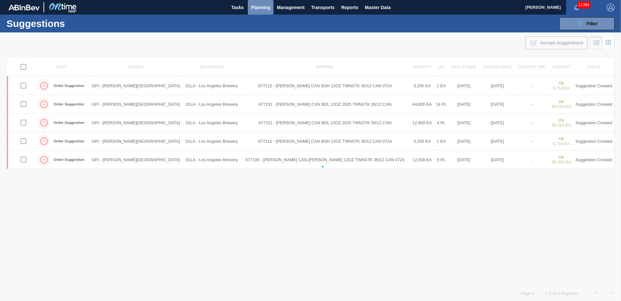
click at [263, 8] on span "Planning" at bounding box center [260, 8] width 19 height 8
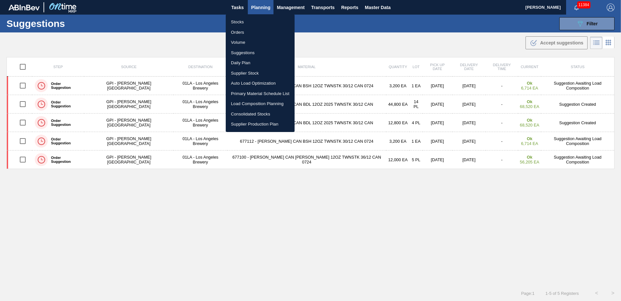
click at [248, 104] on li "Load Composition Planning" at bounding box center [260, 104] width 69 height 10
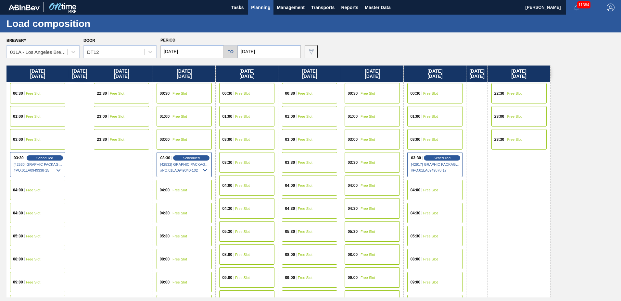
scroll to position [249, 0]
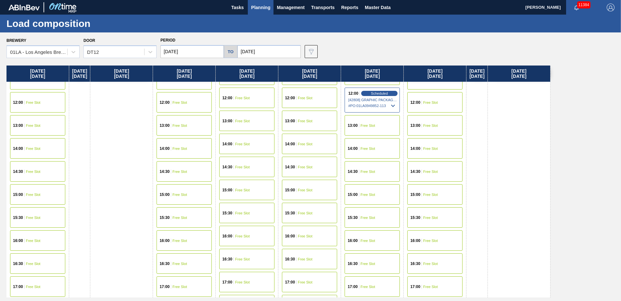
click at [443, 105] on div "12:00 Free Slot" at bounding box center [434, 102] width 55 height 20
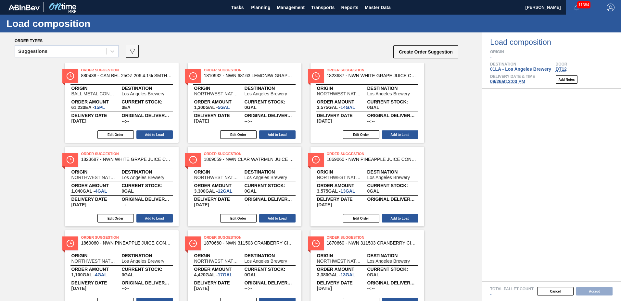
click at [68, 50] on div "Suggestions" at bounding box center [60, 51] width 91 height 9
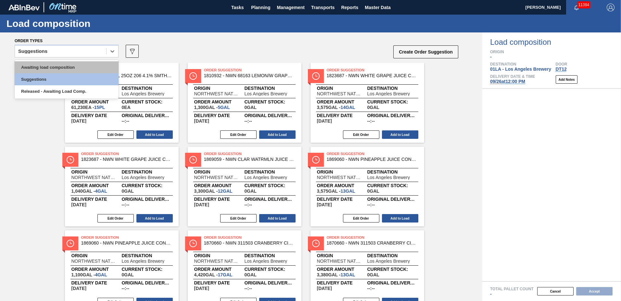
click at [68, 65] on div "Awaiting load composition" at bounding box center [67, 67] width 104 height 12
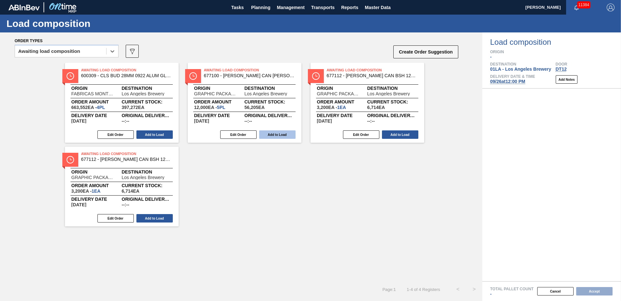
click at [287, 132] on button "Add to Load" at bounding box center [277, 135] width 36 height 8
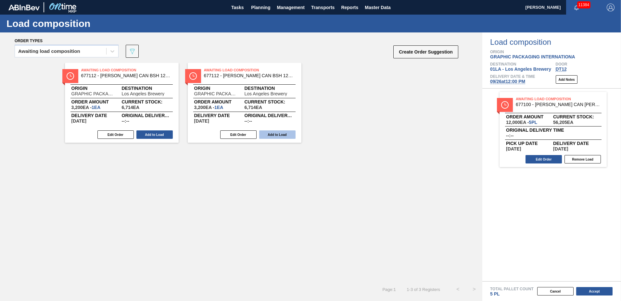
click at [278, 132] on button "Add to Load" at bounding box center [277, 135] width 36 height 8
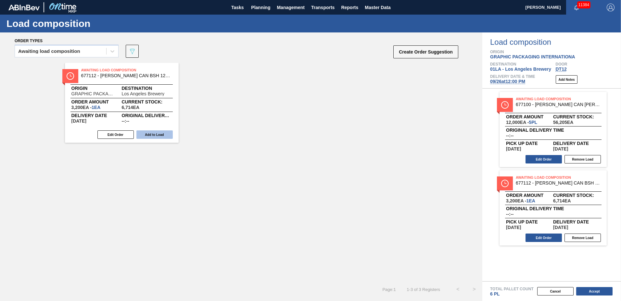
click at [159, 137] on button "Add to Load" at bounding box center [154, 135] width 36 height 8
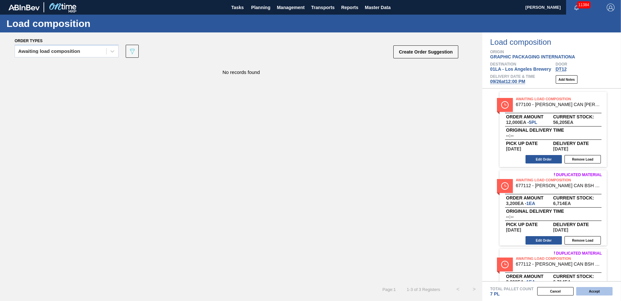
click at [589, 293] on button "Accept" at bounding box center [594, 292] width 36 height 8
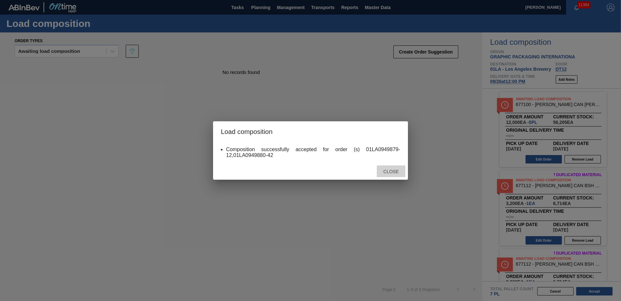
click at [391, 173] on span "Close" at bounding box center [391, 171] width 26 height 5
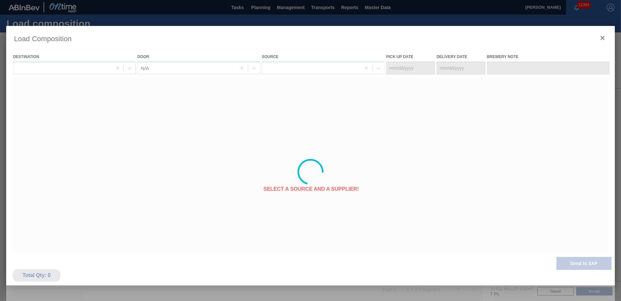
type Date "[DATE]"
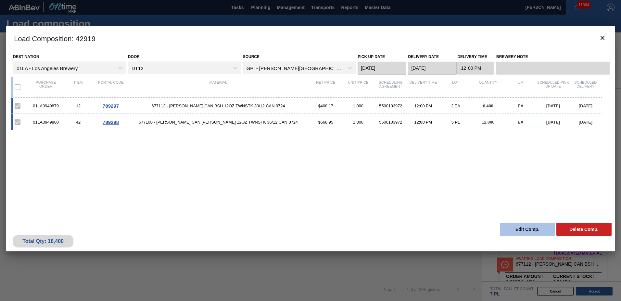
click at [510, 229] on button "Edit Comp." at bounding box center [527, 229] width 55 height 13
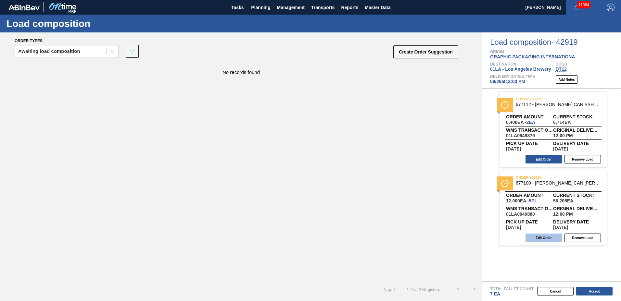
click at [550, 239] on button "Edit Order" at bounding box center [544, 238] width 36 height 8
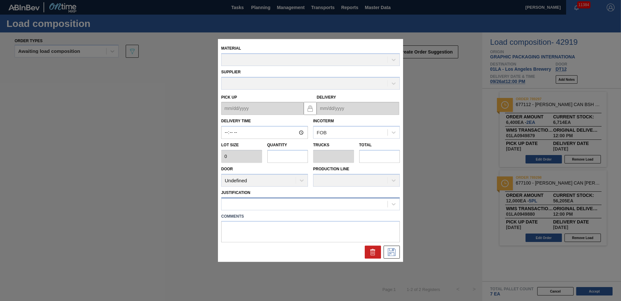
type input "12:00:00"
type input "2,400"
type input "5"
type input "0.192"
type input "12,000"
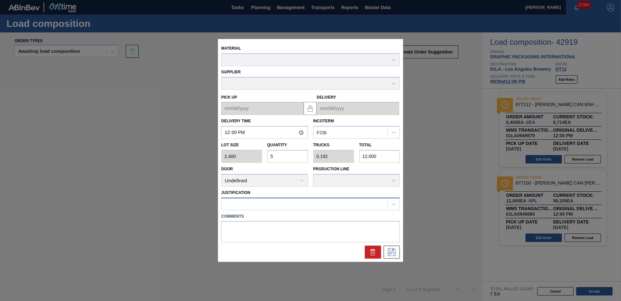
type up "[DATE]"
type input "[DATE]"
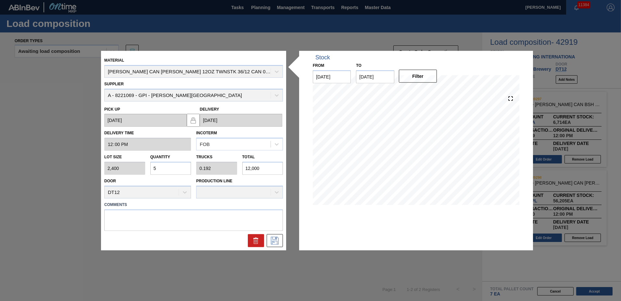
click at [164, 171] on input "5" at bounding box center [170, 168] width 41 height 13
type input "0"
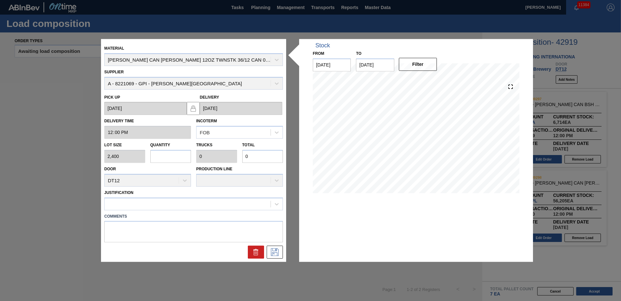
type input "2"
type input "0.077"
type input "4,800"
type input "22"
type input "0.846"
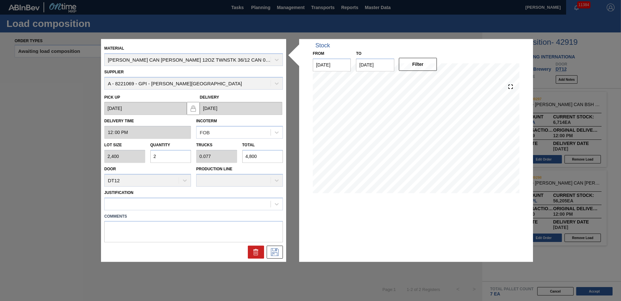
type input "52,800"
type input "22"
click at [149, 206] on div at bounding box center [188, 203] width 166 height 9
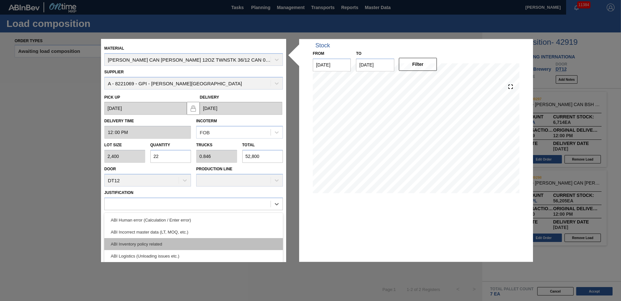
click at [129, 244] on div "ABI Inventory policy related" at bounding box center [193, 244] width 179 height 12
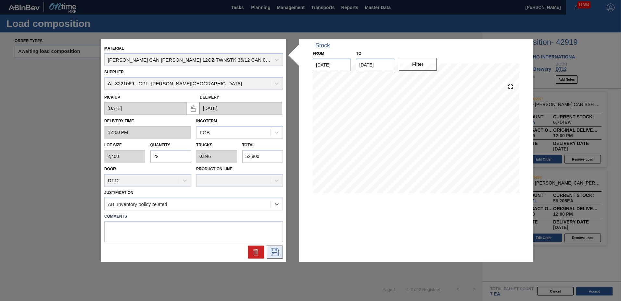
click at [277, 255] on icon at bounding box center [275, 253] width 8 height 8
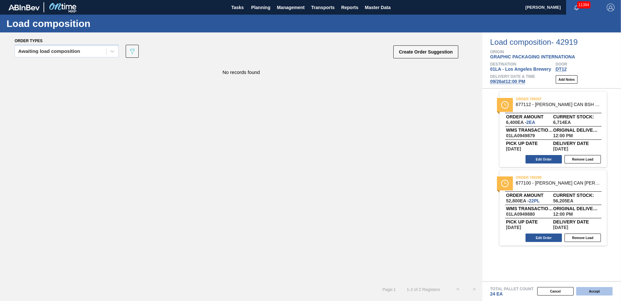
click at [593, 293] on button "Accept" at bounding box center [594, 292] width 36 height 8
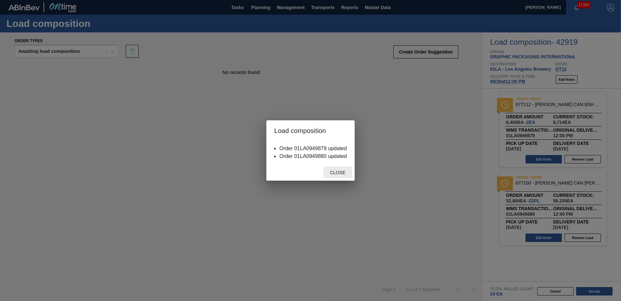
click at [348, 175] on span "Close" at bounding box center [338, 172] width 26 height 5
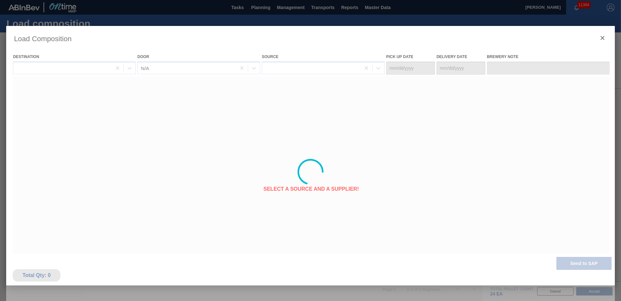
type Date "[DATE]"
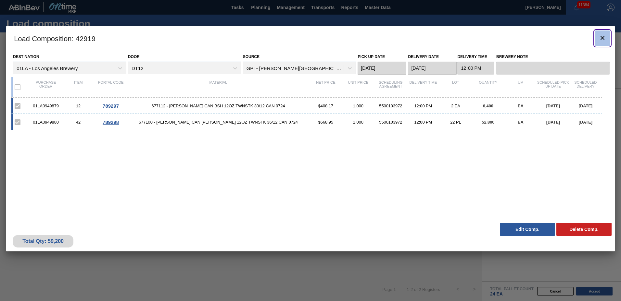
click at [602, 39] on icon "botão de ícone" at bounding box center [603, 38] width 4 height 4
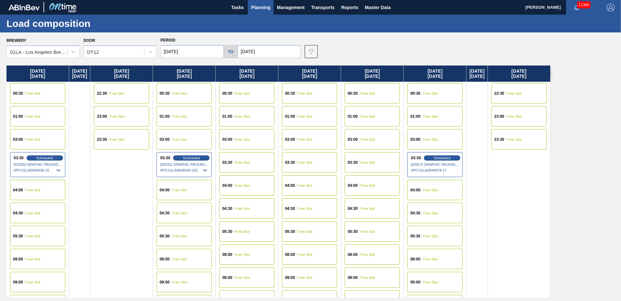
click at [255, 6] on span "Planning" at bounding box center [260, 8] width 19 height 8
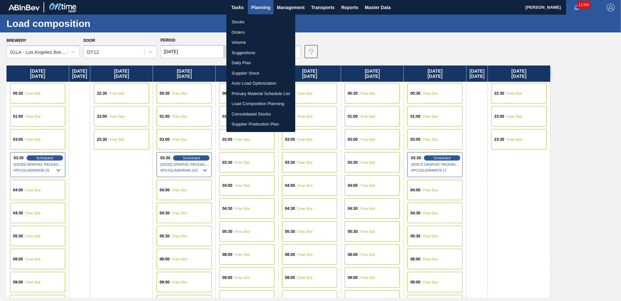
click at [244, 53] on li "Suggestions" at bounding box center [260, 53] width 69 height 10
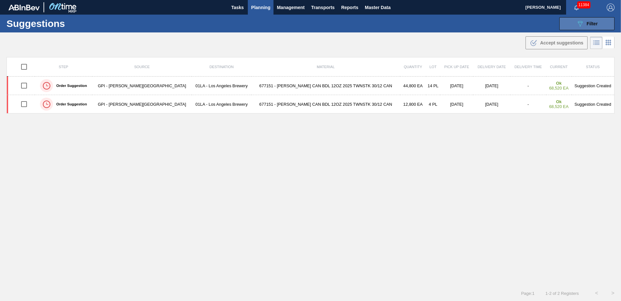
click at [583, 25] on icon "089F7B8B-B2A5-4AFE-B5C0-19BA573D28AC" at bounding box center [580, 24] width 8 height 8
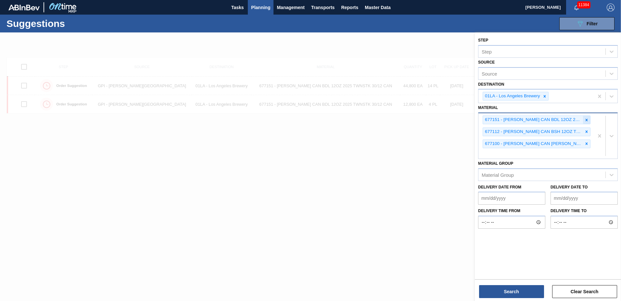
click at [585, 120] on icon at bounding box center [586, 120] width 5 height 5
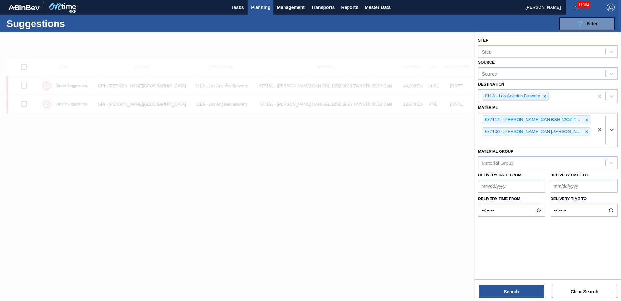
click at [585, 120] on icon at bounding box center [586, 120] width 5 height 5
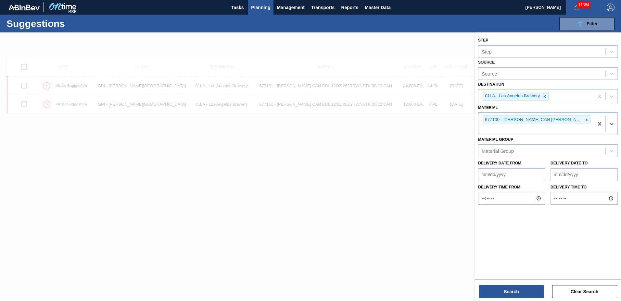
click at [585, 120] on icon at bounding box center [586, 120] width 5 height 5
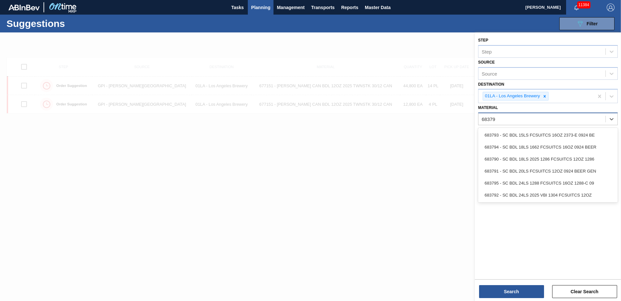
type input "683790"
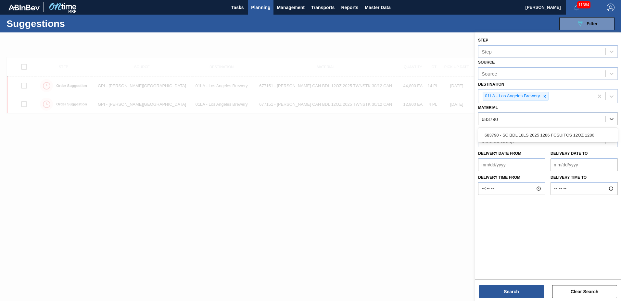
click at [552, 134] on div "683790 - SC BDL 18LS 2025 1286 FCSUITCS 12OZ 1286" at bounding box center [548, 135] width 140 height 12
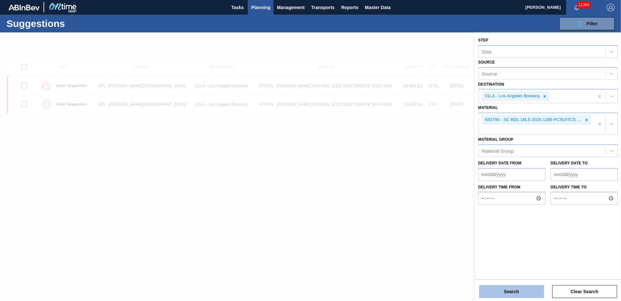
click at [504, 291] on button "Search" at bounding box center [511, 292] width 65 height 13
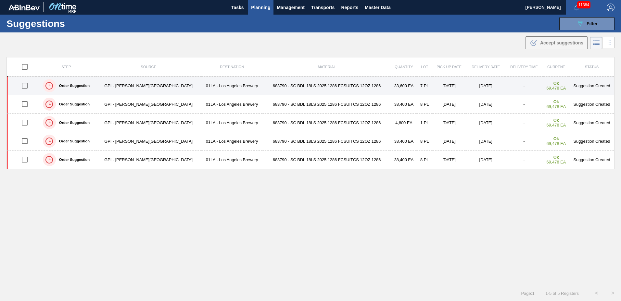
click at [26, 81] on input "checkbox" at bounding box center [25, 86] width 14 height 14
checkbox input "true"
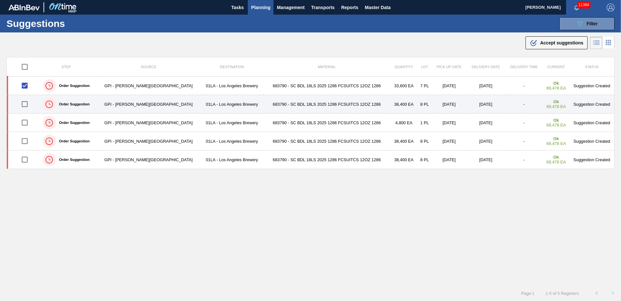
click at [28, 103] on input "checkbox" at bounding box center [25, 104] width 14 height 14
checkbox input "true"
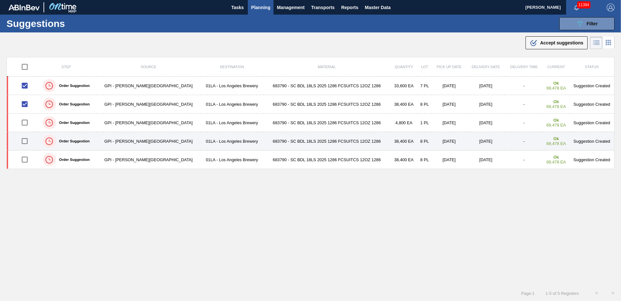
click at [27, 142] on input "checkbox" at bounding box center [25, 141] width 14 height 14
checkbox input "true"
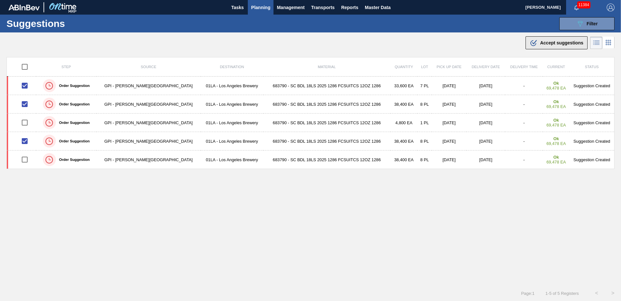
click at [567, 43] on span "Accept suggestions" at bounding box center [561, 42] width 43 height 5
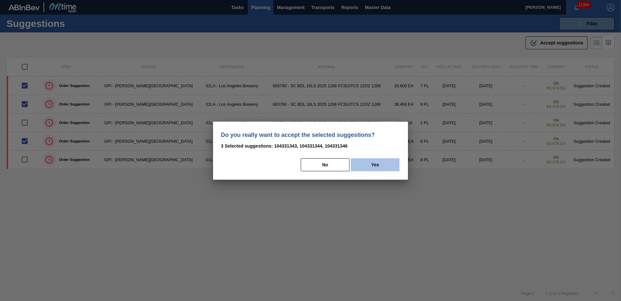
click at [384, 166] on button "Yes" at bounding box center [375, 165] width 49 height 13
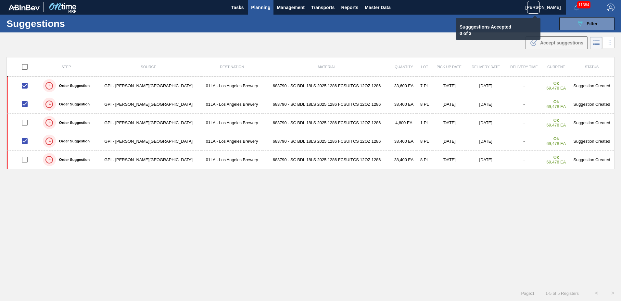
click at [267, 7] on span "Planning" at bounding box center [260, 8] width 19 height 8
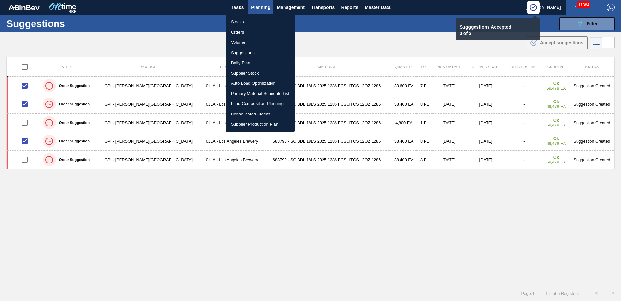
click at [246, 101] on li "Load Composition Planning" at bounding box center [260, 104] width 69 height 10
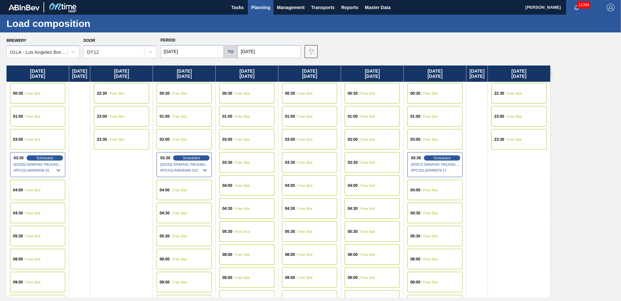
click at [243, 49] on input "[DATE]" at bounding box center [268, 51] width 63 height 13
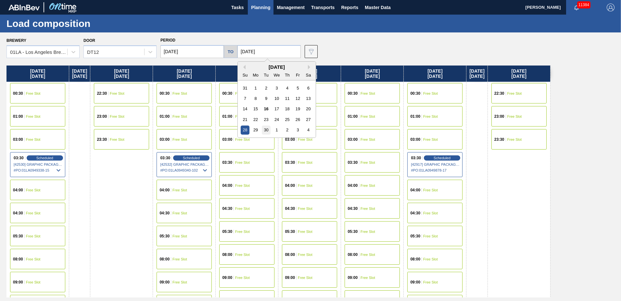
click at [262, 131] on div "30" at bounding box center [266, 130] width 9 height 9
type input "[DATE]"
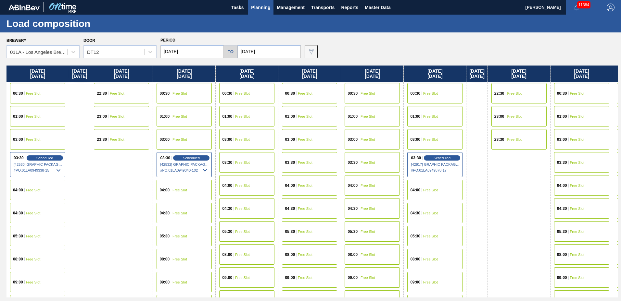
click at [196, 53] on input "[DATE]" at bounding box center [191, 51] width 63 height 13
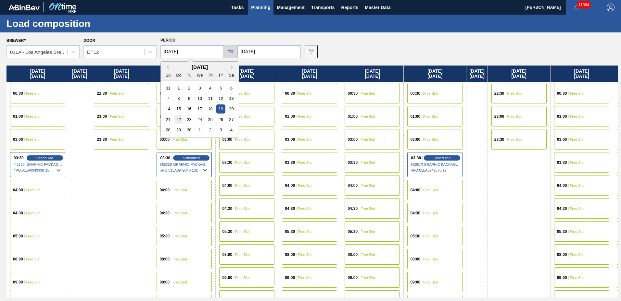
click at [175, 120] on div "22" at bounding box center [178, 119] width 9 height 9
type input "[DATE]"
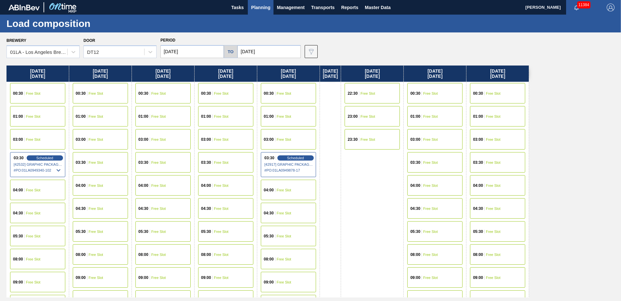
click at [507, 165] on div "03:30 Free Slot" at bounding box center [497, 162] width 55 height 20
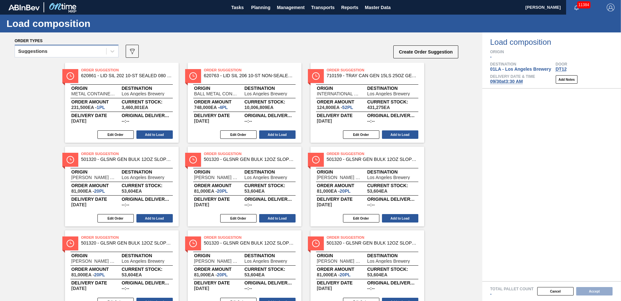
click at [65, 52] on div "Suggestions" at bounding box center [60, 51] width 91 height 9
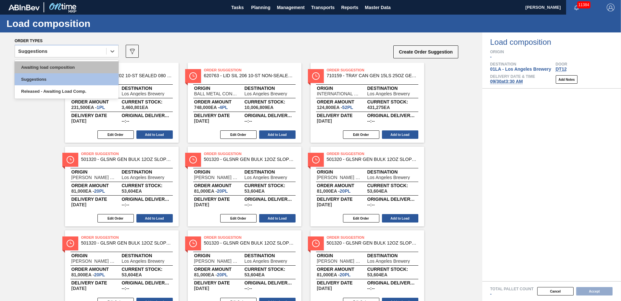
click at [63, 66] on div "Awaiting load composition" at bounding box center [67, 67] width 104 height 12
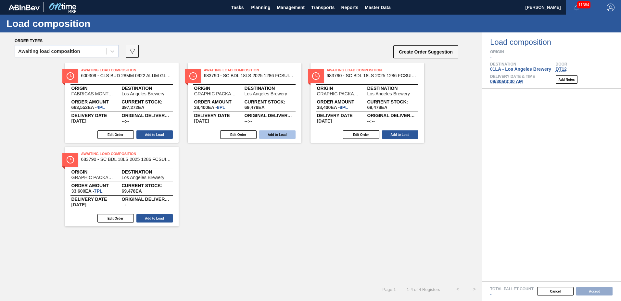
click at [284, 135] on button "Add to Load" at bounding box center [277, 135] width 36 height 8
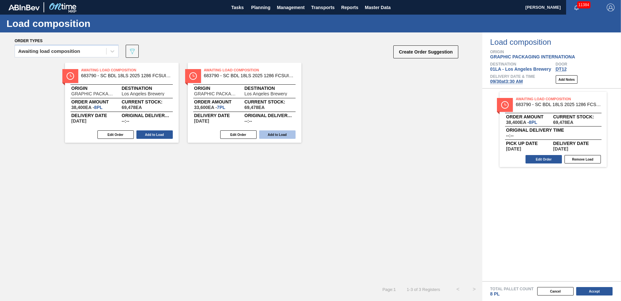
click at [161, 132] on button "Add to Load" at bounding box center [154, 135] width 36 height 8
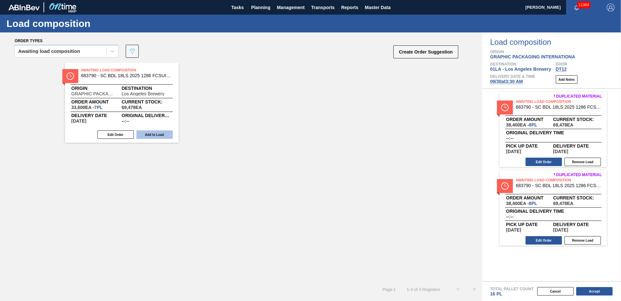
click at [159, 133] on button "Add to Load" at bounding box center [154, 135] width 36 height 8
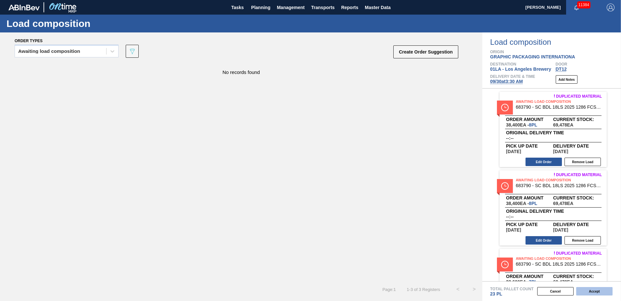
click at [590, 292] on button "Accept" at bounding box center [594, 292] width 36 height 8
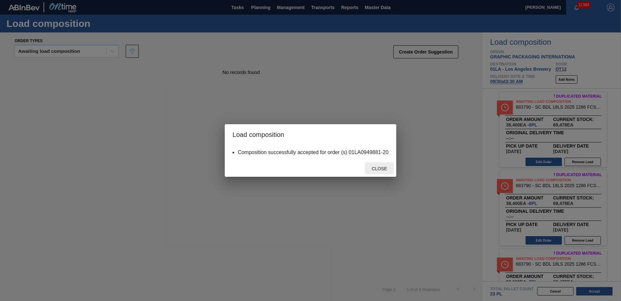
click at [382, 164] on div "Close" at bounding box center [379, 169] width 29 height 12
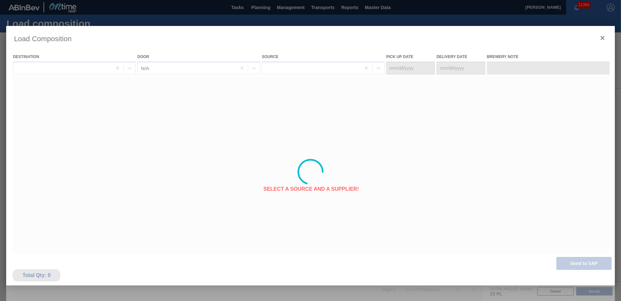
type Date "[DATE]"
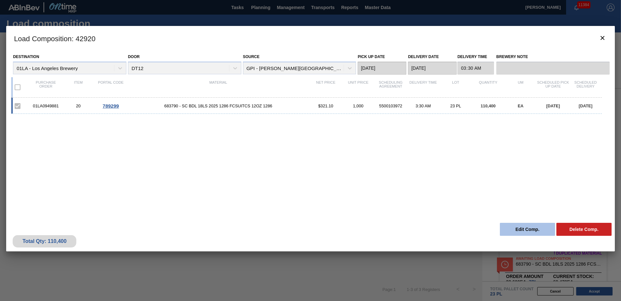
click at [511, 230] on button "Edit Comp." at bounding box center [527, 229] width 55 height 13
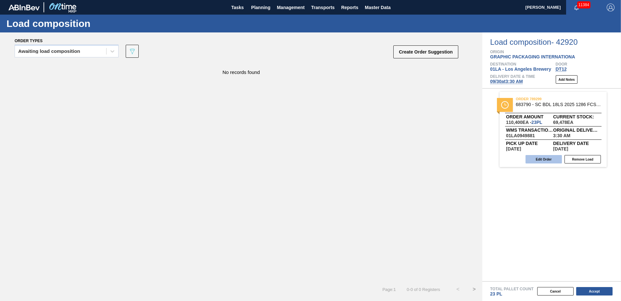
drag, startPoint x: 551, startPoint y: 157, endPoint x: 549, endPoint y: 162, distance: 5.2
click at [549, 162] on button "Edit Order" at bounding box center [544, 159] width 36 height 8
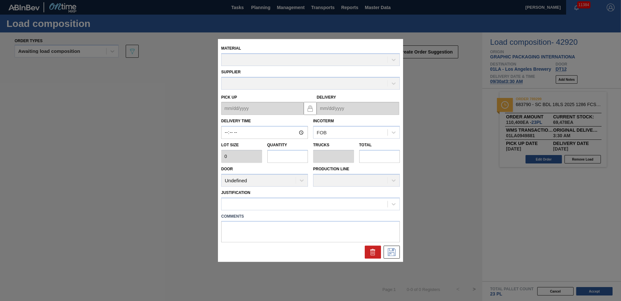
type input "03:30:00"
type input "4,800"
type input "23"
type input "0.958"
type input "110,400"
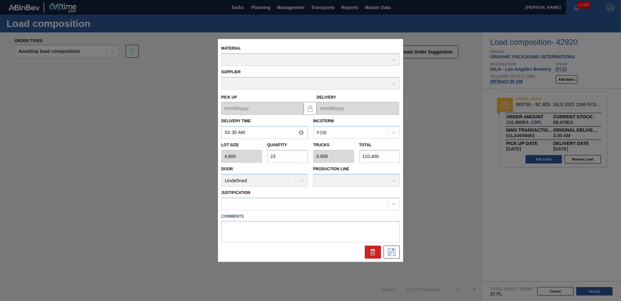
type up "[DATE]"
type input "[DATE]"
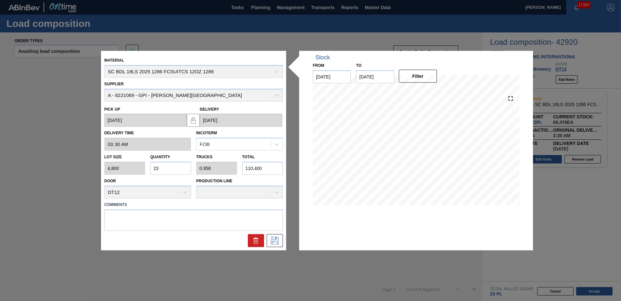
click at [172, 170] on input "23" at bounding box center [170, 168] width 41 height 13
type input "2"
type input "0.083"
type input "9,600"
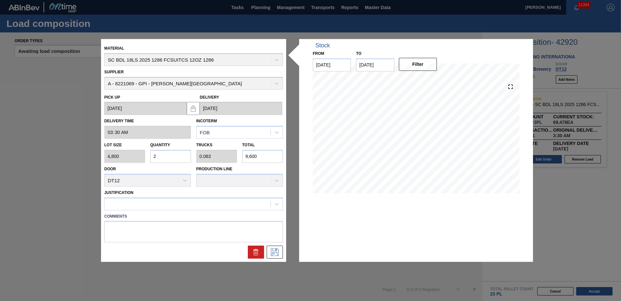
type input "22"
type input "0.917"
type input "105,600"
type input "22"
click at [168, 209] on div at bounding box center [188, 203] width 166 height 9
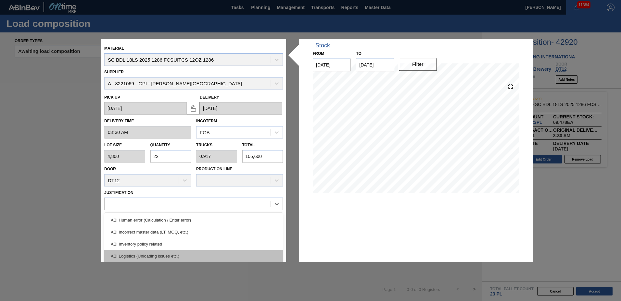
click at [152, 258] on div "ABI Logistics (Unloading issues etc.)" at bounding box center [193, 256] width 179 height 12
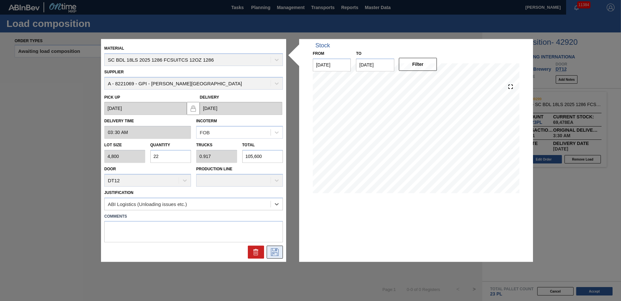
click at [275, 253] on icon at bounding box center [275, 253] width 8 height 8
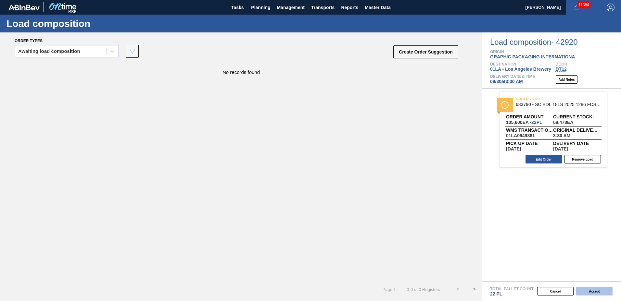
click at [604, 290] on button "Accept" at bounding box center [594, 292] width 36 height 8
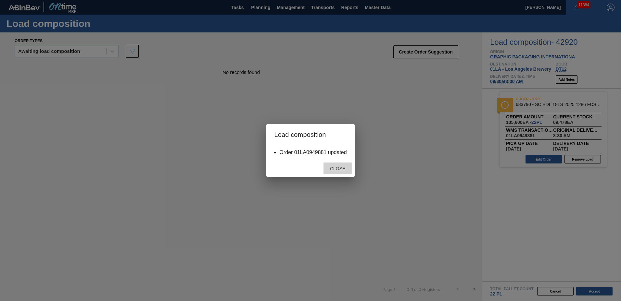
click at [338, 166] on div "Close" at bounding box center [338, 169] width 29 height 12
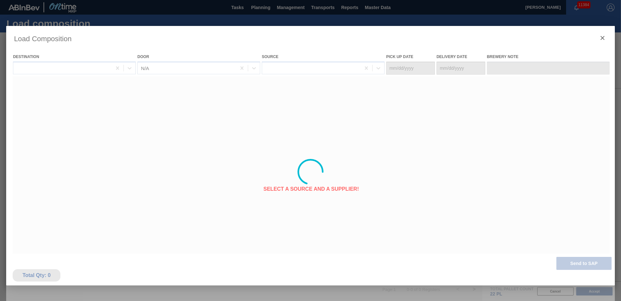
type Date "[DATE]"
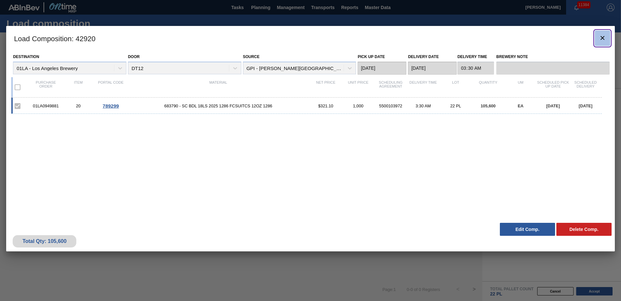
click at [601, 41] on icon "botão de ícone" at bounding box center [603, 38] width 8 height 8
